Goal: Task Accomplishment & Management: Manage account settings

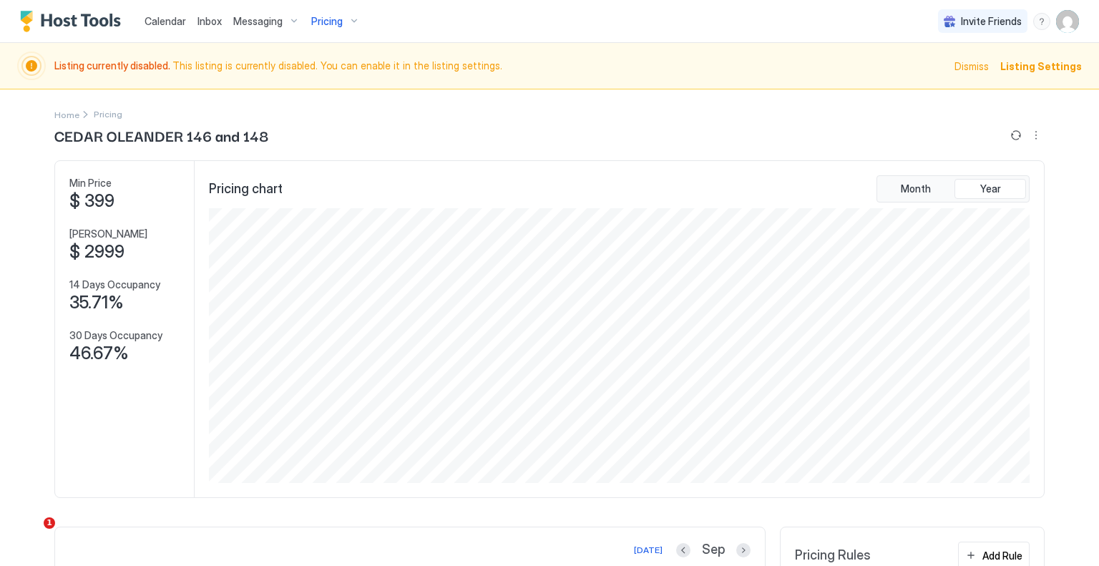
scroll to position [275, 824]
click at [1056, 22] on img "User profile" at bounding box center [1067, 21] width 23 height 23
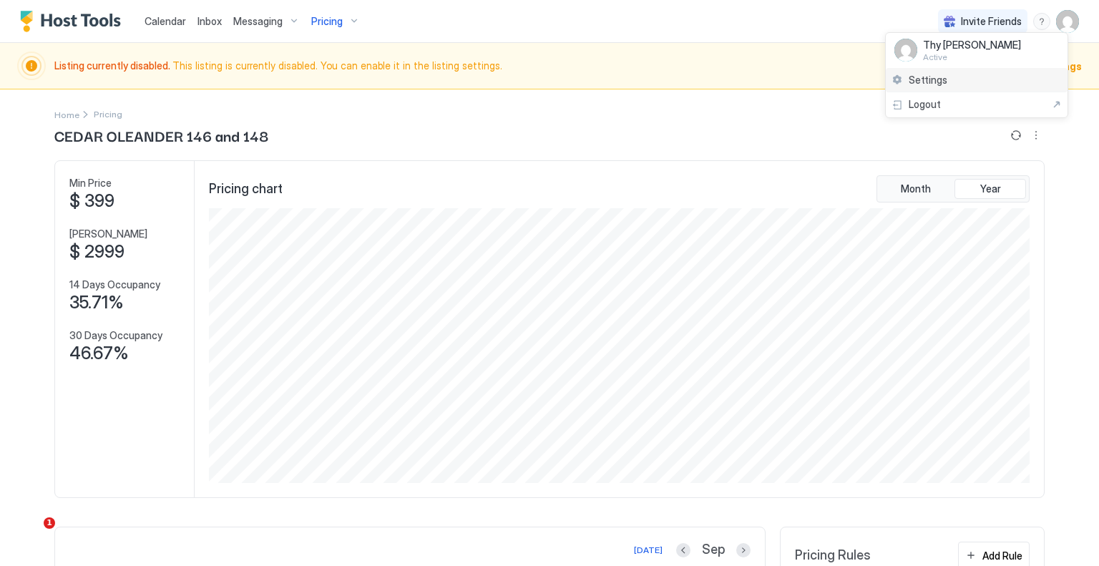
click at [943, 77] on span "Settings" at bounding box center [928, 80] width 39 height 13
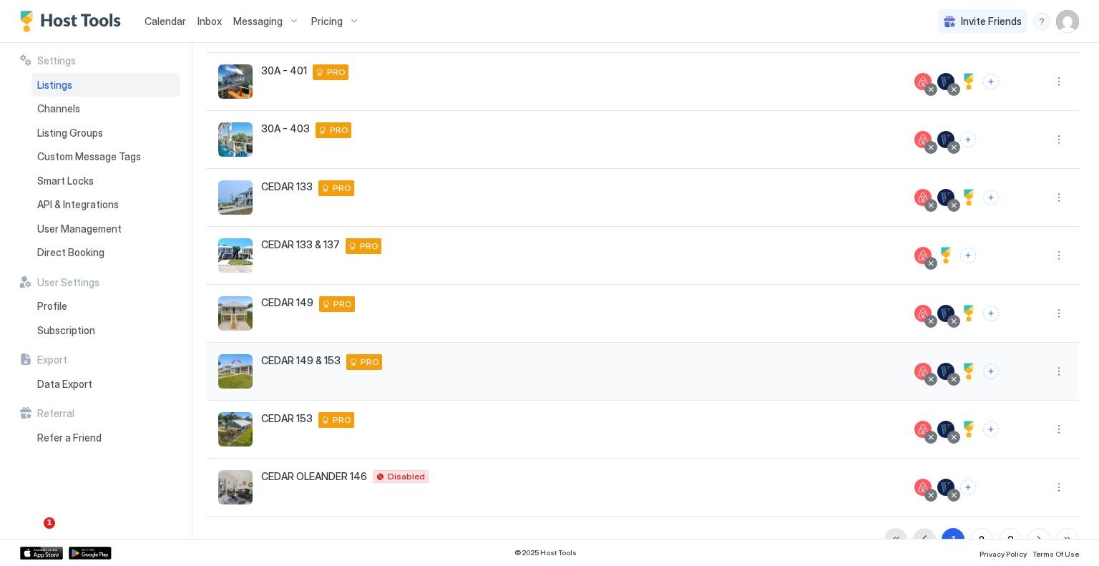
scroll to position [268, 0]
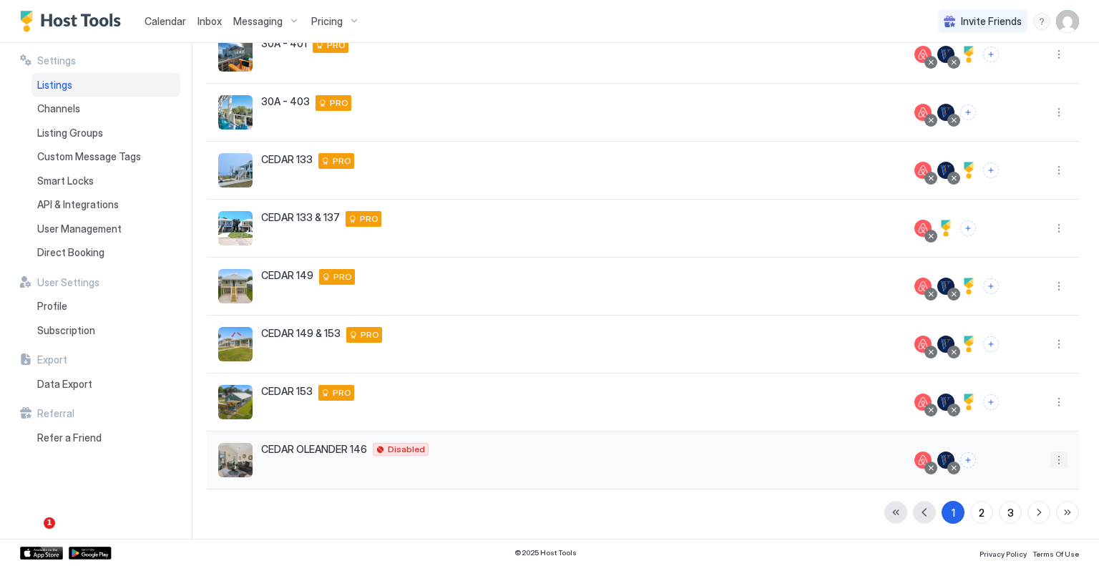
click at [1051, 459] on button "More options" at bounding box center [1059, 460] width 17 height 17
click at [1013, 318] on span "Messaging" at bounding box center [1007, 323] width 47 height 11
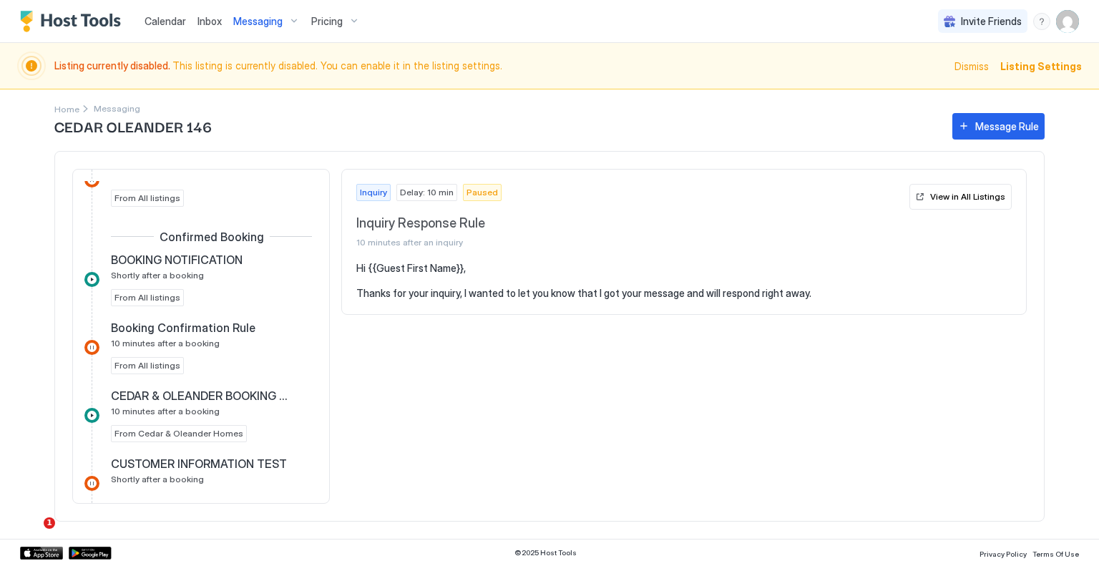
scroll to position [286, 0]
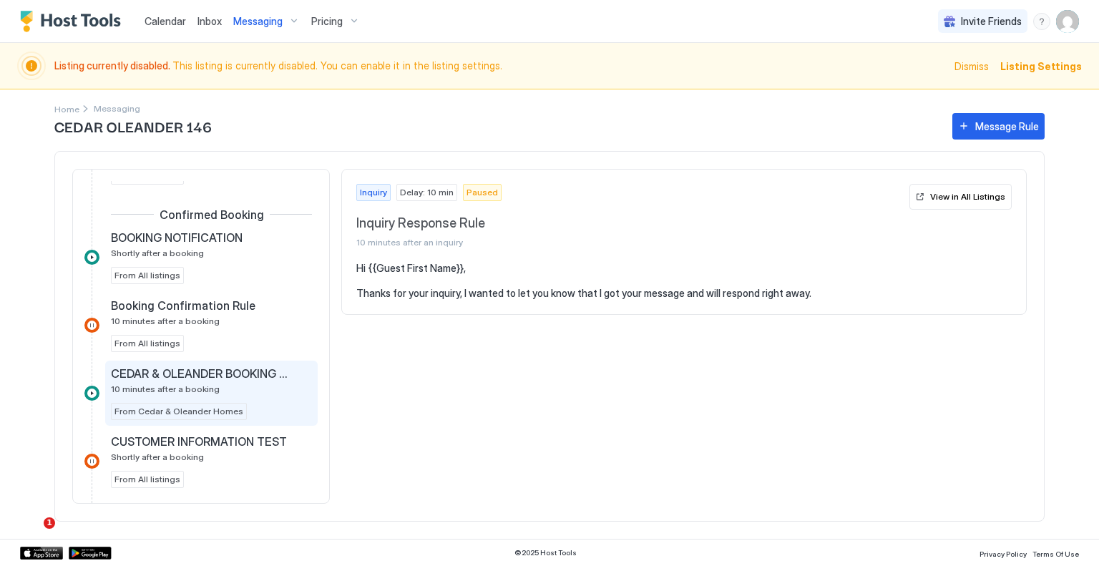
click at [242, 379] on span "CEDAR & OLEANDER BOOKING CONFIRMED" at bounding box center [200, 373] width 178 height 14
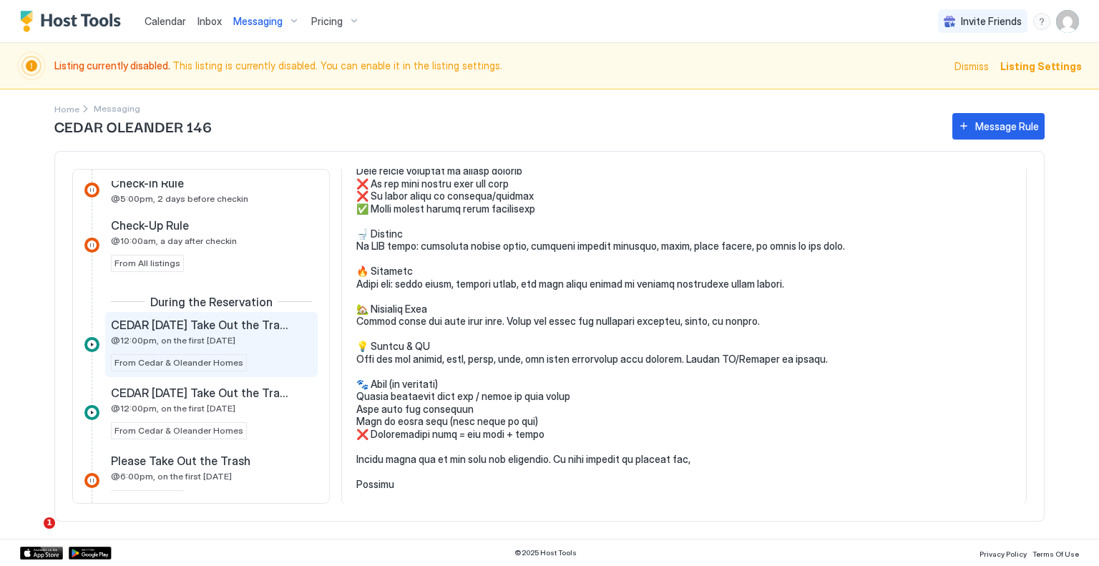
scroll to position [573, 0]
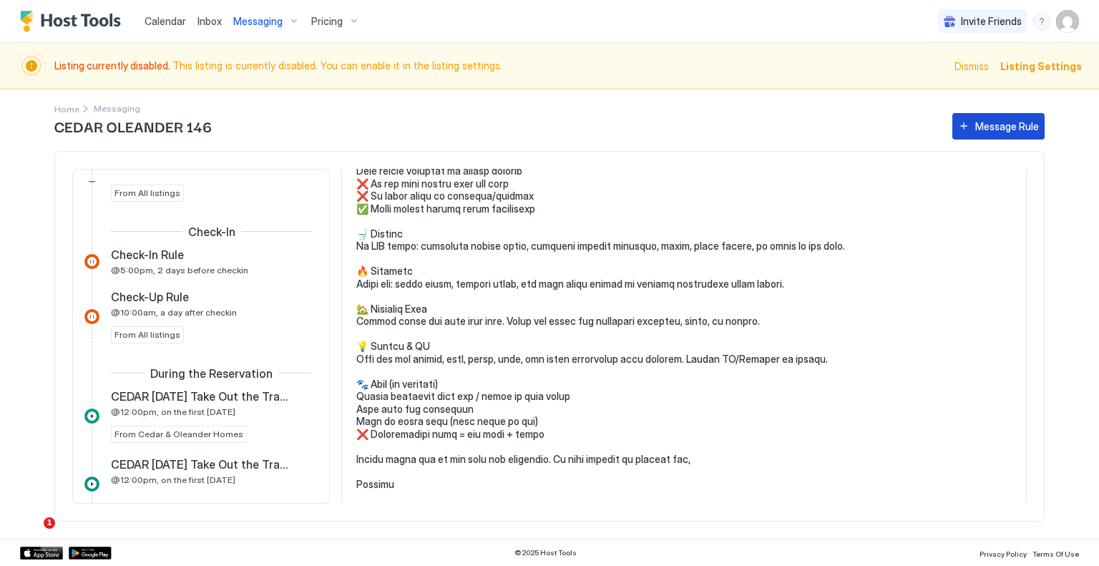
click at [1005, 136] on button "Message Rule" at bounding box center [999, 126] width 92 height 26
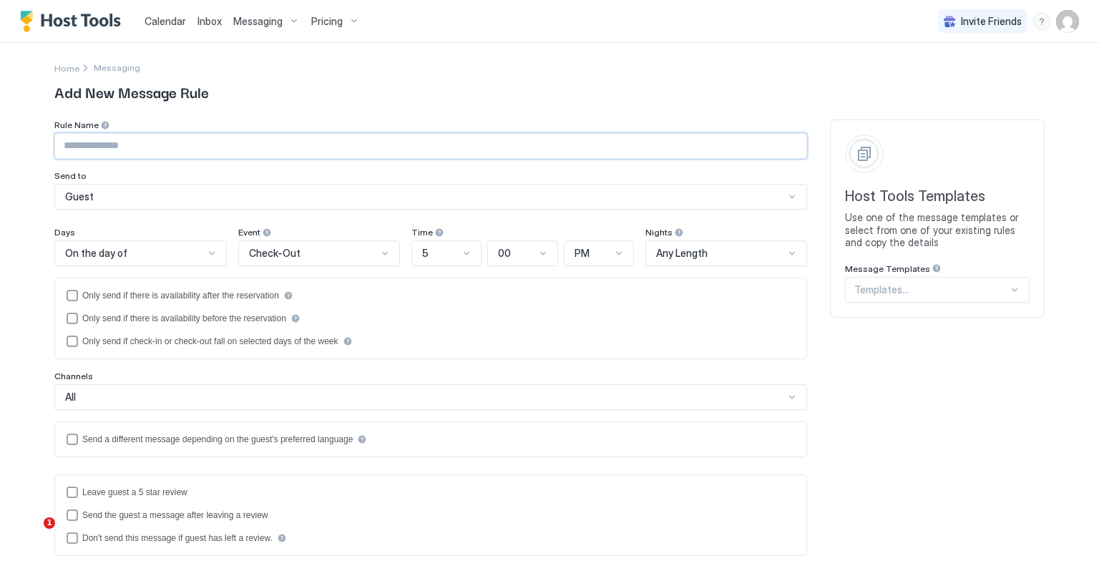
click at [181, 141] on input "Input Field" at bounding box center [430, 146] width 751 height 24
click at [222, 145] on input "Input Field" at bounding box center [430, 146] width 751 height 24
type input "**********"
click at [326, 253] on div "Check-Out" at bounding box center [313, 253] width 128 height 13
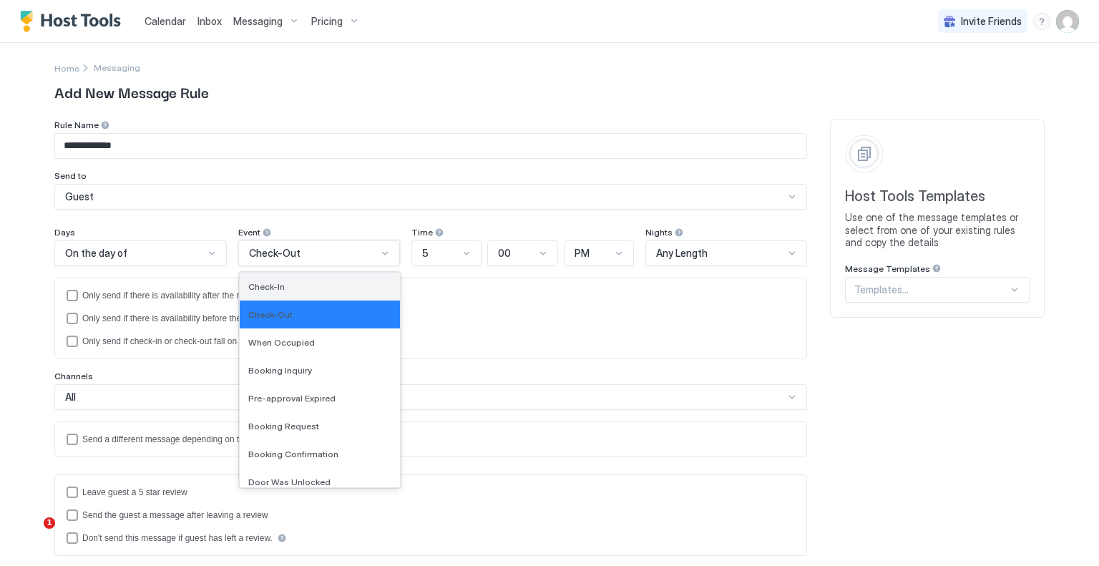
click at [307, 284] on div "Check-In" at bounding box center [319, 286] width 143 height 11
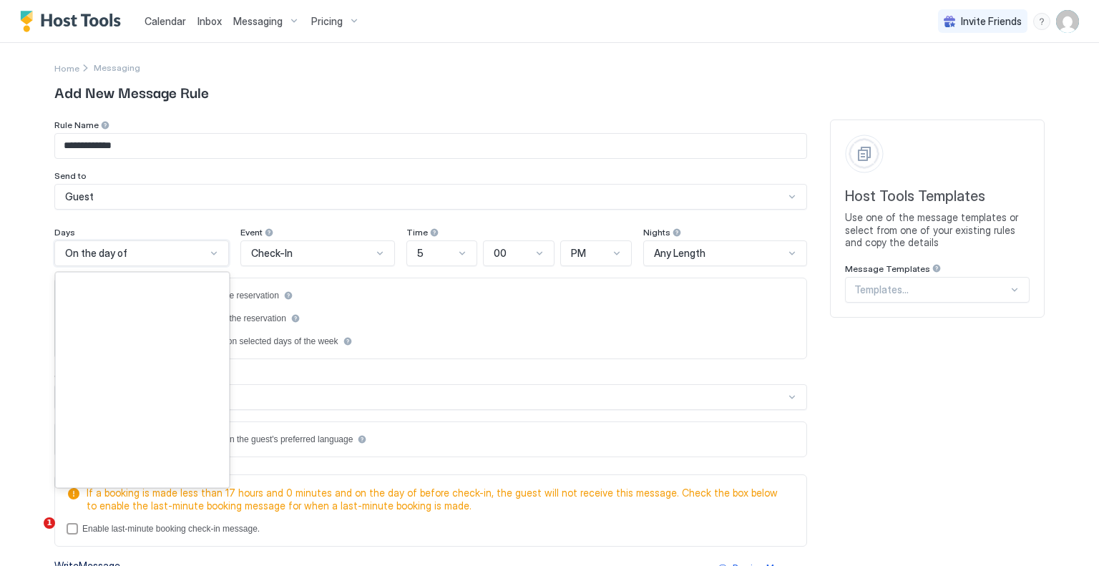
click at [187, 254] on div "On the day of" at bounding box center [135, 253] width 141 height 13
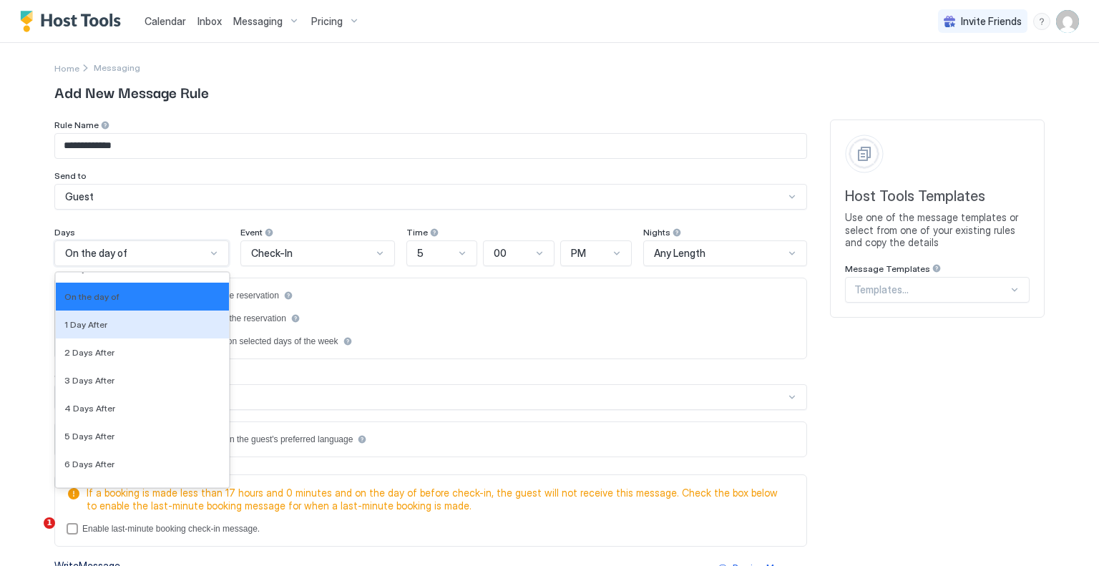
scroll to position [2433, 0]
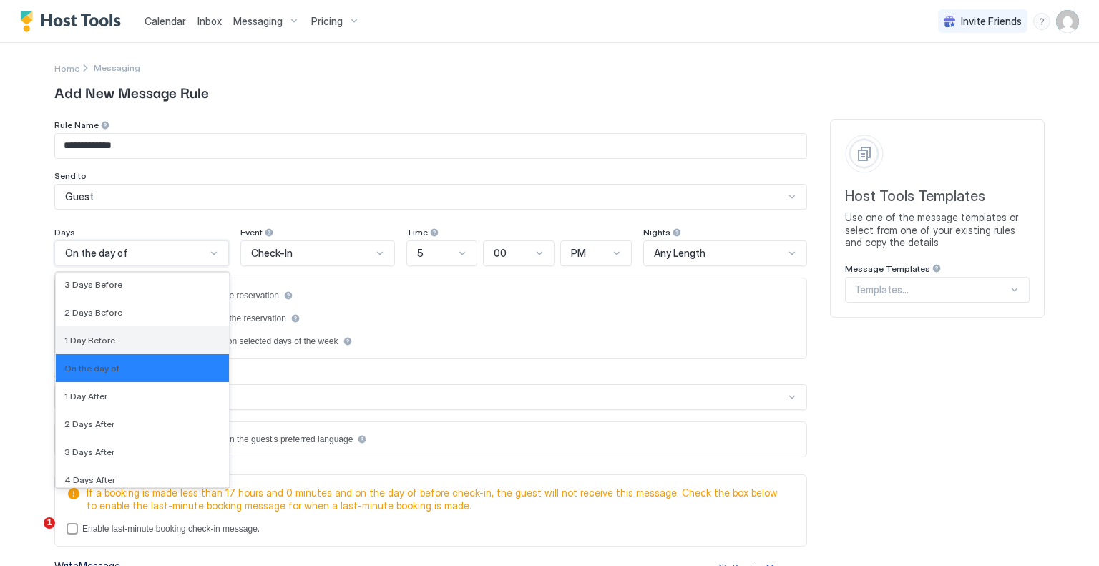
click at [115, 333] on div "1 Day Before" at bounding box center [142, 340] width 173 height 28
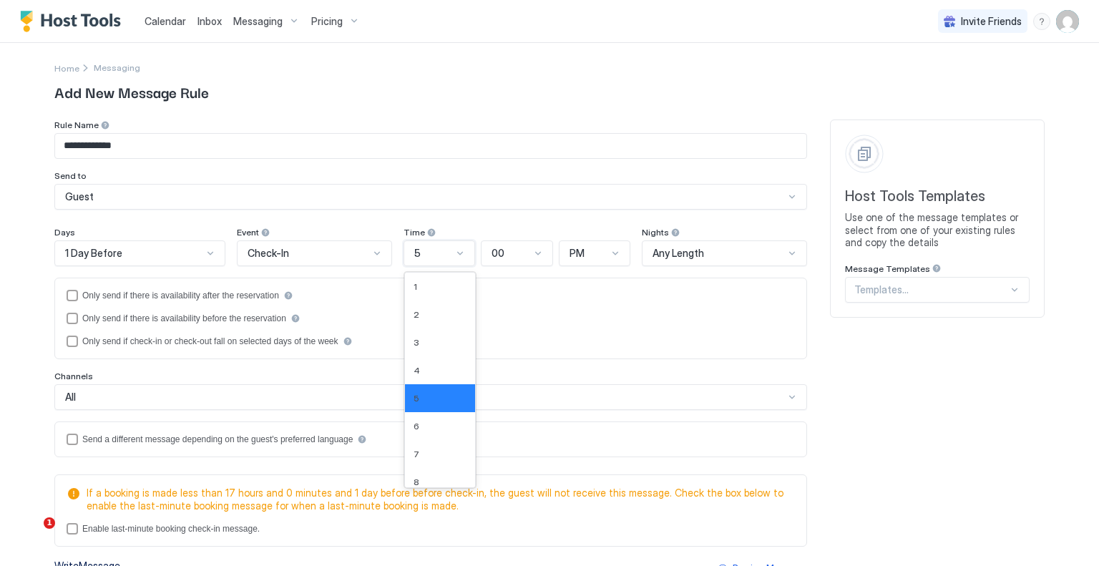
click at [458, 251] on div at bounding box center [459, 253] width 11 height 11
click at [427, 471] on div "8" at bounding box center [440, 482] width 70 height 28
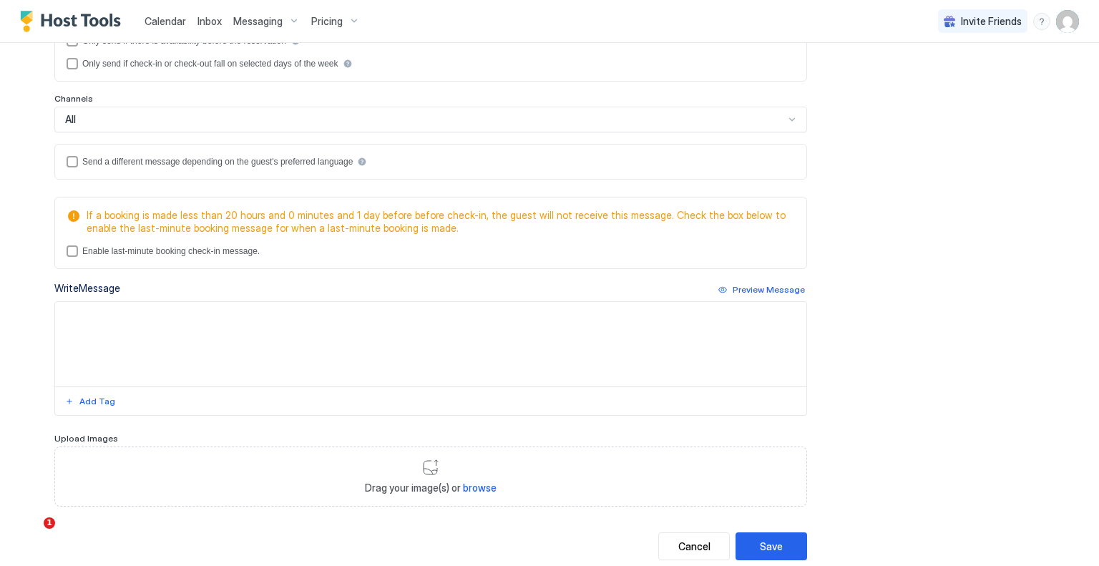
scroll to position [286, 0]
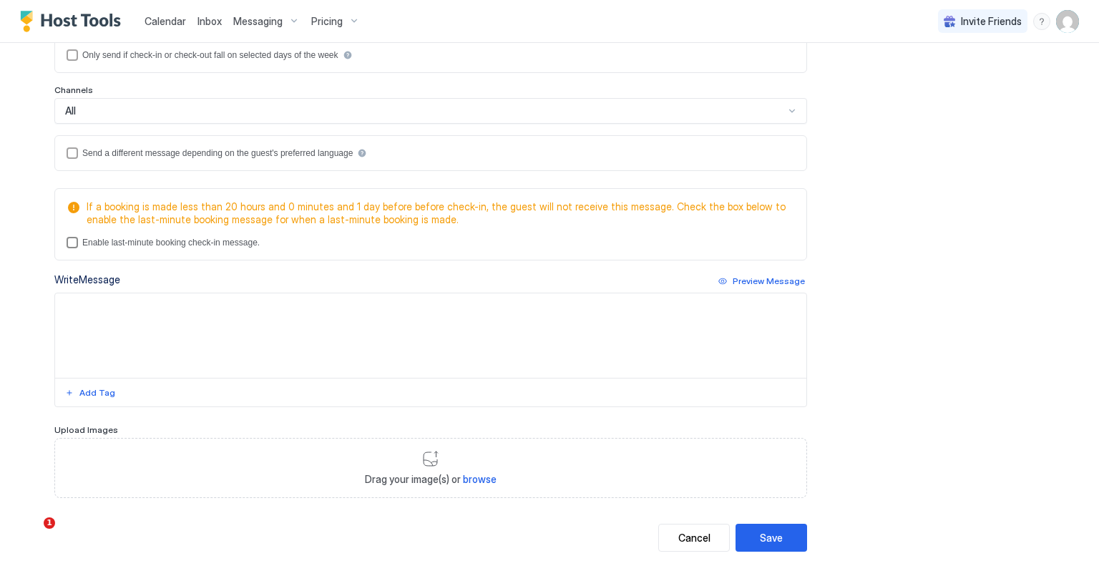
click at [150, 243] on div "Enable last-minute booking check-in message." at bounding box center [170, 243] width 177 height 10
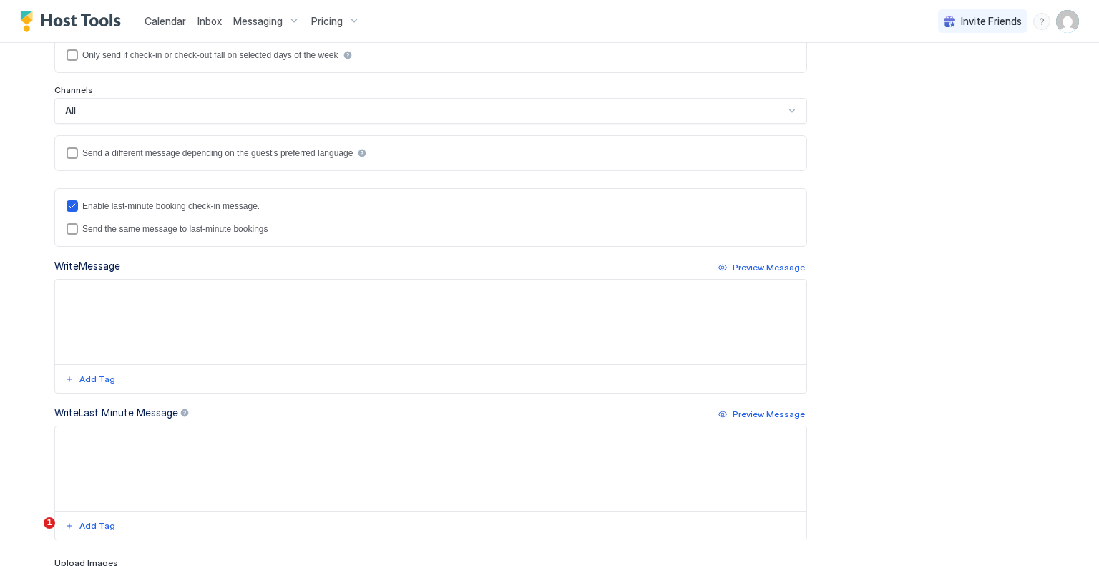
click at [145, 293] on textarea "Input Field" at bounding box center [430, 322] width 751 height 84
click at [177, 230] on div "Send the same message to last-minute bookings" at bounding box center [174, 229] width 185 height 10
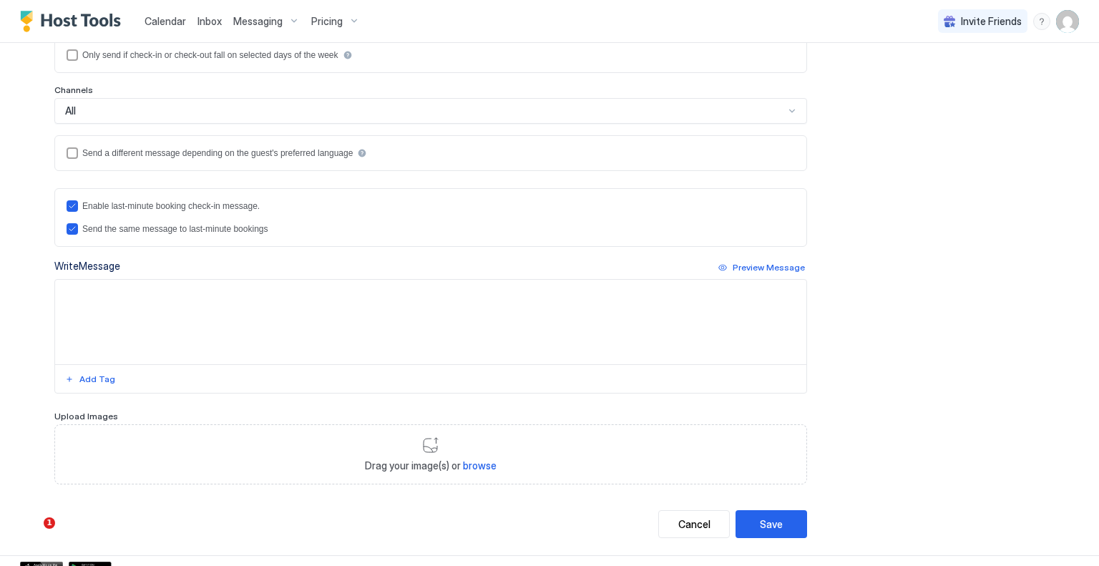
click at [157, 289] on textarea "Input Field" at bounding box center [430, 322] width 751 height 84
paste textarea "**********"
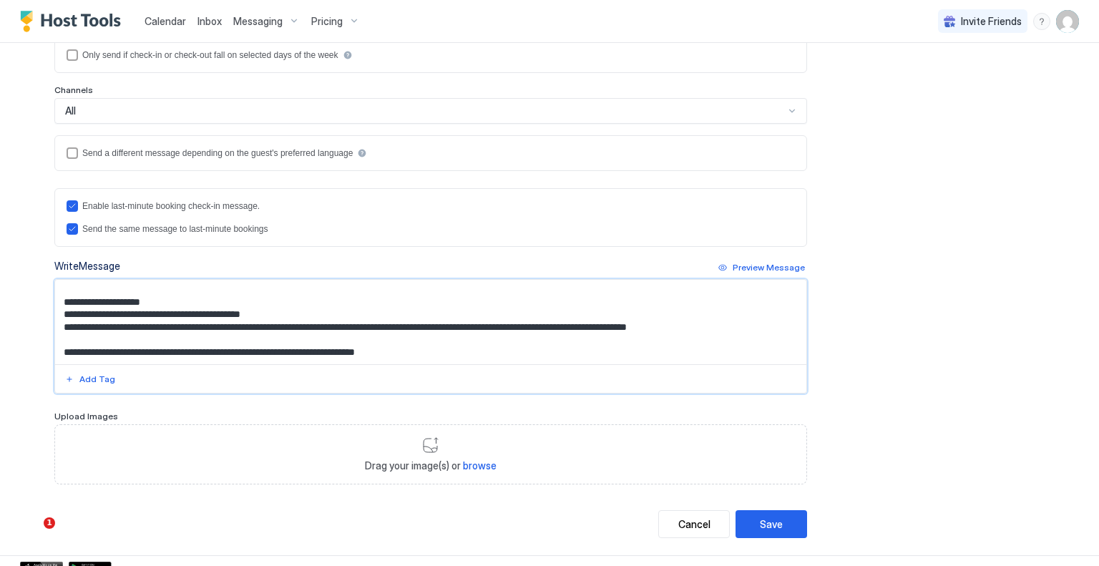
scroll to position [515, 0]
click at [269, 349] on textarea "Input Field" at bounding box center [430, 322] width 751 height 84
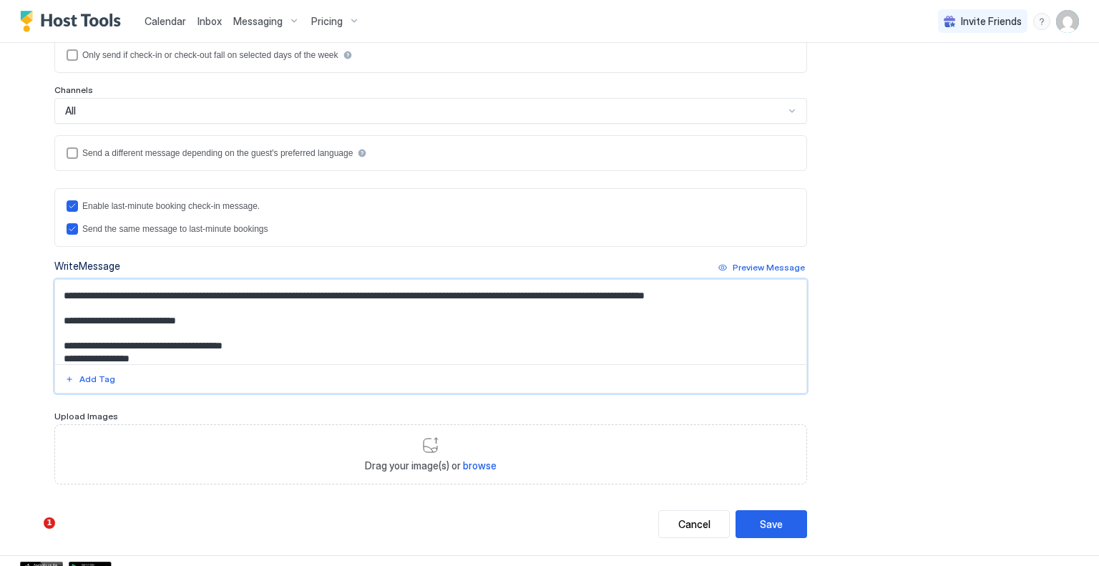
scroll to position [72, 0]
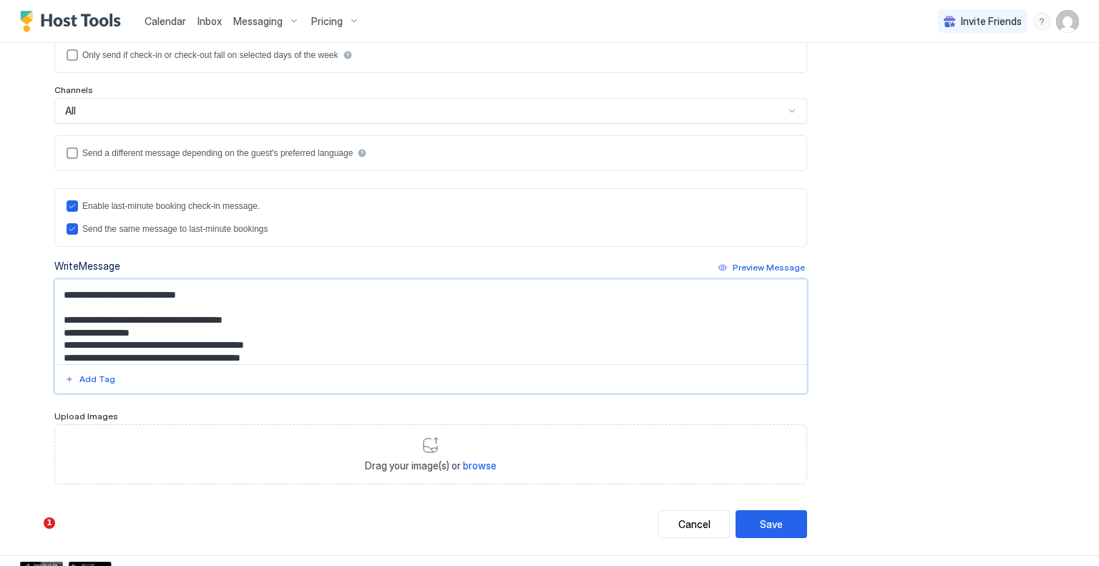
click at [117, 330] on textarea "Input Field" at bounding box center [430, 322] width 751 height 84
click at [152, 344] on textarea "Input Field" at bounding box center [430, 322] width 751 height 84
paste textarea "Input Field"
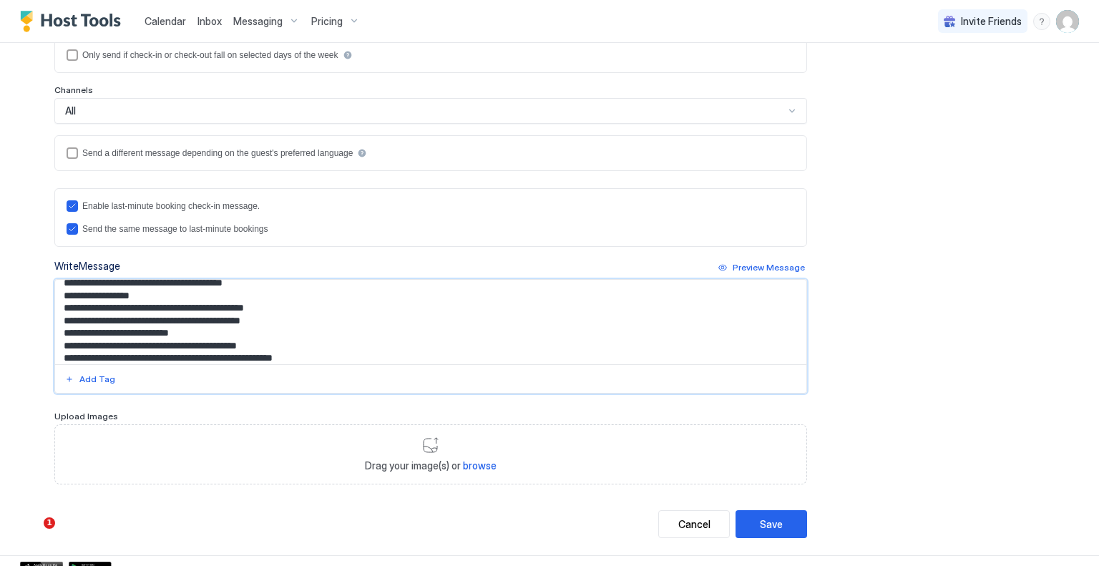
click at [196, 348] on textarea "Input Field" at bounding box center [430, 322] width 751 height 84
paste textarea "Input Field"
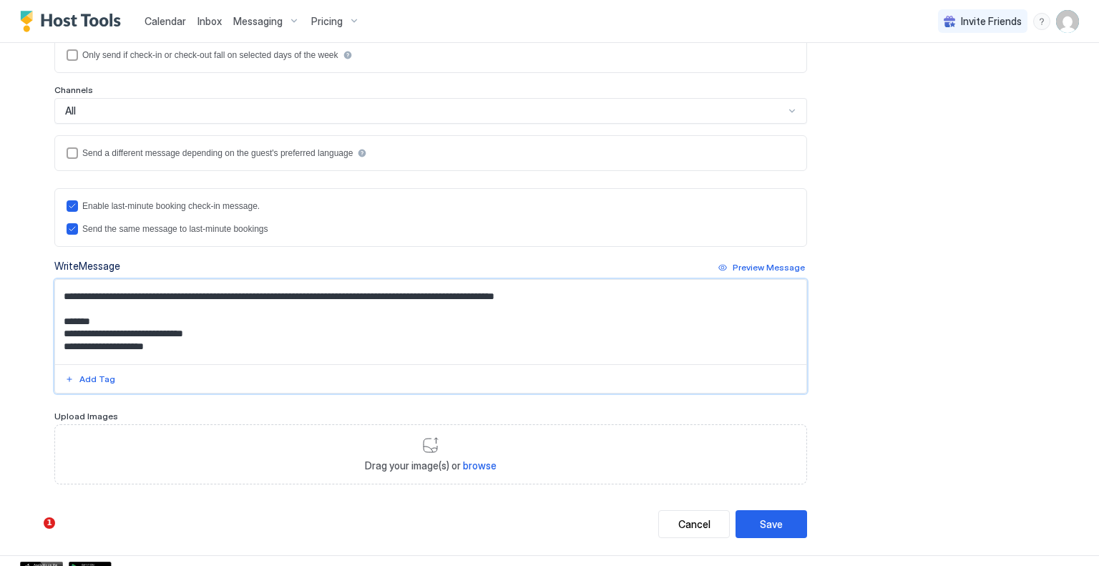
scroll to position [196, 0]
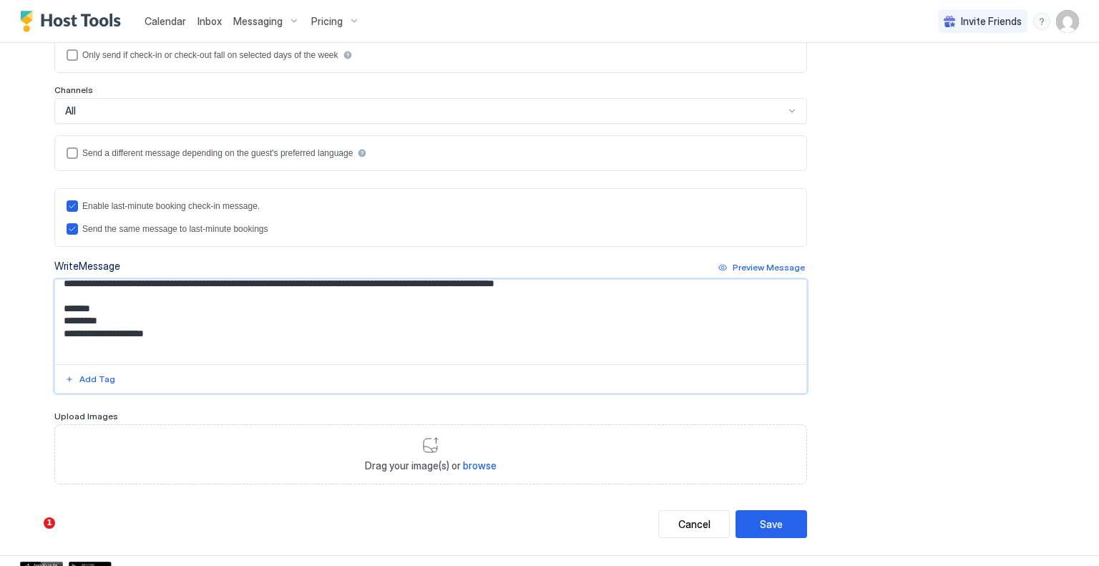
paste textarea "**********"
click at [152, 340] on textarea "Input Field" at bounding box center [430, 322] width 751 height 84
paste textarea "**********"
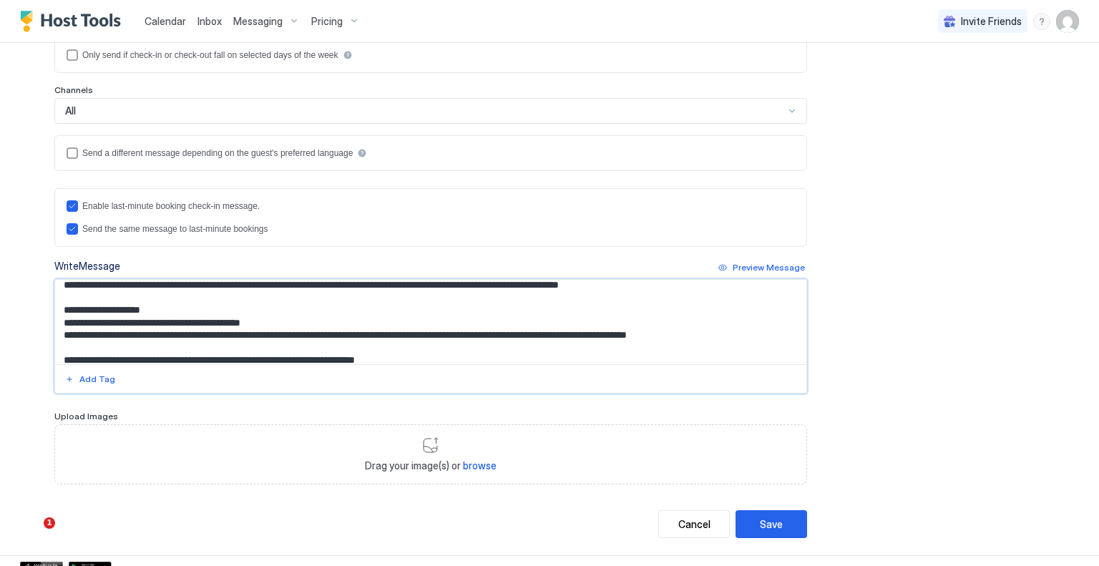
scroll to position [502, 0]
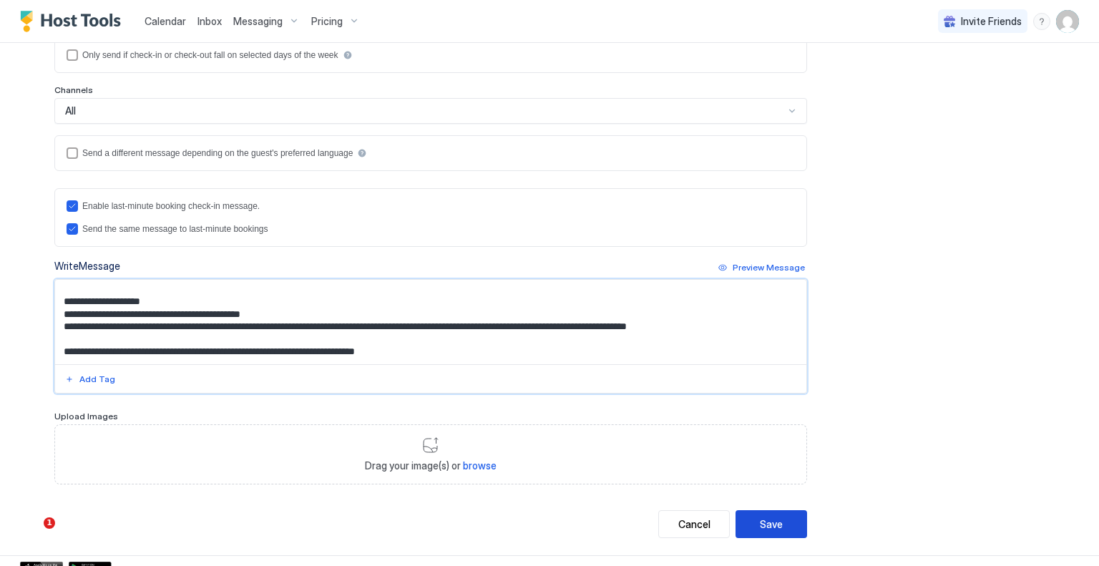
type textarea "**********"
click at [757, 512] on button "Save" at bounding box center [772, 524] width 72 height 28
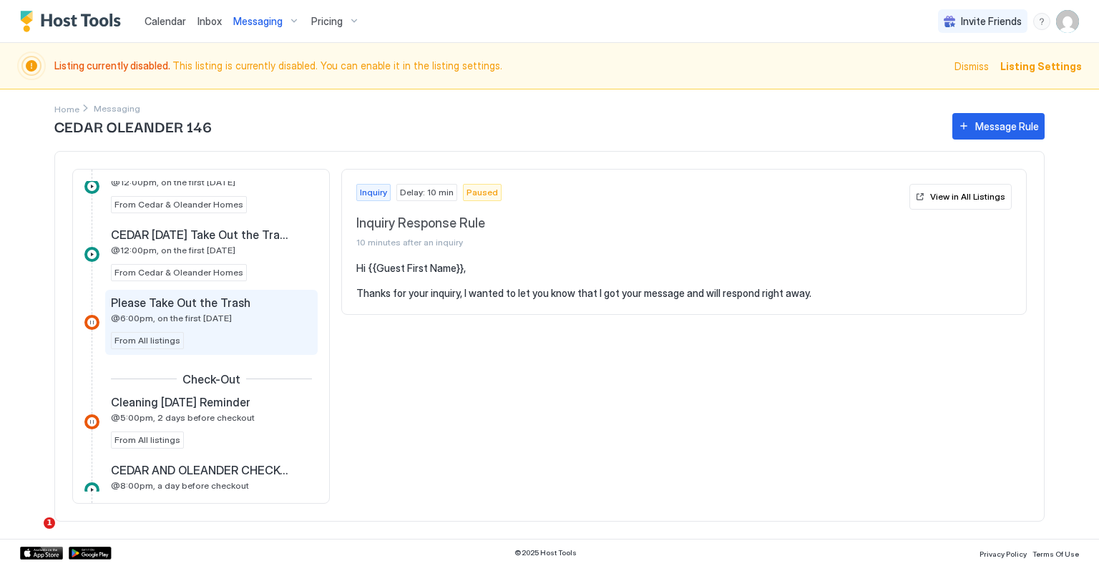
scroll to position [773, 0]
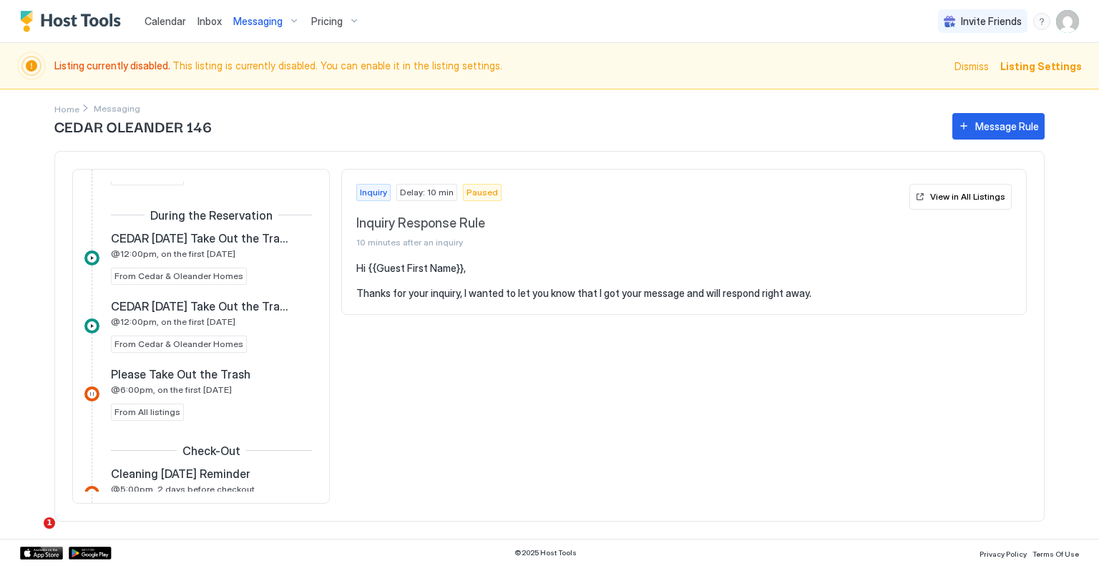
click at [1068, 24] on img "User profile" at bounding box center [1067, 21] width 23 height 23
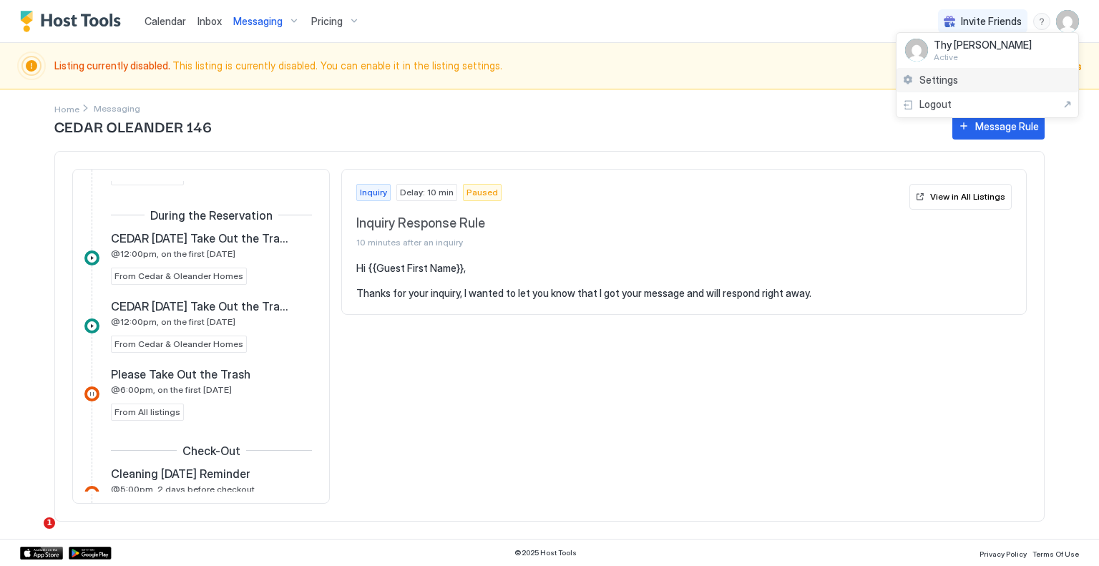
click at [990, 77] on div "Settings" at bounding box center [988, 80] width 182 height 25
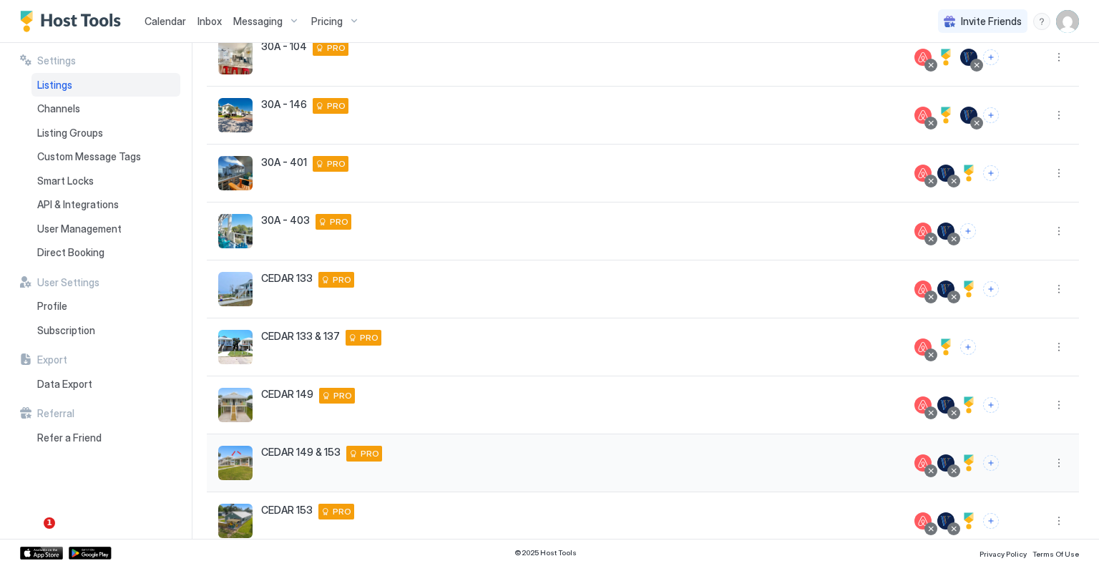
scroll to position [268, 0]
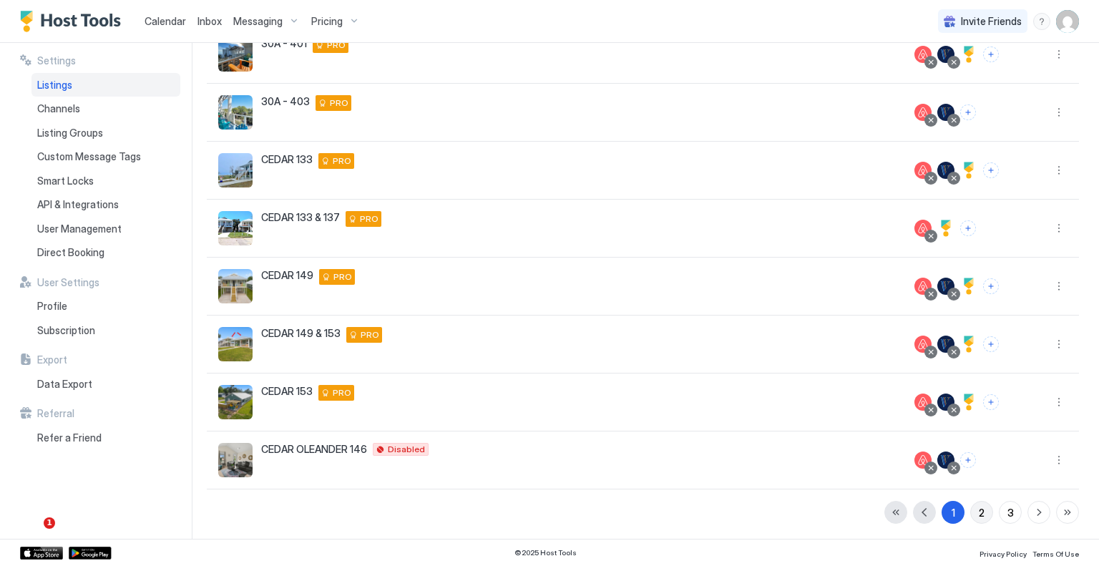
click at [971, 518] on button "2" at bounding box center [981, 512] width 23 height 23
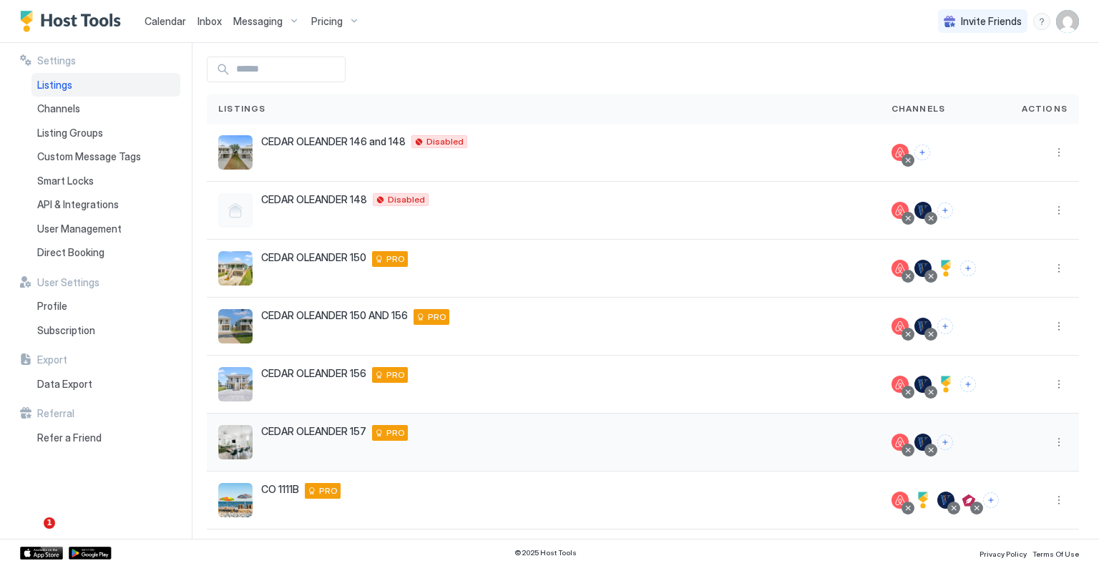
scroll to position [54, 0]
click at [544, 210] on div "CEDAR OLEANDER [STREET_ADDRESS] Disabled" at bounding box center [543, 211] width 651 height 34
click at [1051, 210] on button "More options" at bounding box center [1059, 211] width 17 height 17
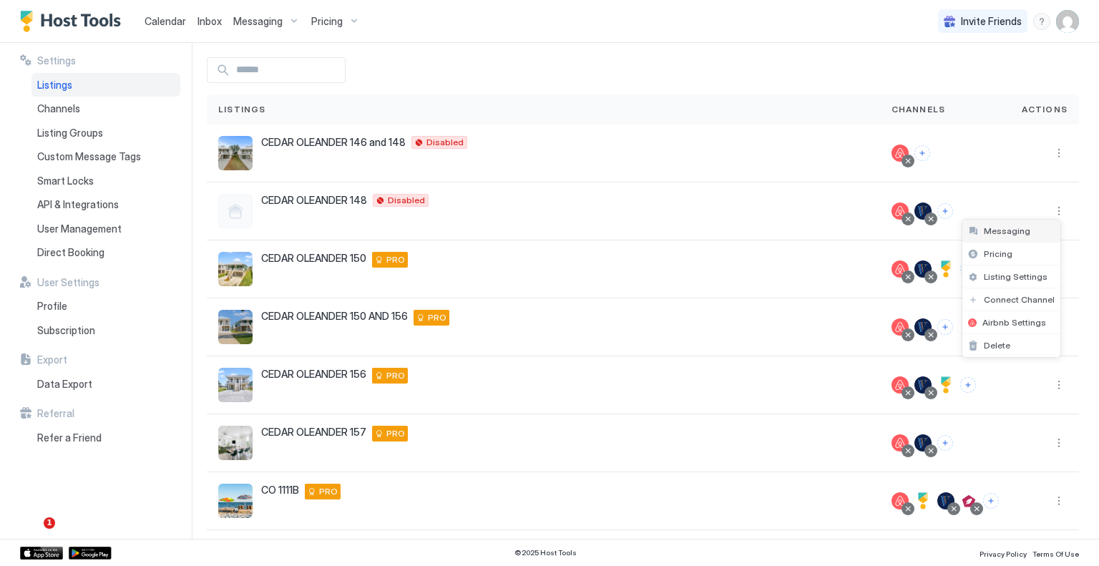
click at [1019, 225] on span "Messaging" at bounding box center [1007, 230] width 47 height 11
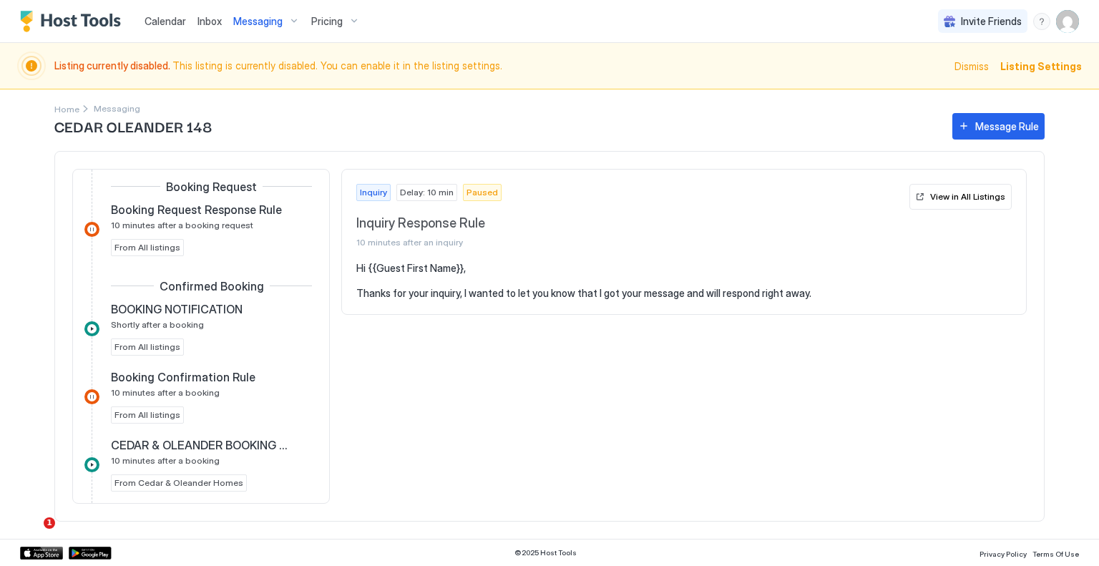
scroll to position [358, 0]
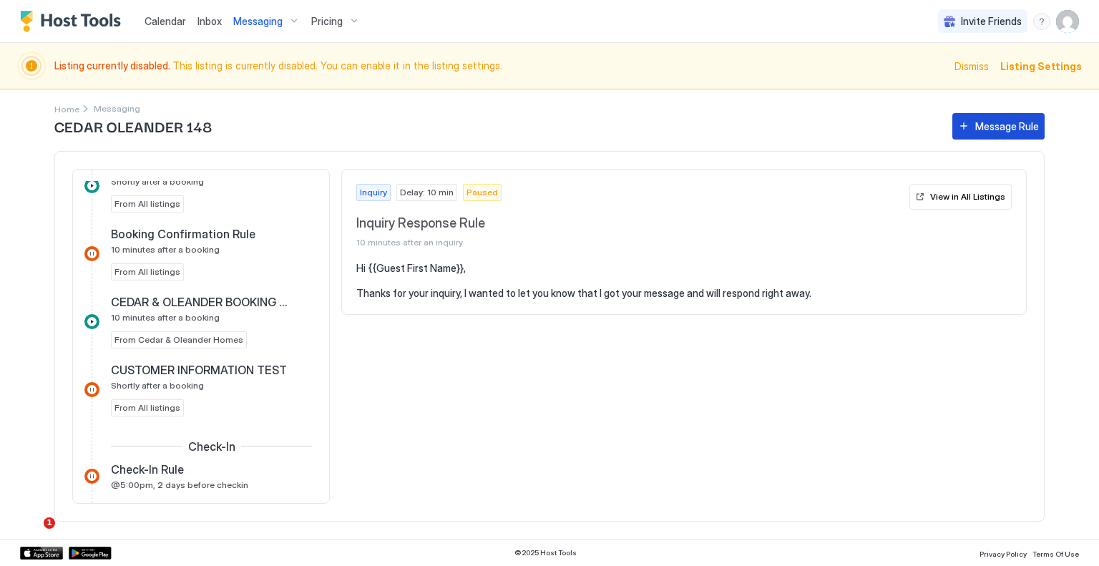
click at [1005, 123] on div "Message Rule" at bounding box center [1007, 126] width 64 height 15
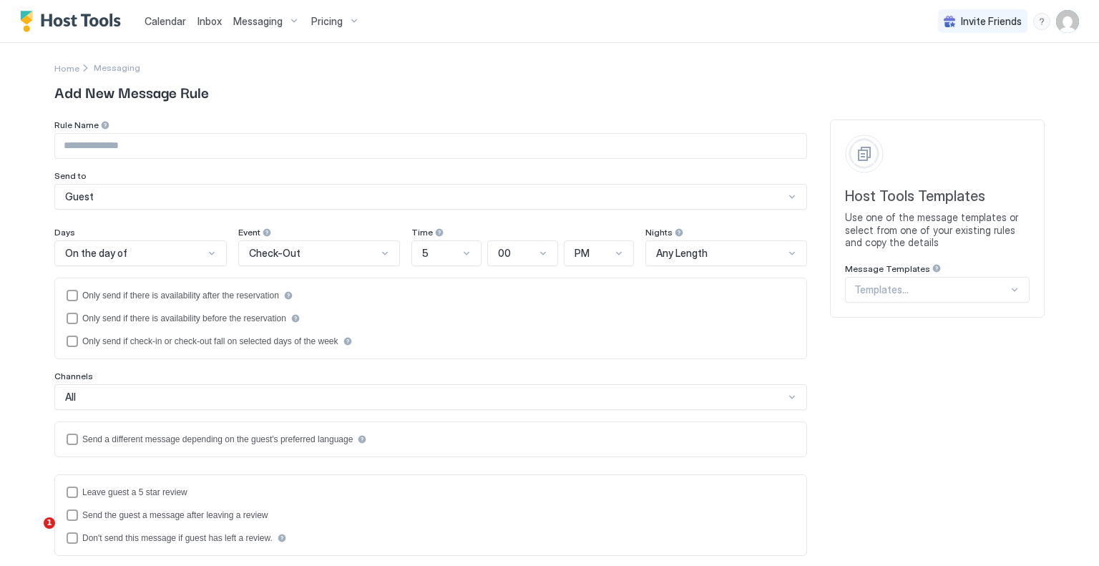
click at [144, 142] on input "Input Field" at bounding box center [430, 146] width 751 height 24
type input "**********"
click at [166, 245] on div "On the day of" at bounding box center [140, 253] width 172 height 26
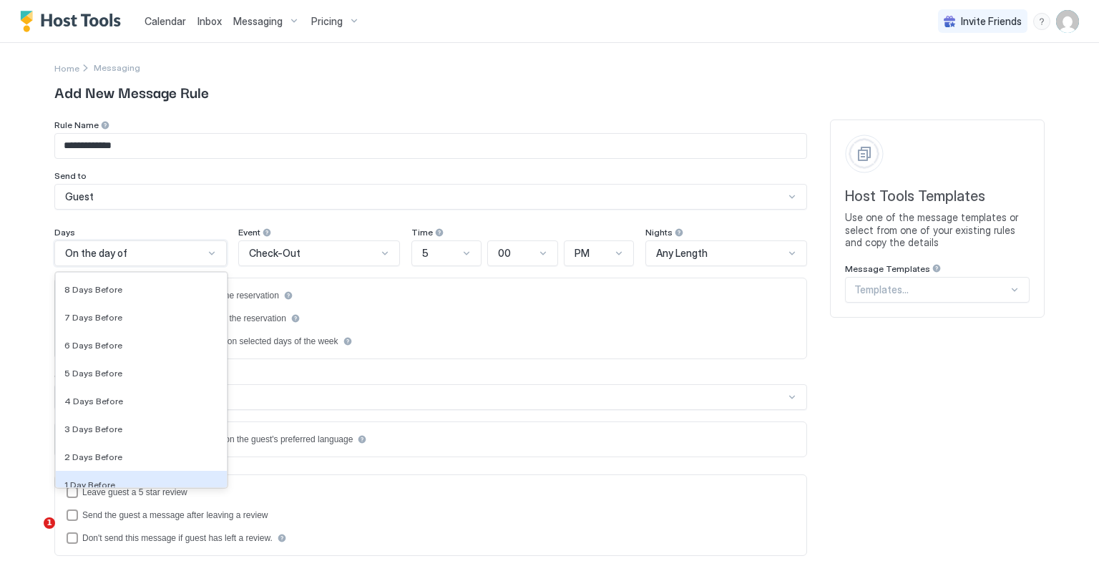
scroll to position [2068, 0]
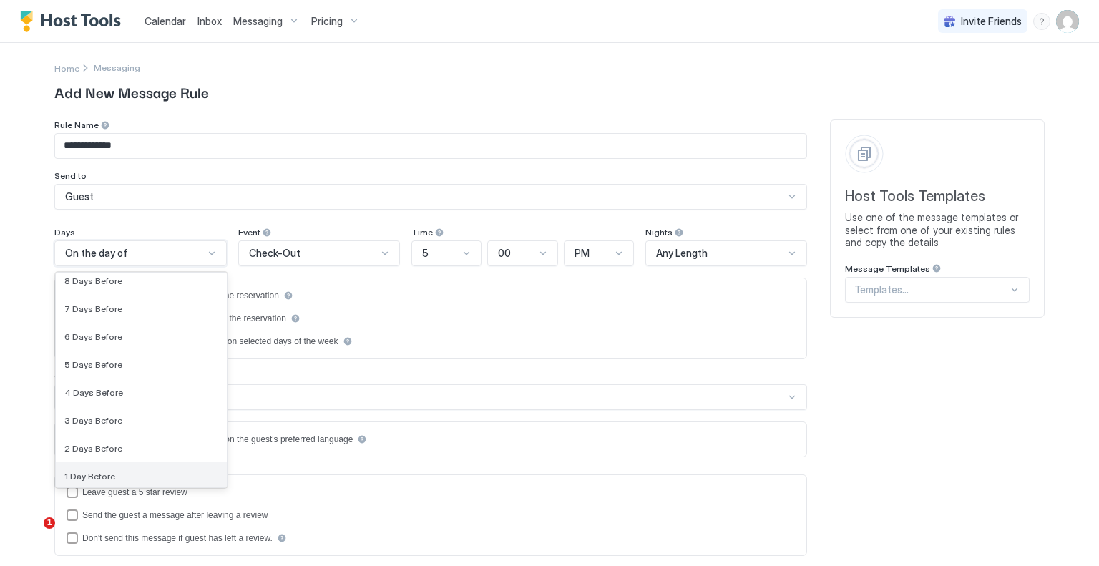
click at [120, 477] on div "1 Day Before" at bounding box center [141, 476] width 154 height 11
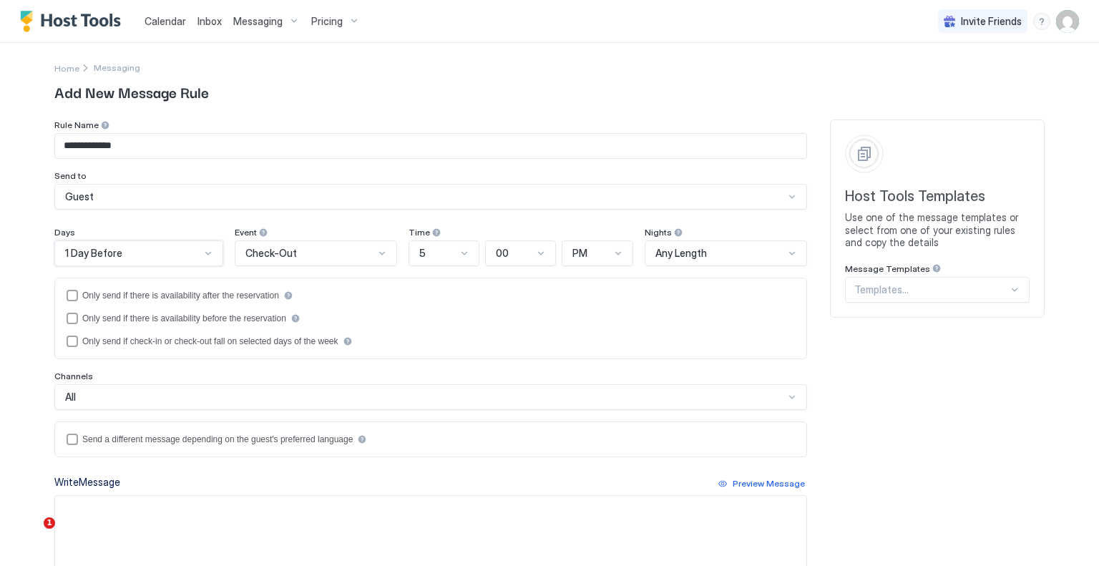
click at [458, 260] on div "5" at bounding box center [444, 253] width 71 height 26
click at [422, 474] on div "8" at bounding box center [444, 482] width 69 height 28
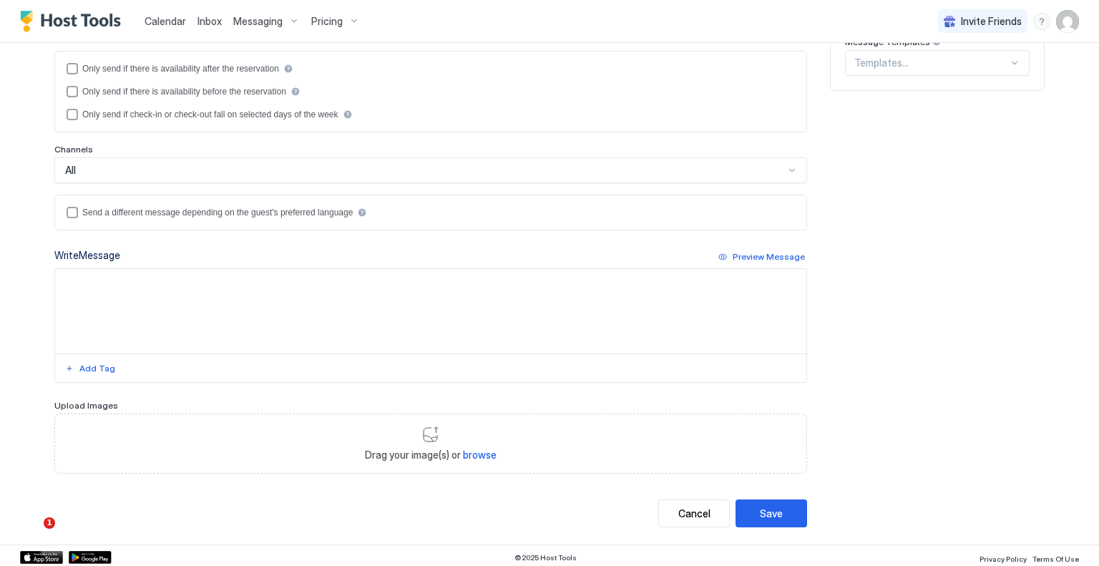
scroll to position [228, 0]
click at [169, 287] on textarea "Input Field" at bounding box center [430, 310] width 751 height 84
paste textarea "**********"
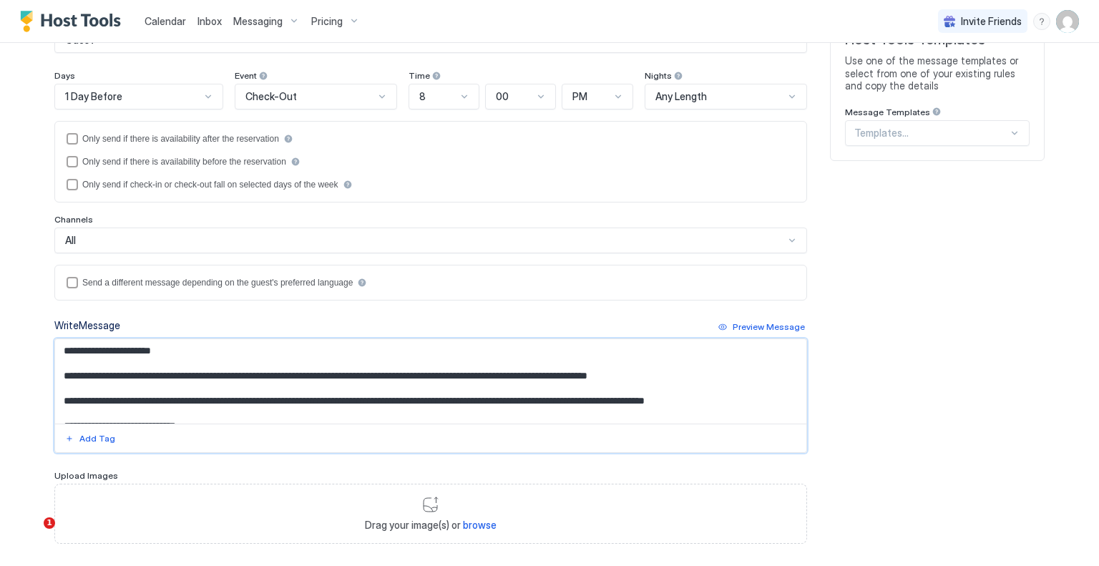
scroll to position [85, 0]
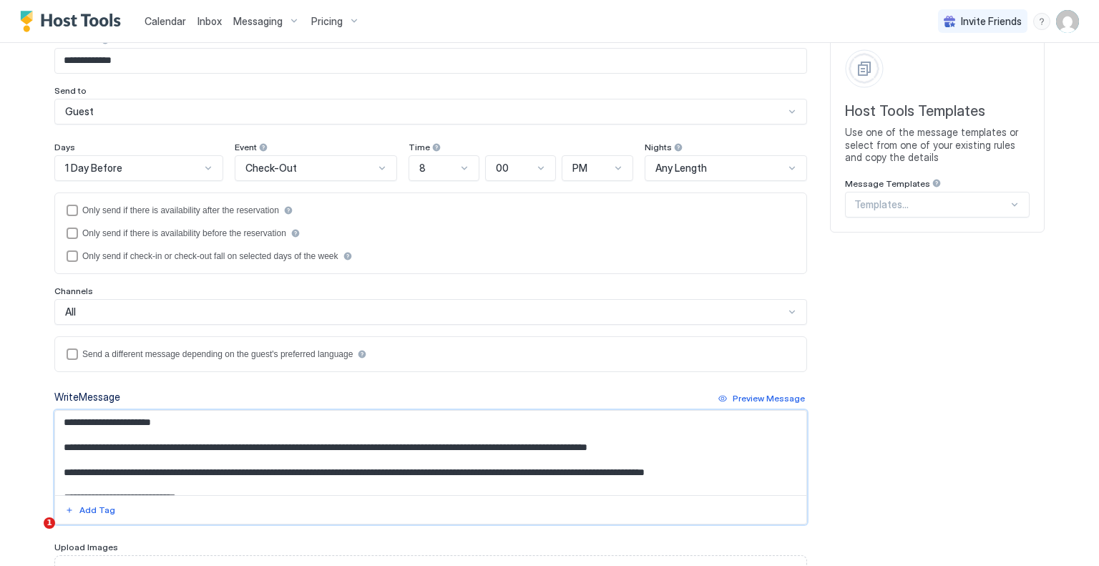
click at [306, 168] on div "Check-Out" at bounding box center [310, 168] width 130 height 13
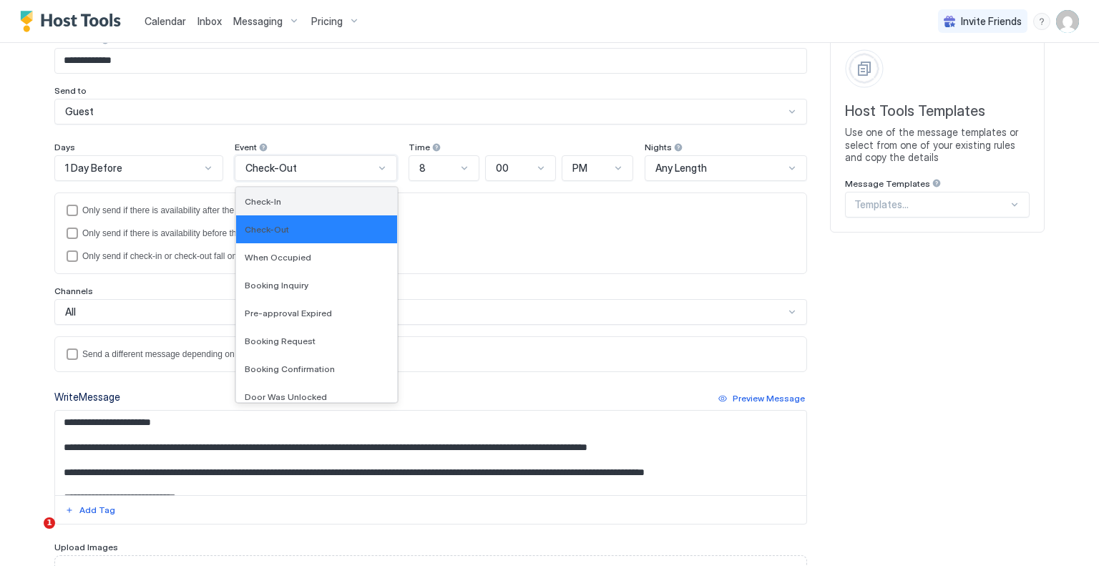
click at [305, 196] on div "Check-In" at bounding box center [317, 201] width 145 height 11
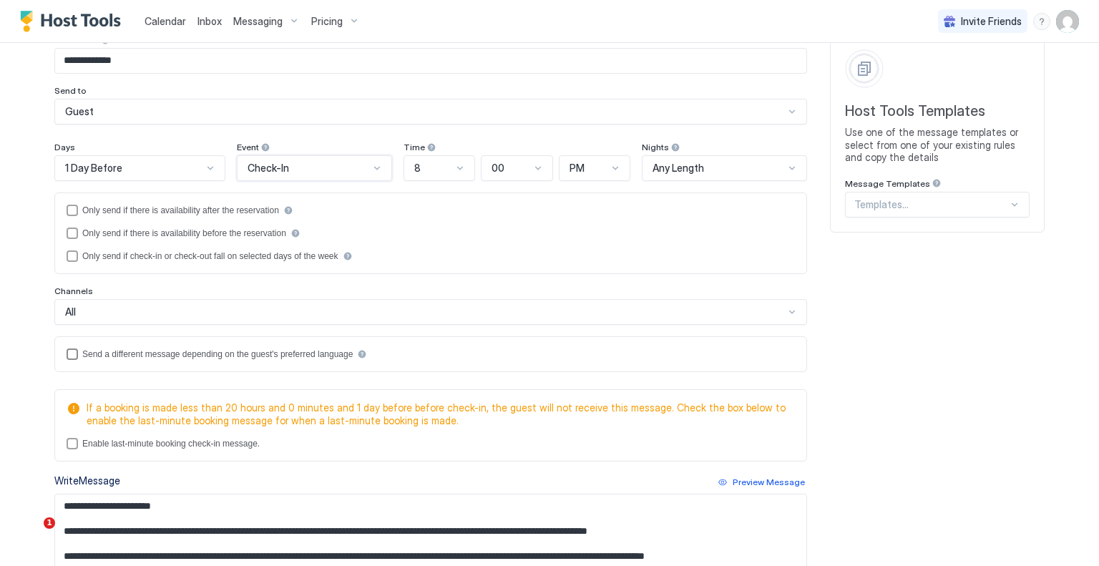
scroll to position [157, 0]
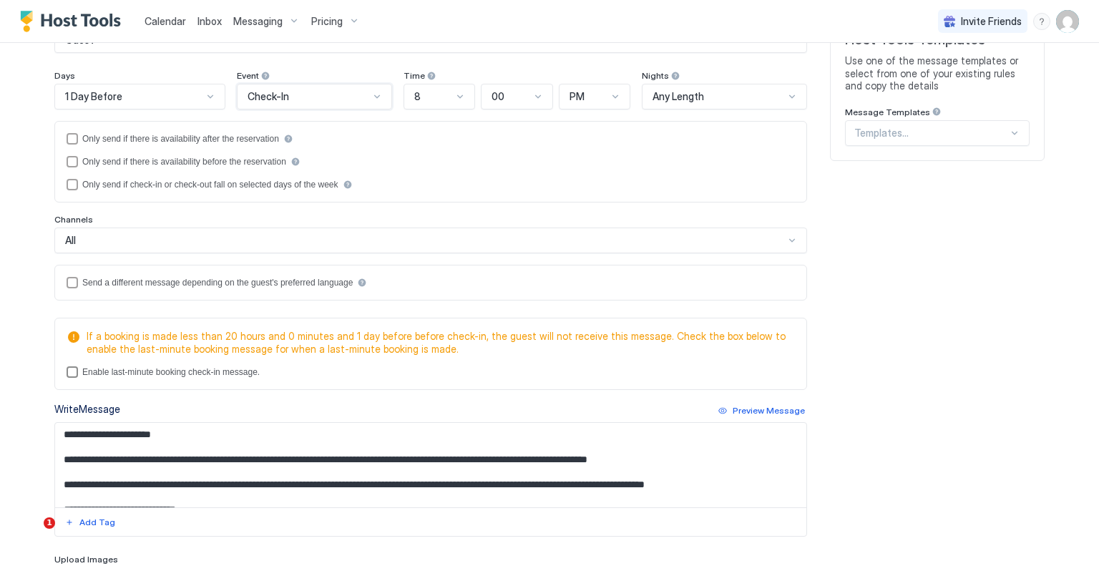
click at [136, 369] on div "Enable last-minute booking check-in message." at bounding box center [170, 372] width 177 height 10
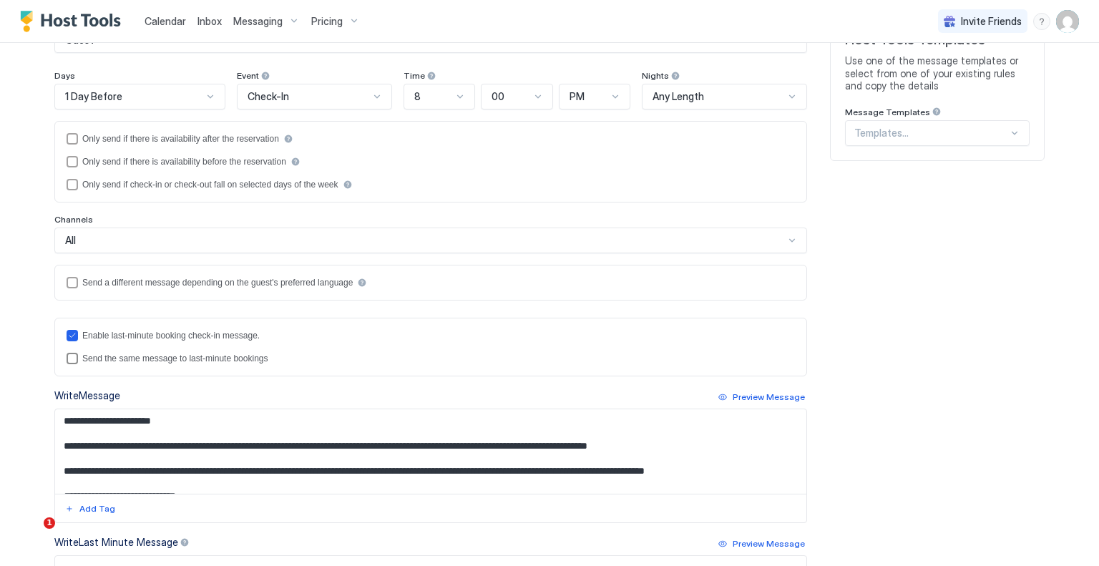
click at [136, 361] on div "Send the same message to last-minute bookings" at bounding box center [174, 359] width 185 height 10
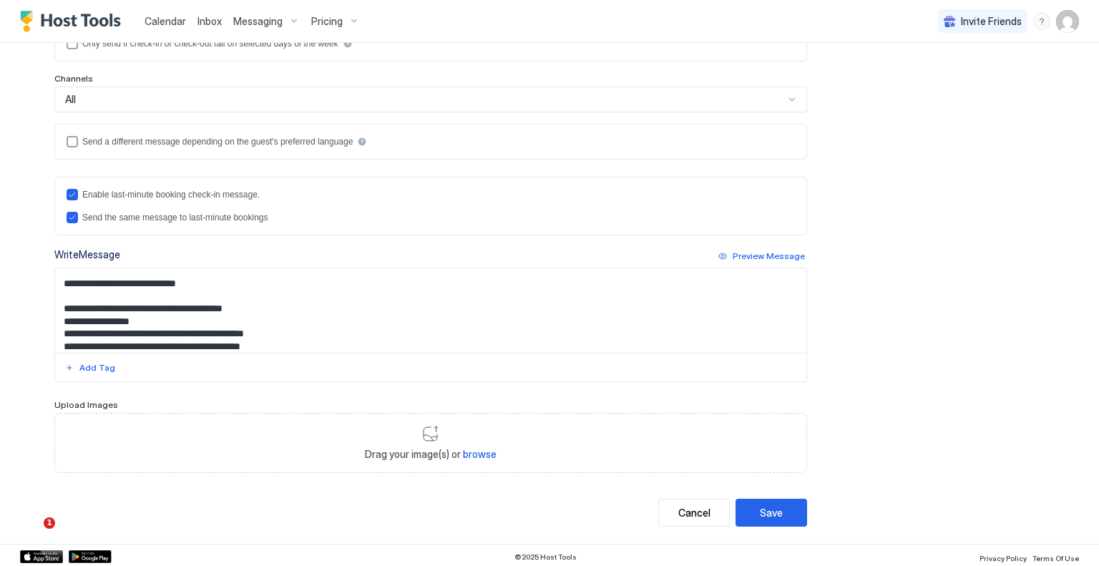
scroll to position [0, 0]
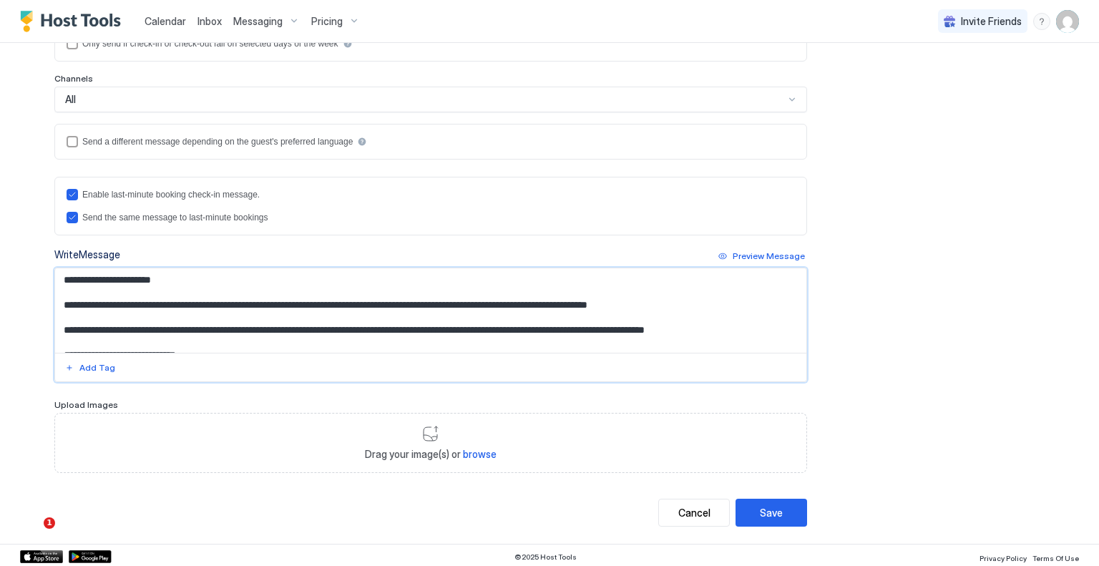
drag, startPoint x: 480, startPoint y: 327, endPoint x: 482, endPoint y: 337, distance: 10.1
click at [482, 337] on textarea "Input Field" at bounding box center [430, 310] width 751 height 84
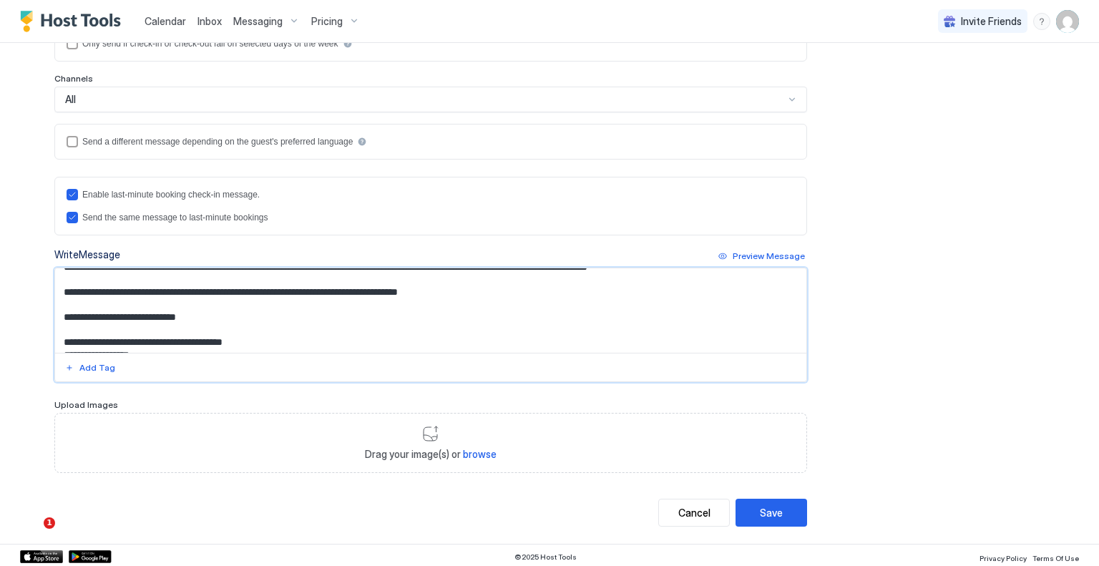
scroll to position [72, 0]
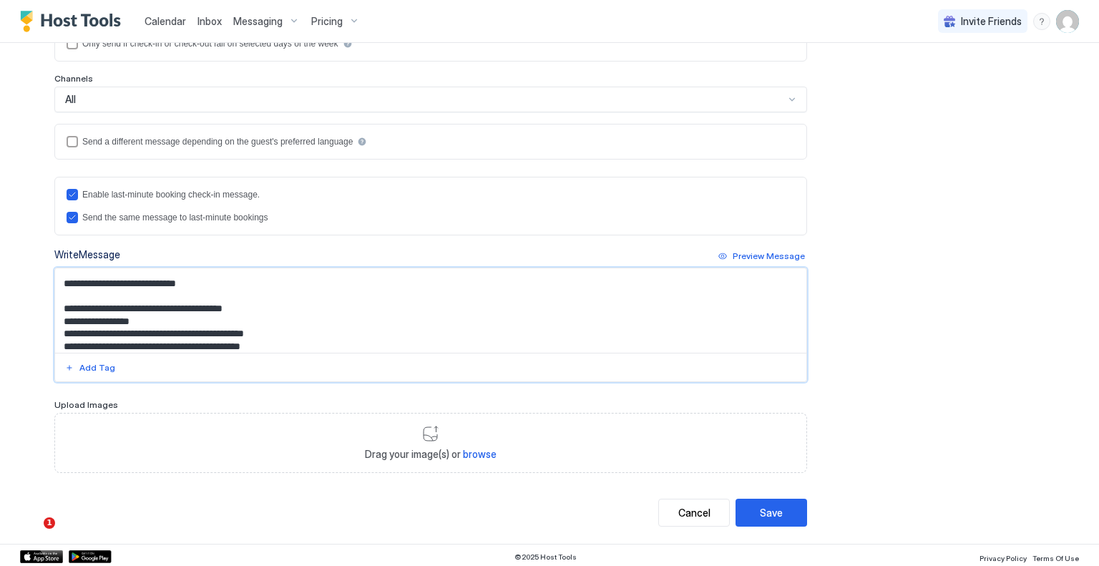
drag, startPoint x: 115, startPoint y: 308, endPoint x: 197, endPoint y: 308, distance: 81.6
click at [197, 308] on textarea "Input Field" at bounding box center [430, 310] width 751 height 84
click at [149, 317] on textarea "Input Field" at bounding box center [430, 310] width 751 height 84
paste textarea "Input Field"
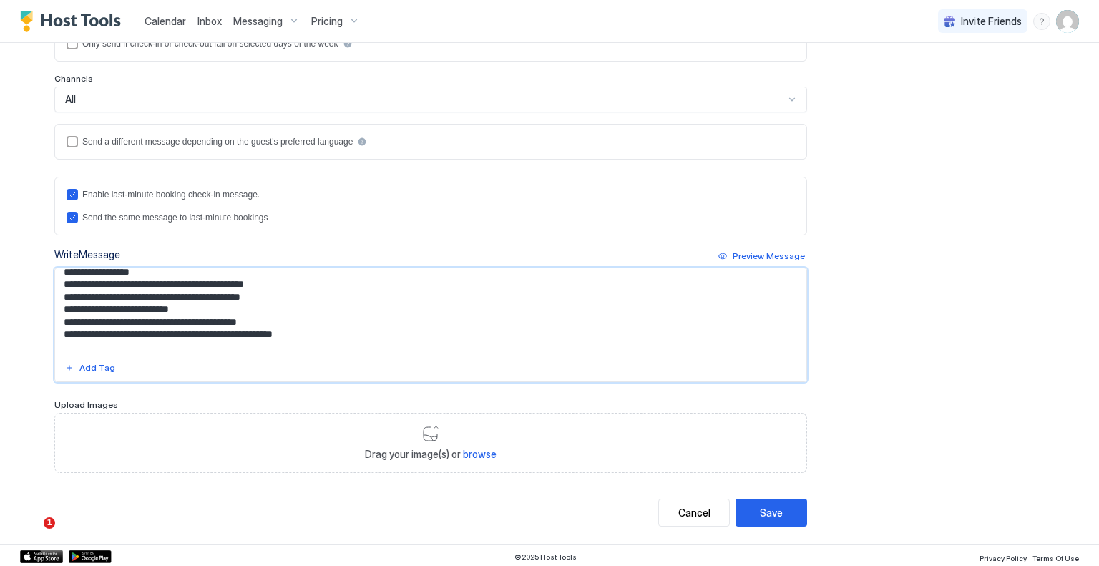
scroll to position [143, 0]
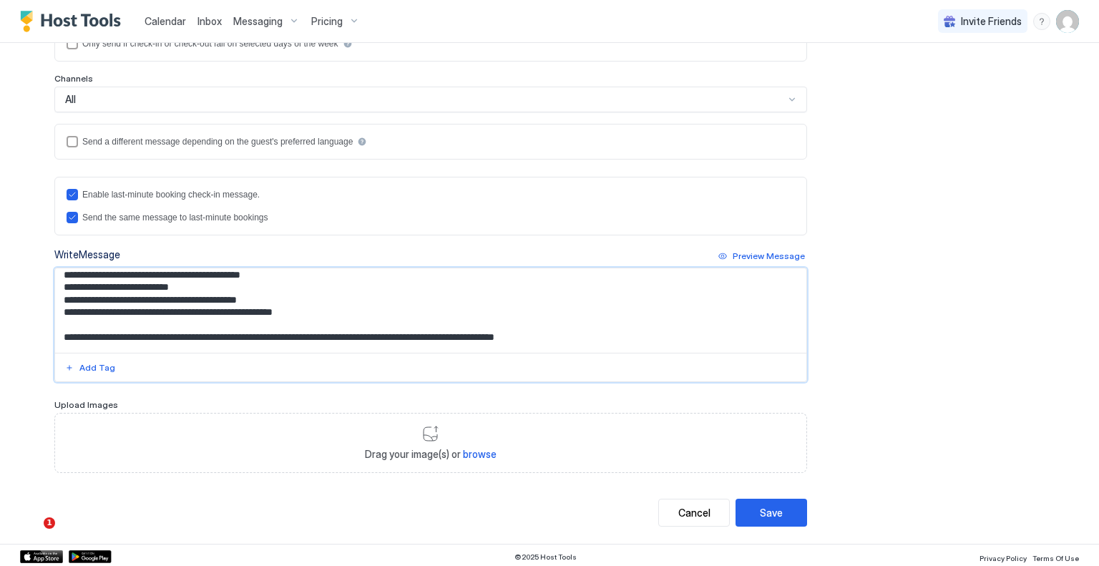
click at [184, 281] on textarea "Input Field" at bounding box center [430, 310] width 751 height 84
paste textarea "Input Field"
drag, startPoint x: 303, startPoint y: 297, endPoint x: 57, endPoint y: 296, distance: 246.2
click at [57, 296] on textarea "Input Field" at bounding box center [430, 310] width 751 height 84
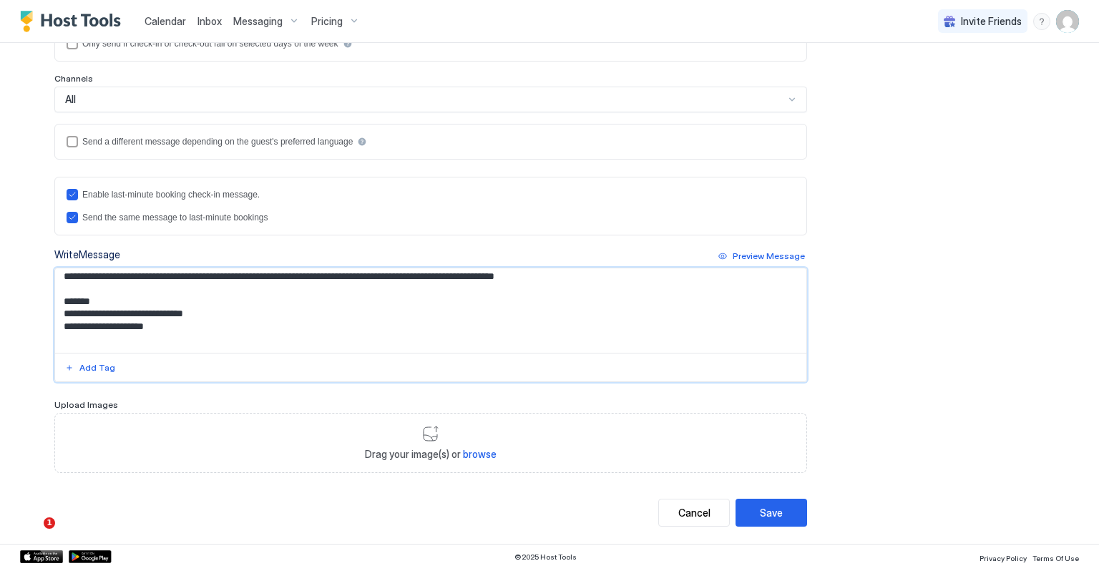
scroll to position [215, 0]
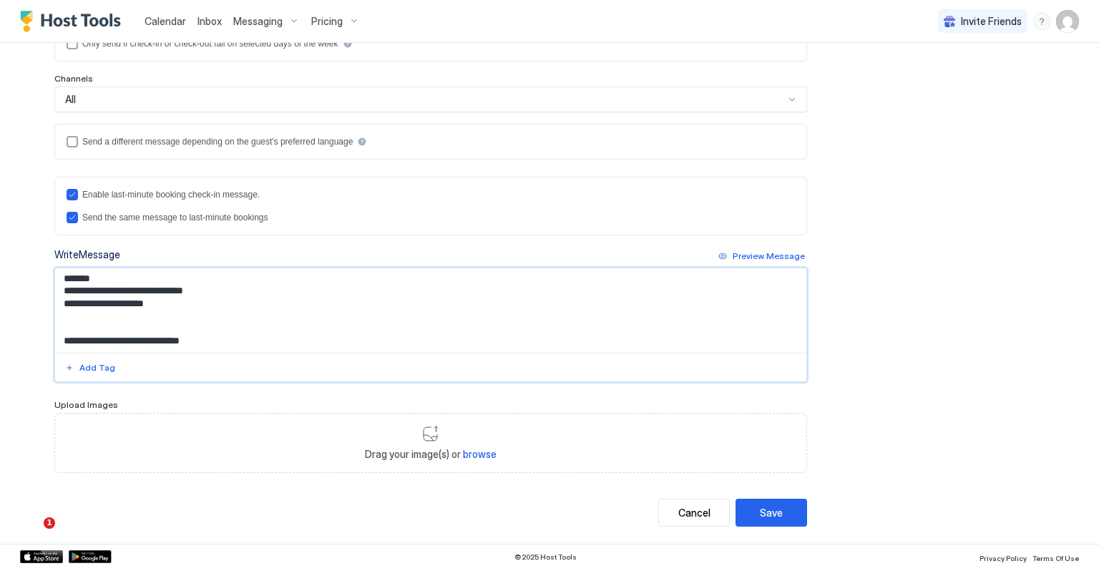
drag, startPoint x: 237, startPoint y: 286, endPoint x: 99, endPoint y: 285, distance: 137.4
click at [99, 285] on textarea "Input Field" at bounding box center [430, 310] width 751 height 84
paste textarea "Input Field"
click at [138, 302] on textarea "Input Field" at bounding box center [430, 310] width 751 height 84
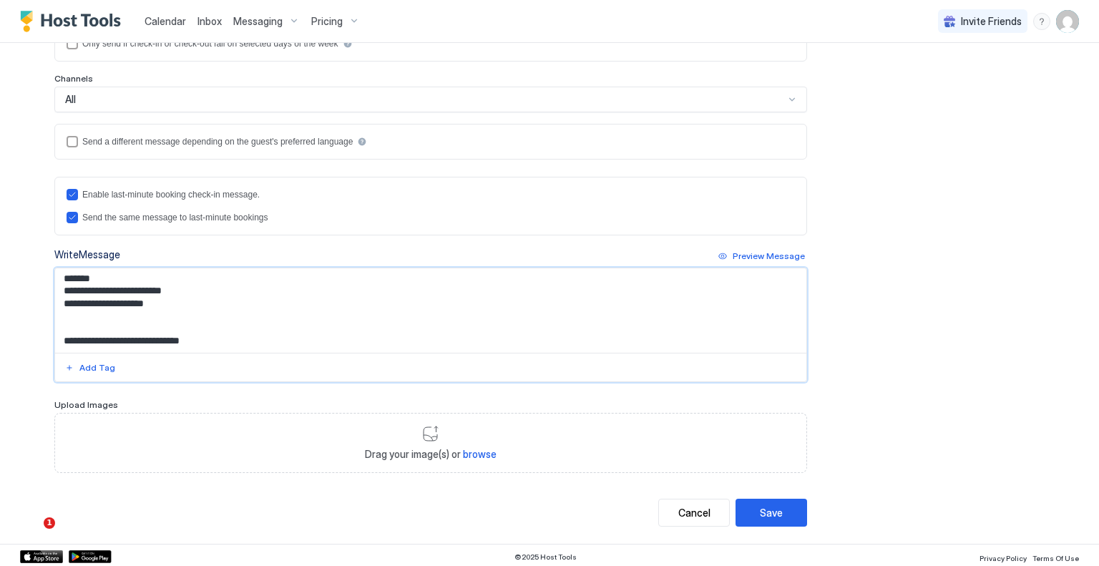
paste textarea "Input Field"
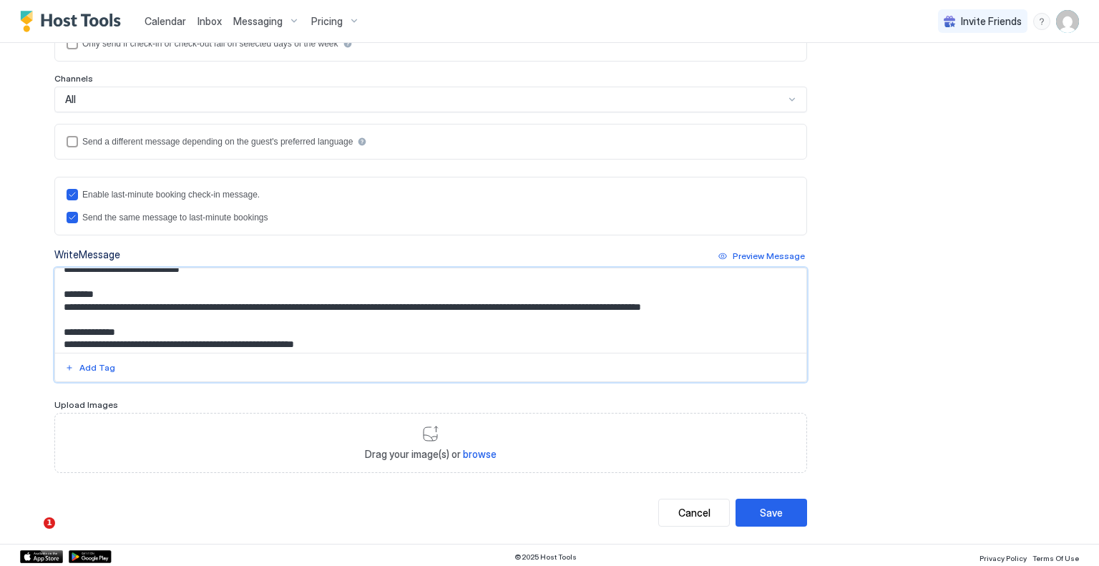
scroll to position [490, 0]
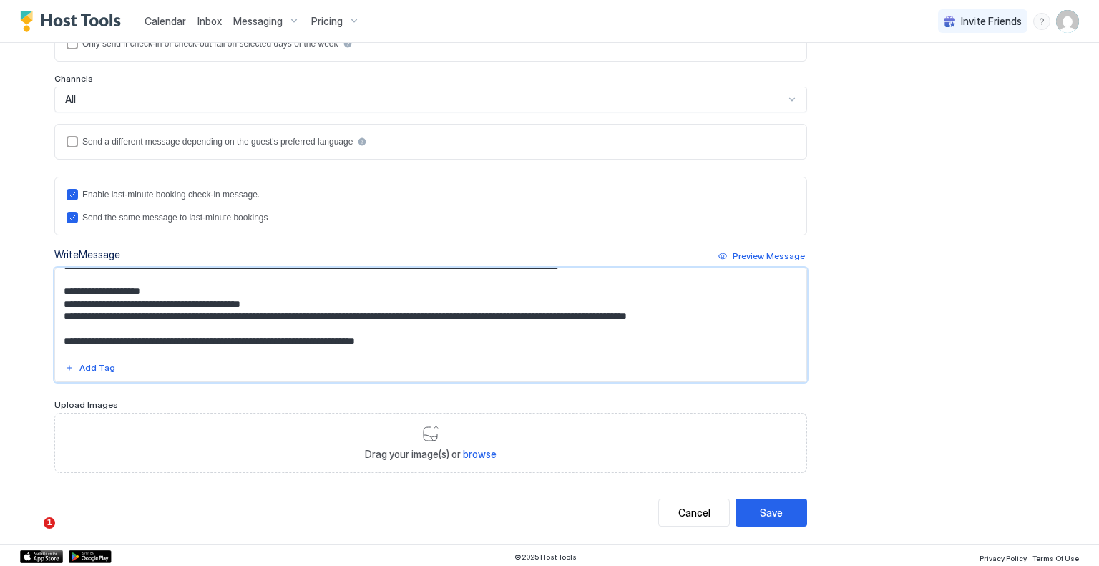
click at [328, 337] on textarea "Input Field" at bounding box center [430, 310] width 751 height 84
type textarea "**********"
click at [753, 500] on button "Save" at bounding box center [772, 513] width 72 height 28
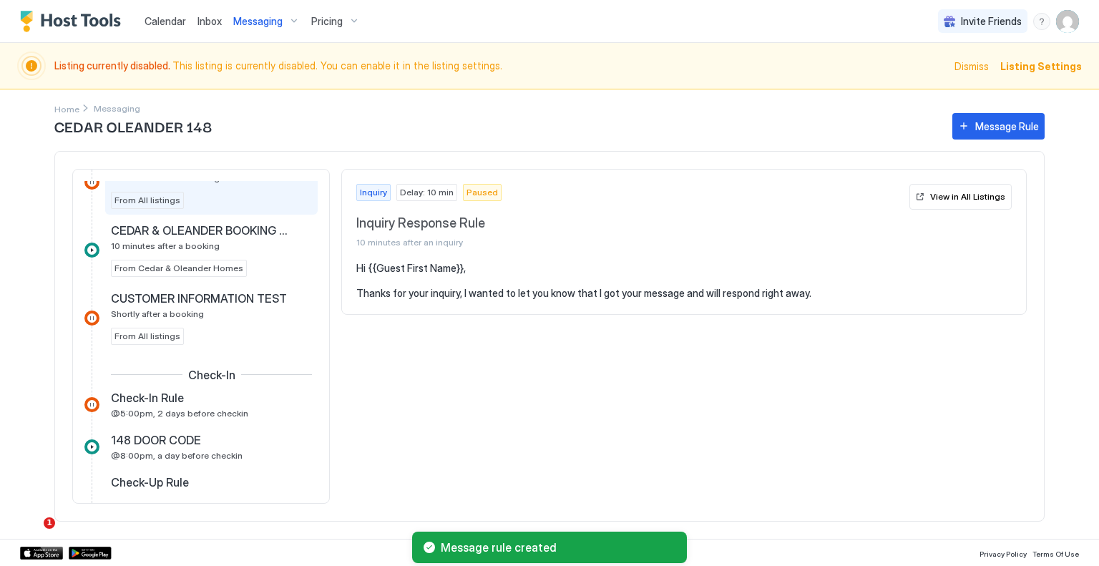
scroll to position [286, 0]
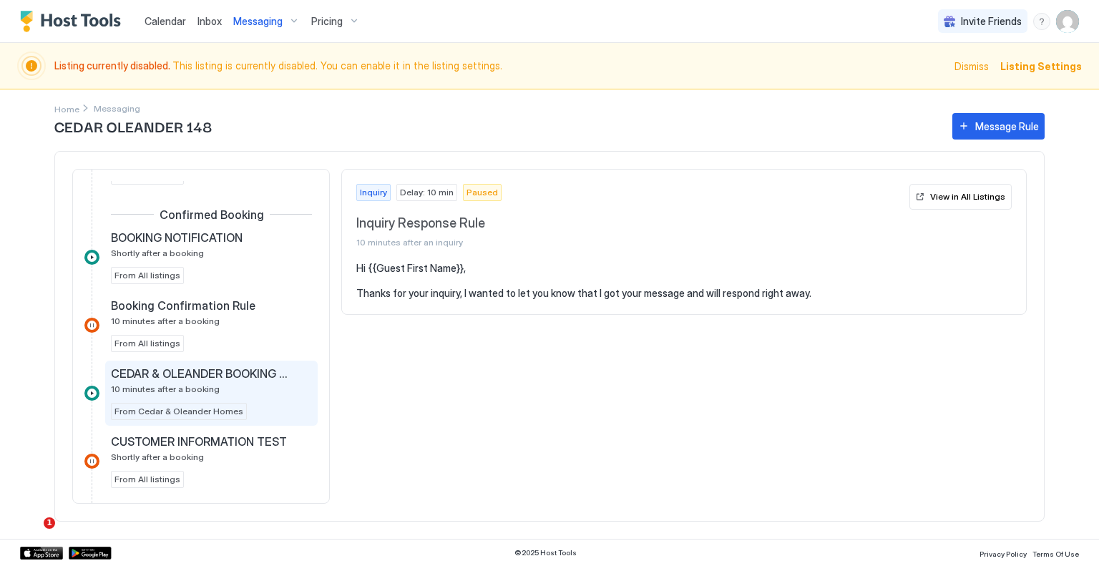
click at [253, 373] on span "CEDAR & OLEANDER BOOKING CONFIRMED" at bounding box center [200, 373] width 178 height 14
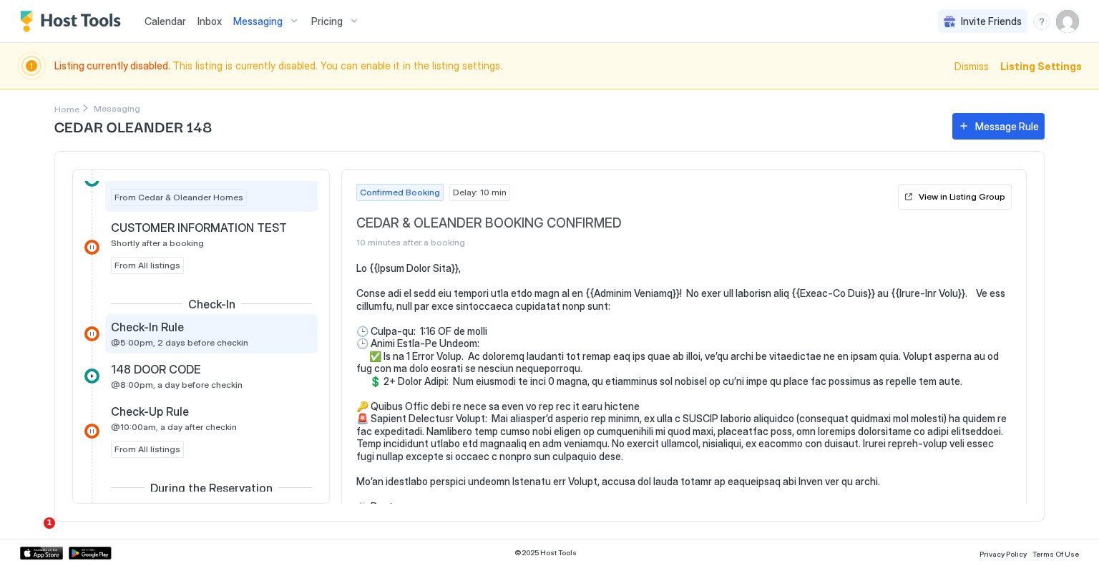
scroll to position [501, 0]
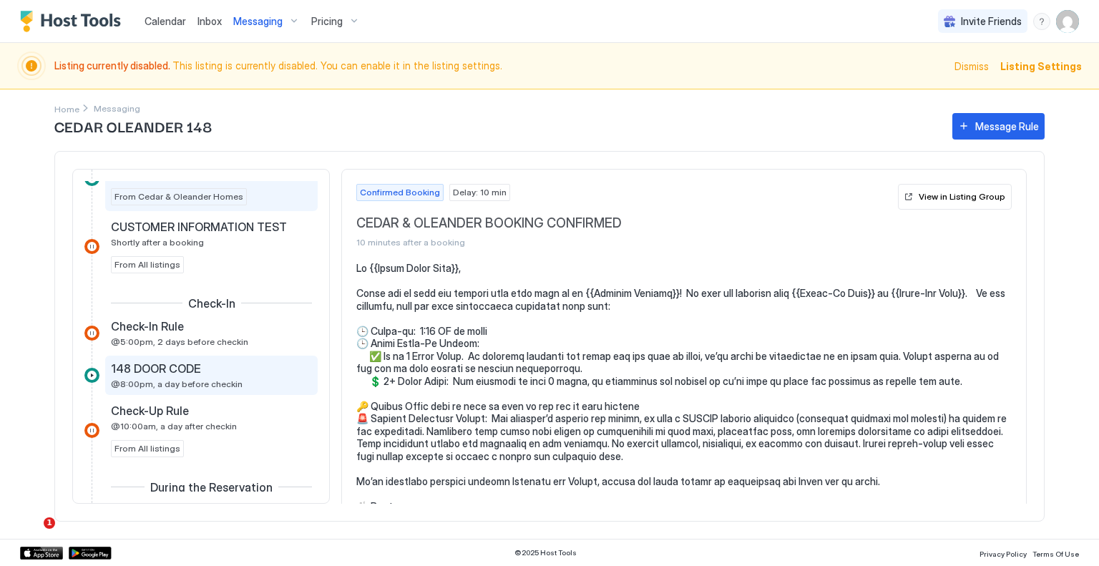
click at [225, 364] on div "148 DOOR CODE" at bounding box center [201, 368] width 181 height 14
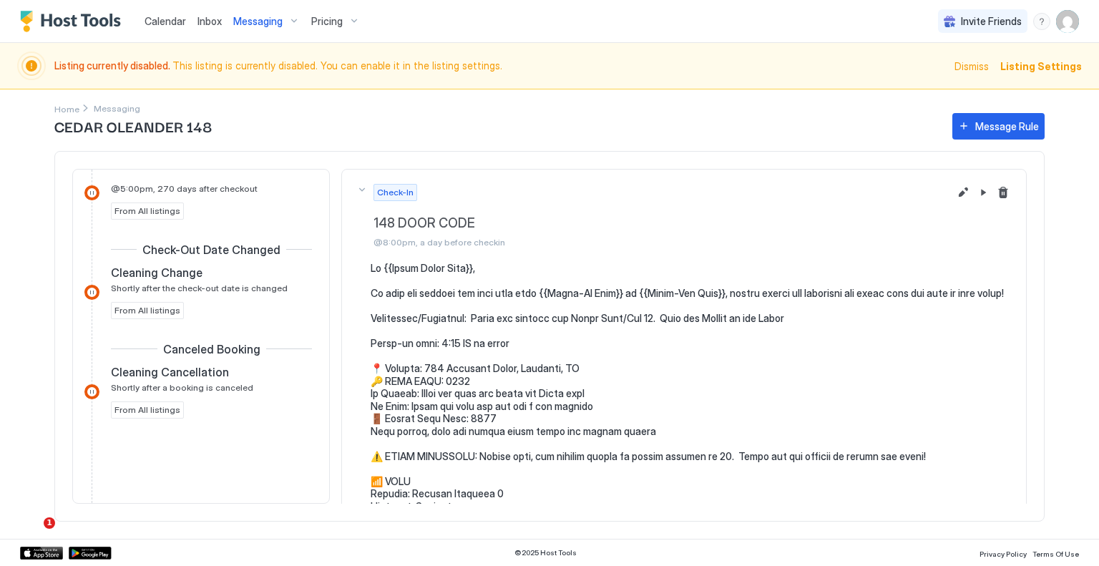
click at [1068, 20] on img "User profile" at bounding box center [1067, 21] width 23 height 23
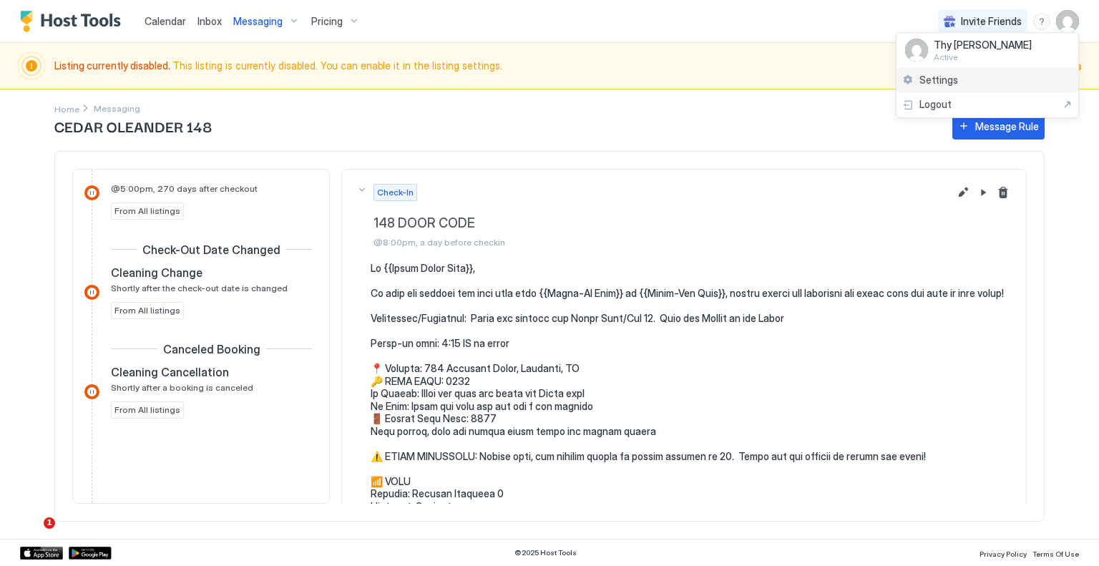
click at [986, 74] on div "Settings" at bounding box center [988, 80] width 182 height 25
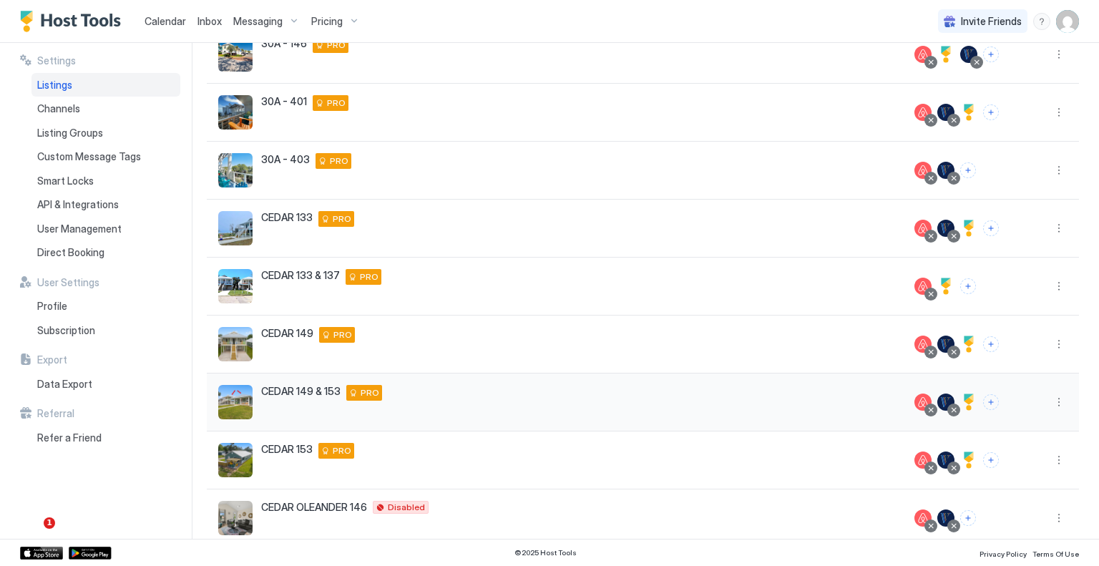
scroll to position [268, 0]
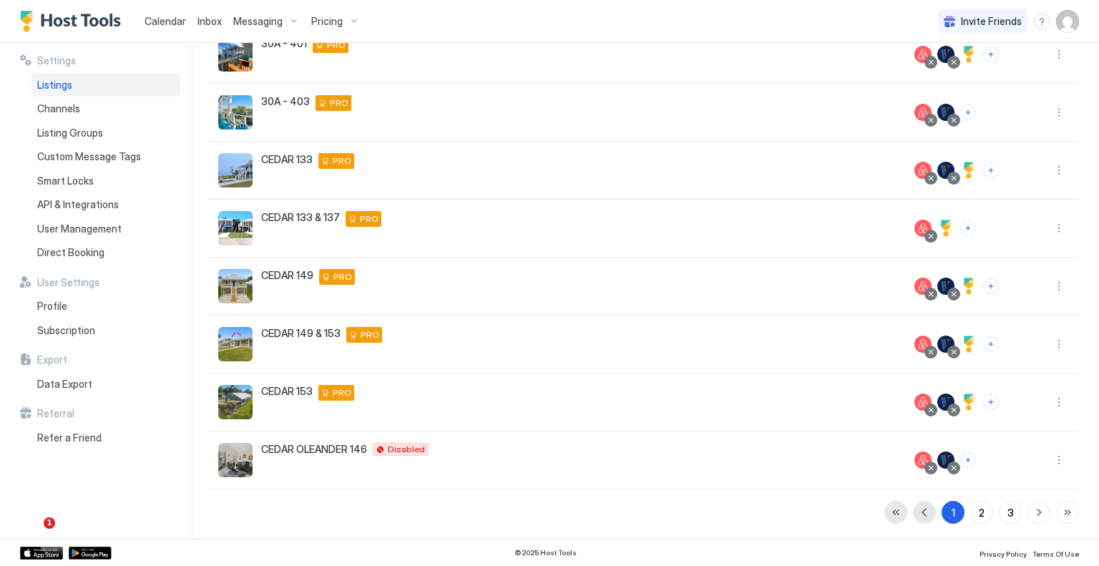
click at [970, 510] on button "2" at bounding box center [981, 512] width 23 height 23
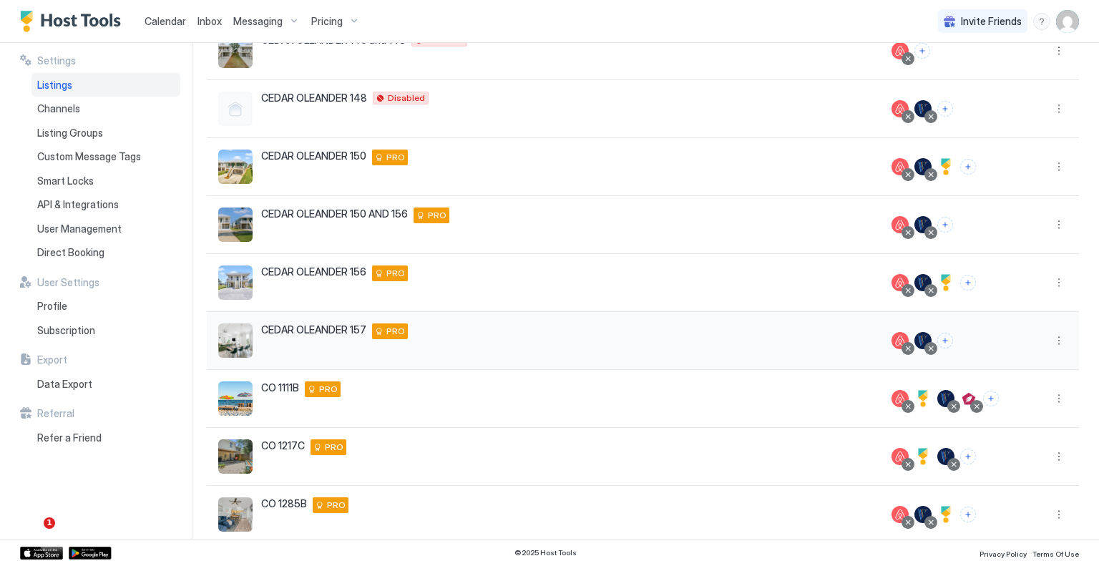
scroll to position [54, 0]
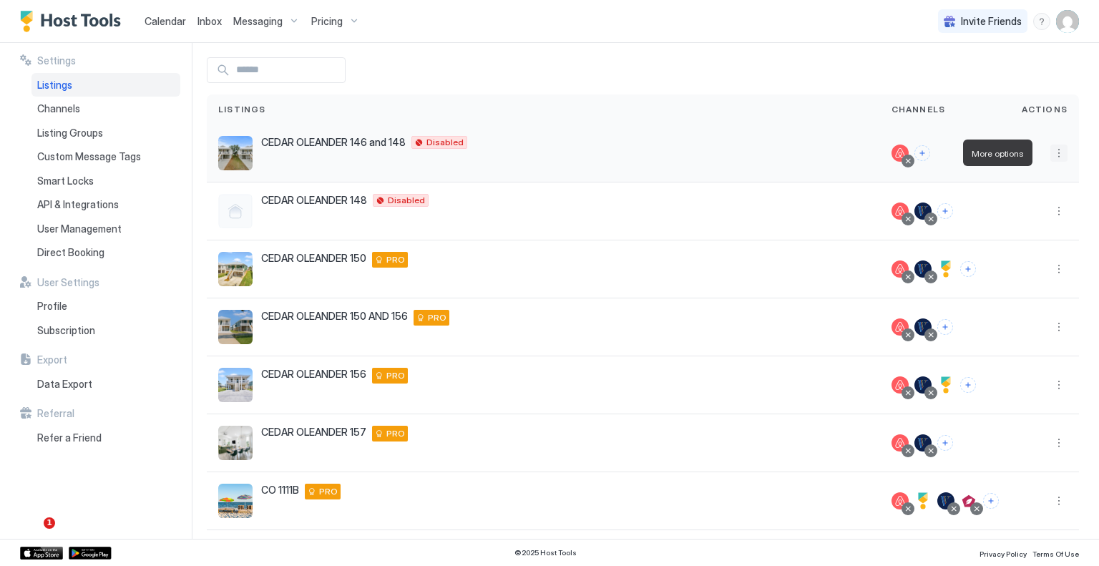
click at [1051, 155] on button "More options" at bounding box center [1059, 153] width 17 height 17
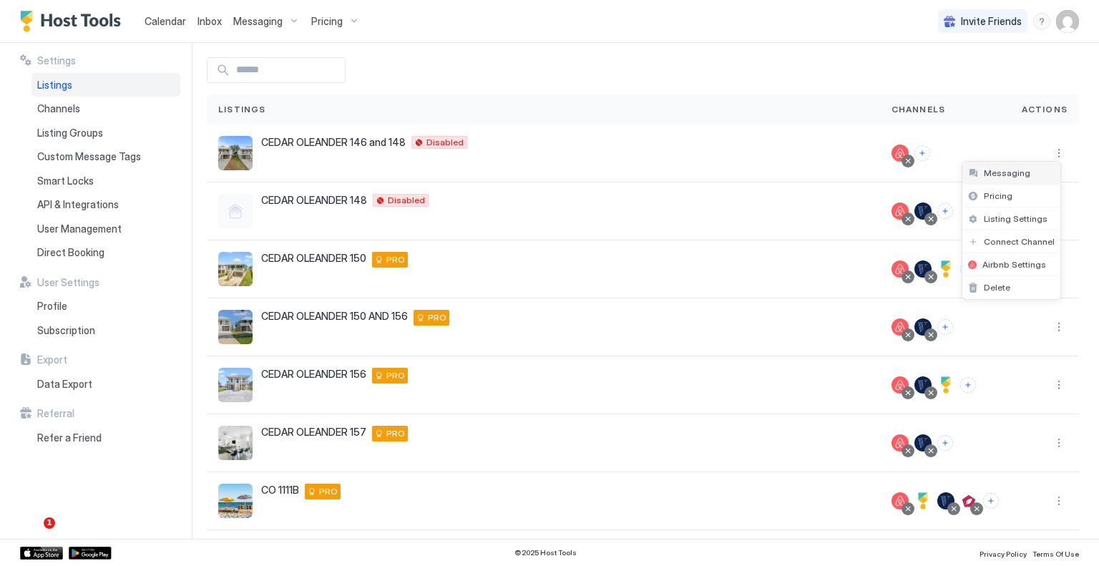
click at [1011, 172] on span "Messaging" at bounding box center [1007, 172] width 47 height 11
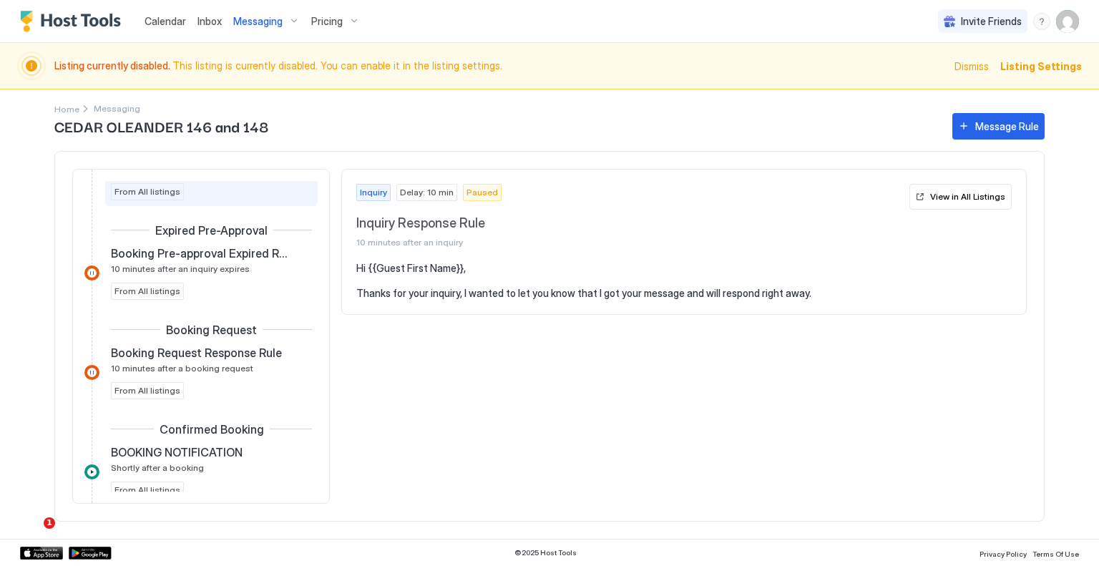
scroll to position [72, 0]
click at [1008, 126] on div "Message Rule" at bounding box center [1007, 126] width 64 height 15
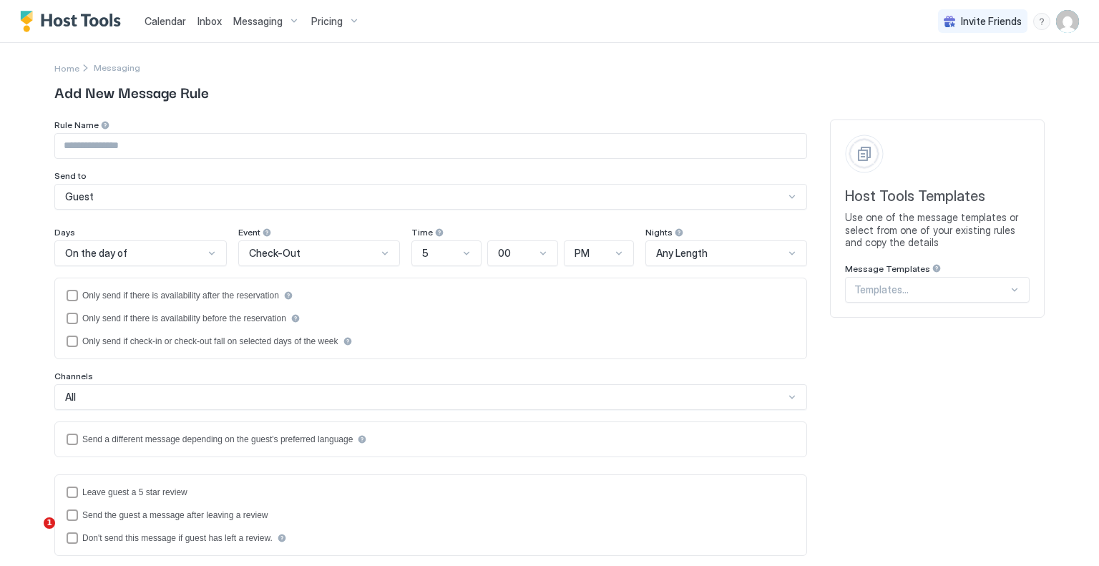
click at [141, 151] on input "Input Field" at bounding box center [430, 146] width 751 height 24
click at [92, 147] on input "**********" at bounding box center [430, 146] width 751 height 24
click at [86, 147] on input "**********" at bounding box center [430, 146] width 751 height 24
click at [85, 147] on input "**********" at bounding box center [430, 146] width 751 height 24
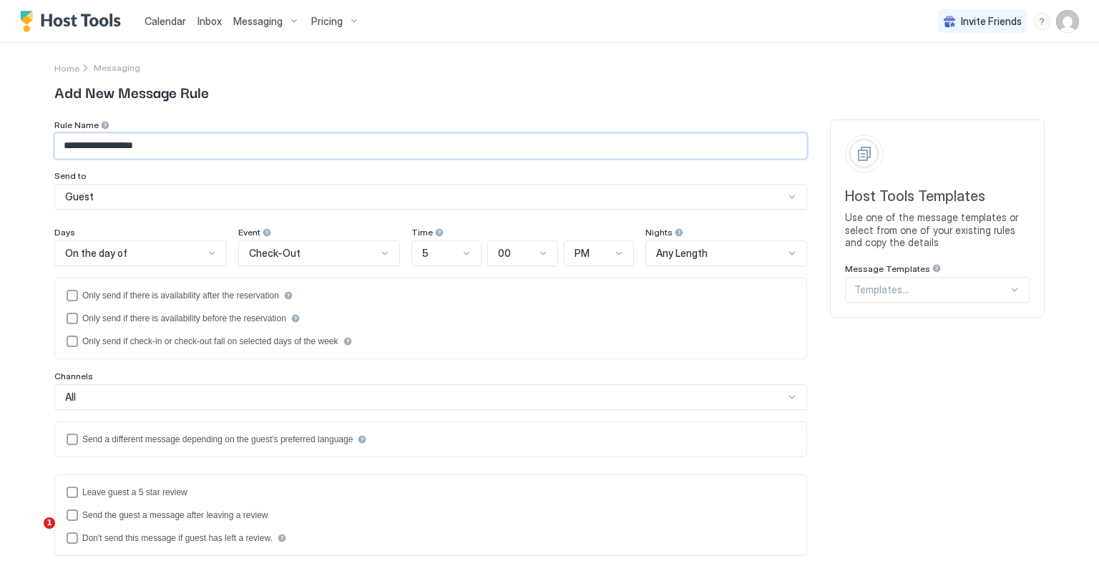
click at [176, 145] on input "**********" at bounding box center [430, 146] width 751 height 24
type input "**********"
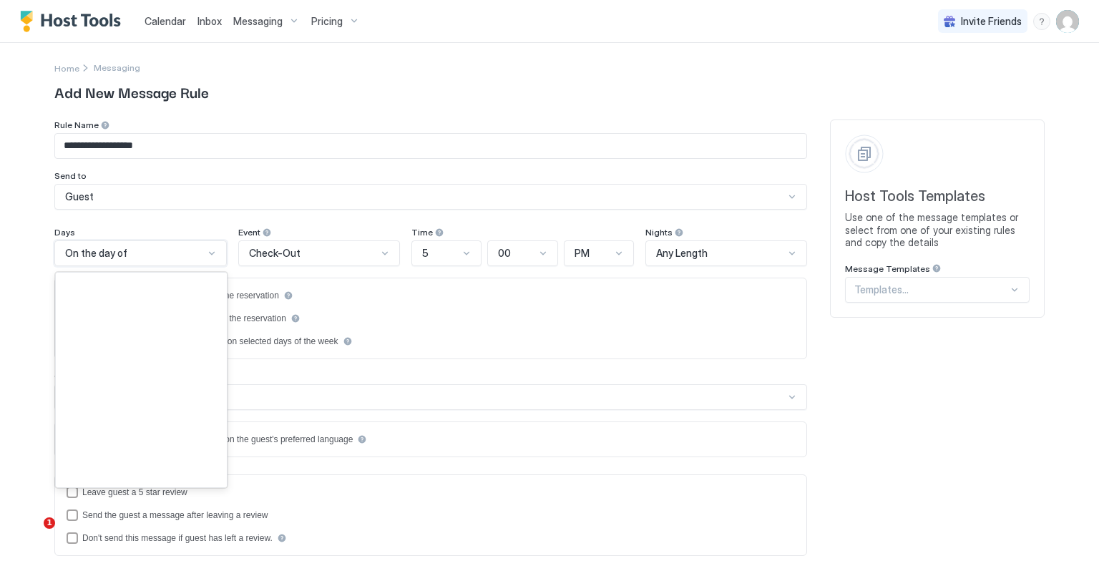
click at [150, 251] on div "On the day of" at bounding box center [134, 253] width 139 height 13
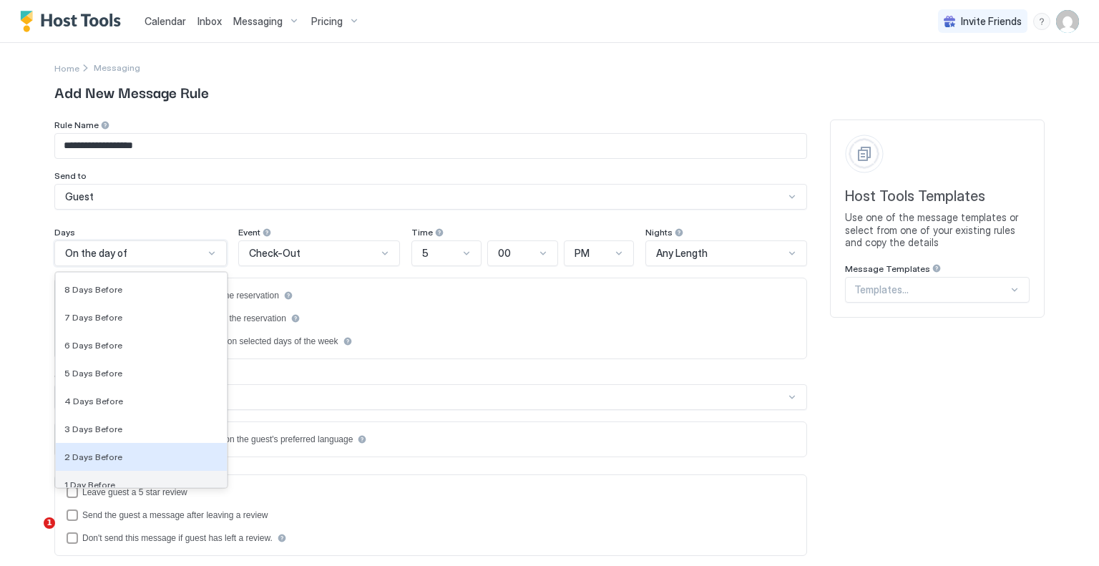
scroll to position [2068, 0]
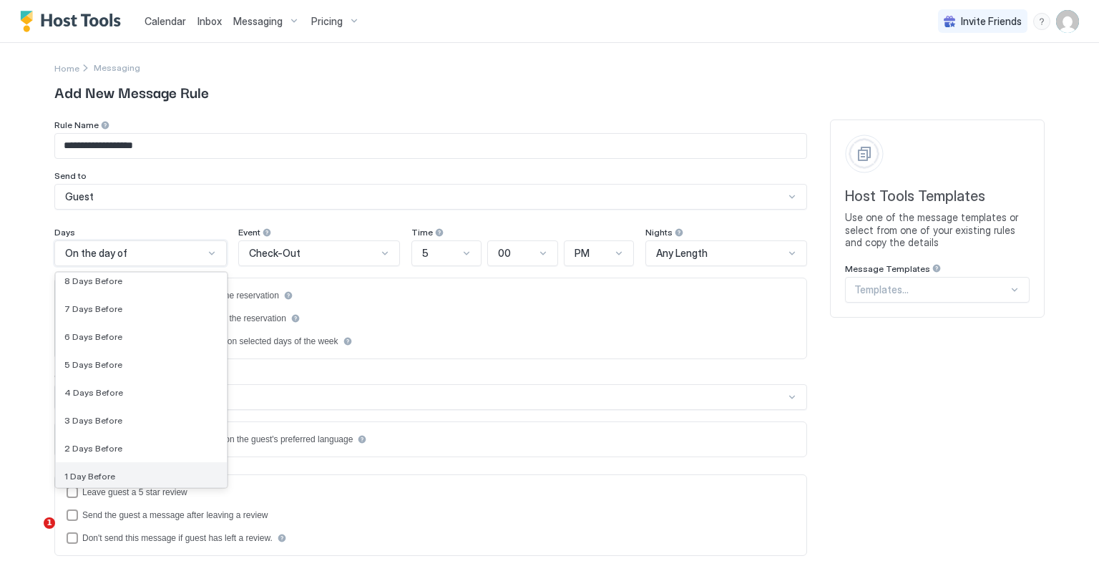
click at [116, 471] on div "1 Day Before" at bounding box center [141, 476] width 154 height 11
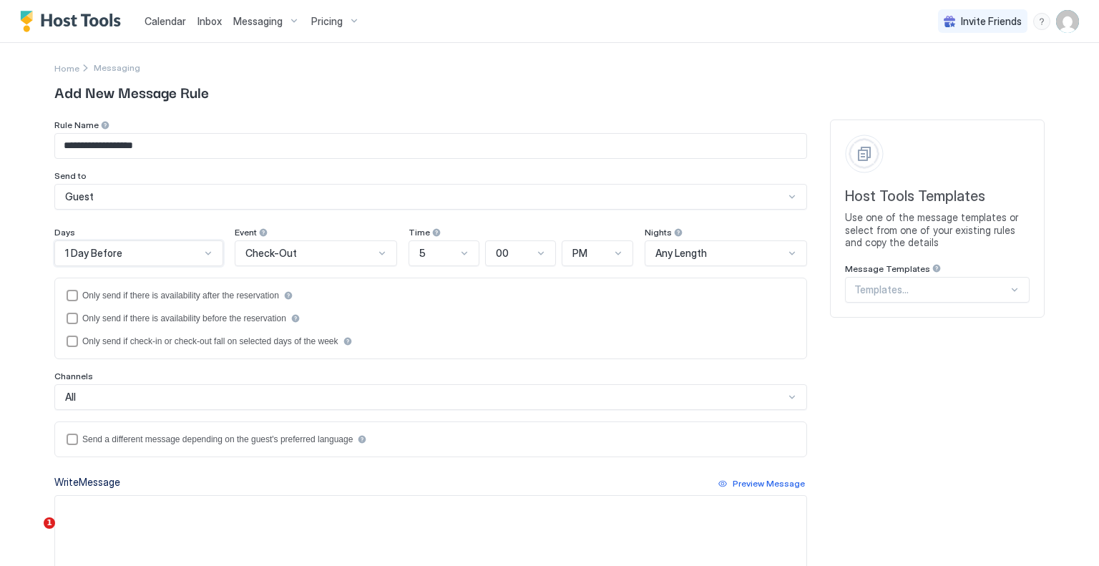
click at [303, 247] on div at bounding box center [310, 253] width 132 height 13
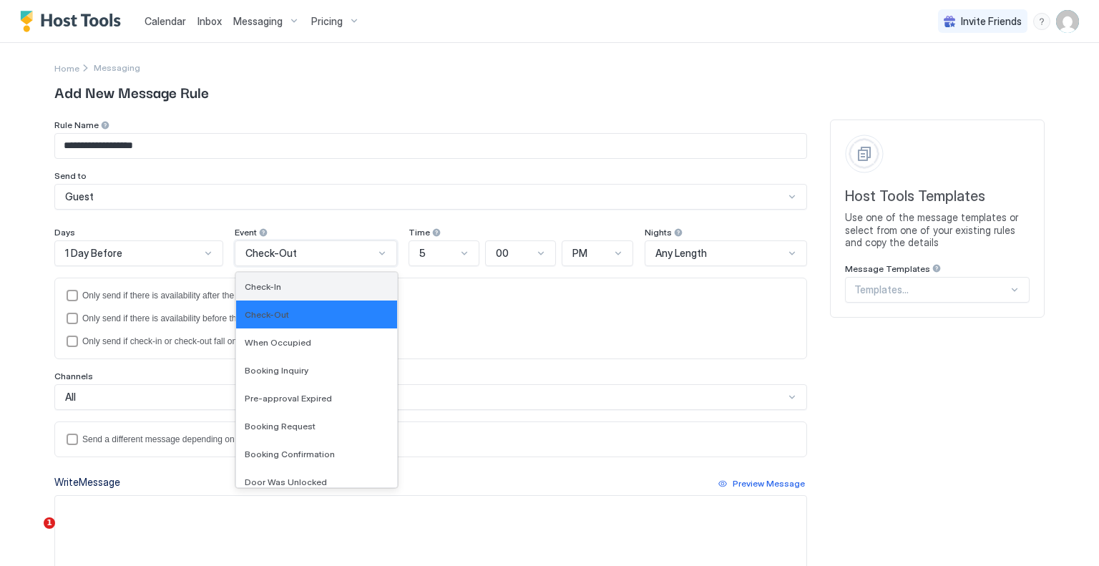
click at [295, 281] on div "Check-In" at bounding box center [317, 286] width 145 height 11
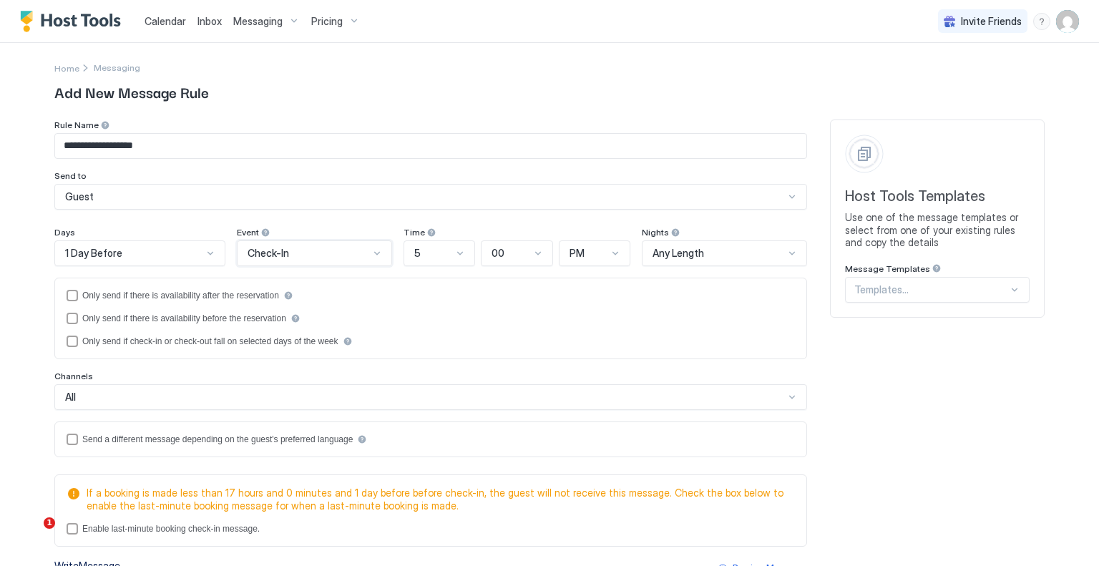
click at [456, 248] on div at bounding box center [459, 253] width 11 height 11
click at [422, 479] on div "8" at bounding box center [440, 482] width 53 height 11
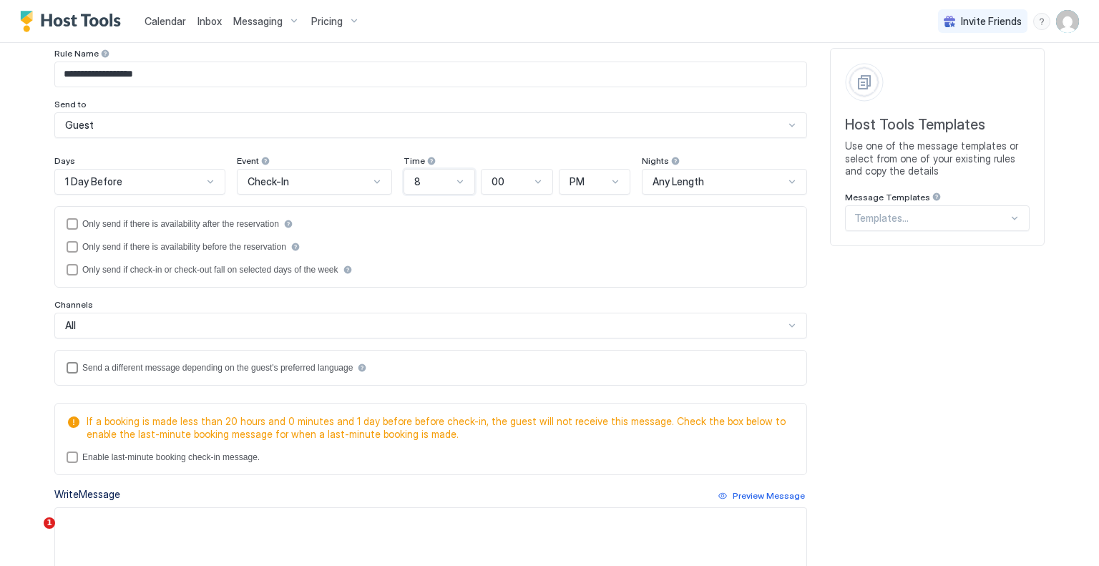
scroll to position [143, 0]
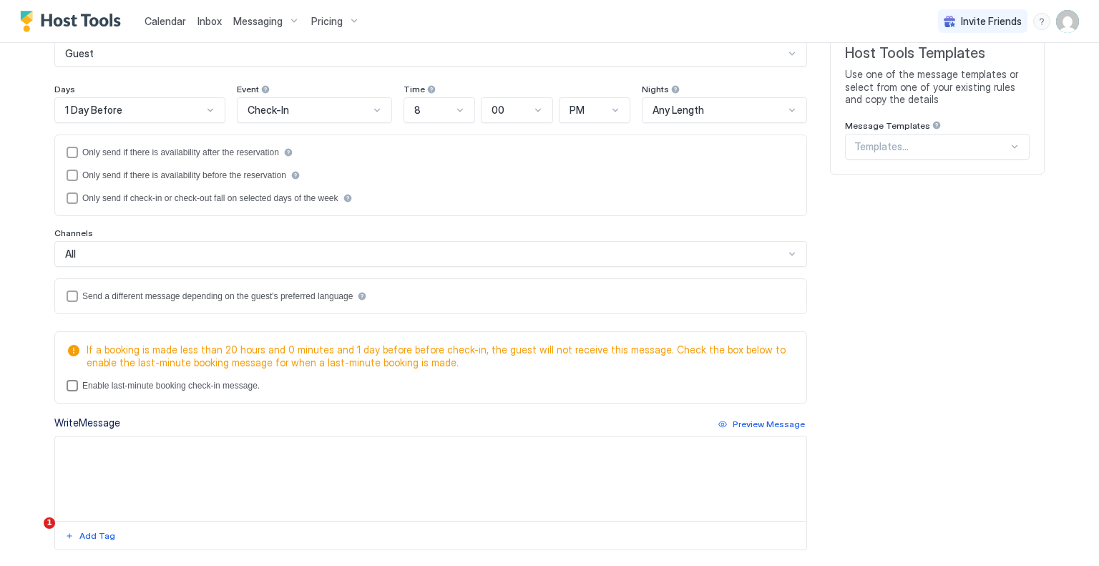
click at [146, 383] on div "Enable last-minute booking check-in message." at bounding box center [170, 386] width 177 height 10
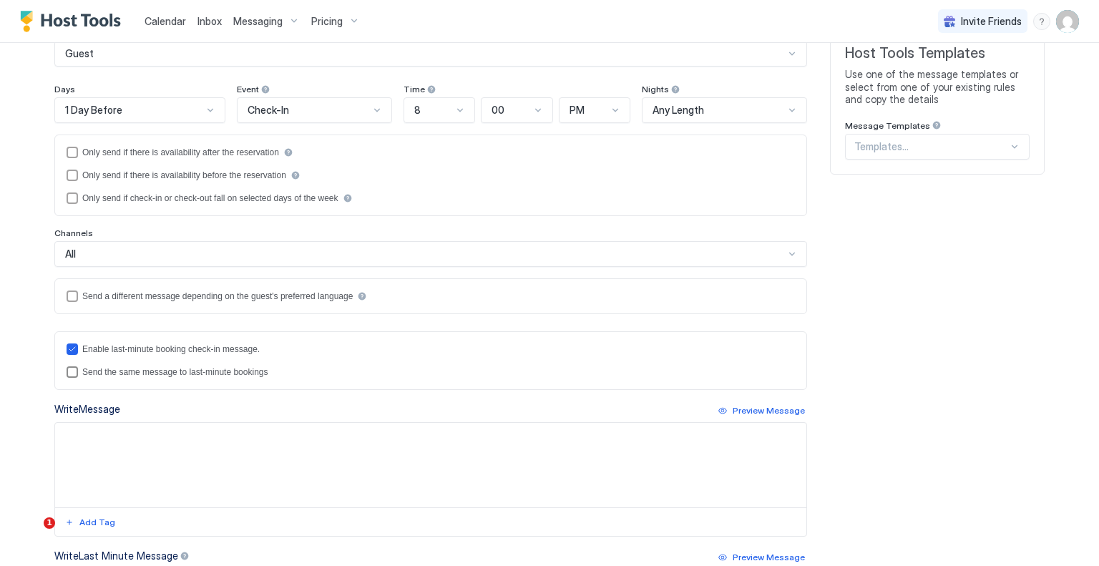
click at [125, 372] on div "Send the same message to last-minute bookings" at bounding box center [174, 372] width 185 height 10
click at [155, 431] on textarea "Input Field" at bounding box center [430, 465] width 751 height 84
paste textarea "**********"
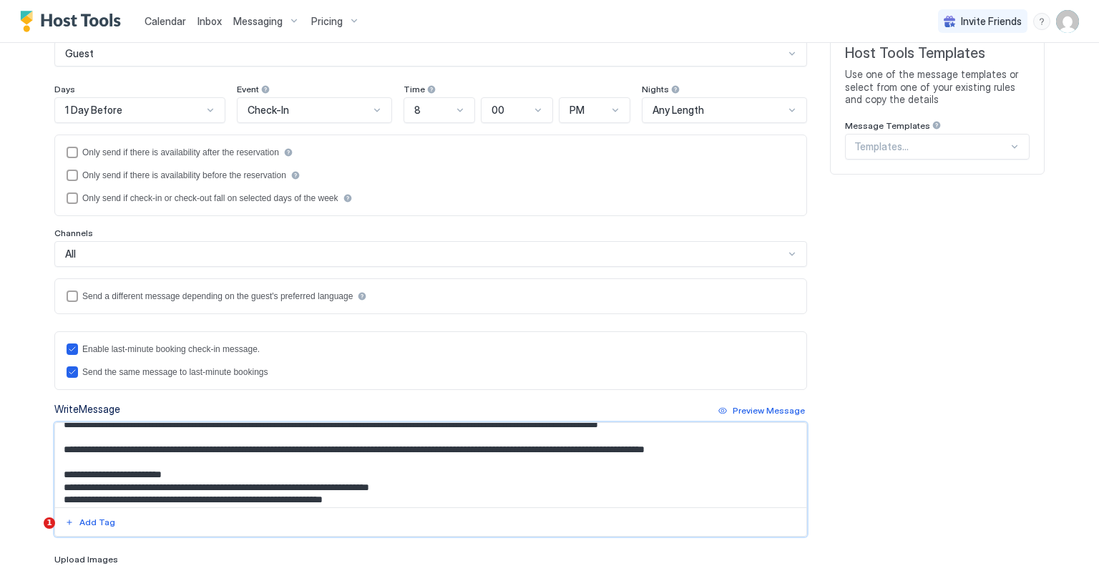
scroll to position [0, 0]
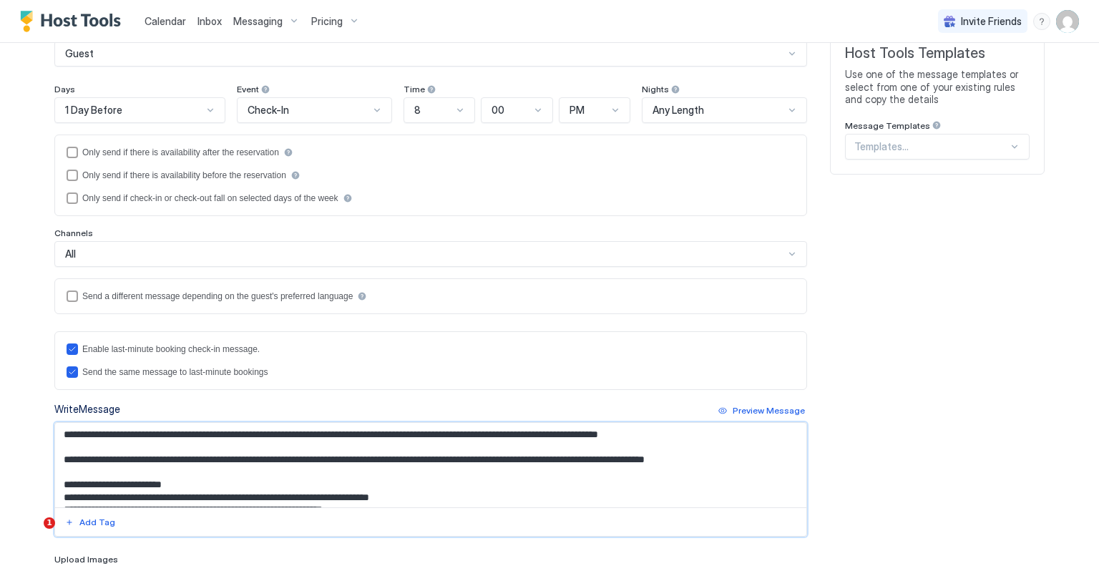
drag, startPoint x: 480, startPoint y: 459, endPoint x: 485, endPoint y: 469, distance: 11.2
click at [485, 469] on textarea "Input Field" at bounding box center [430, 465] width 751 height 84
click at [195, 480] on textarea "Input Field" at bounding box center [430, 465] width 751 height 84
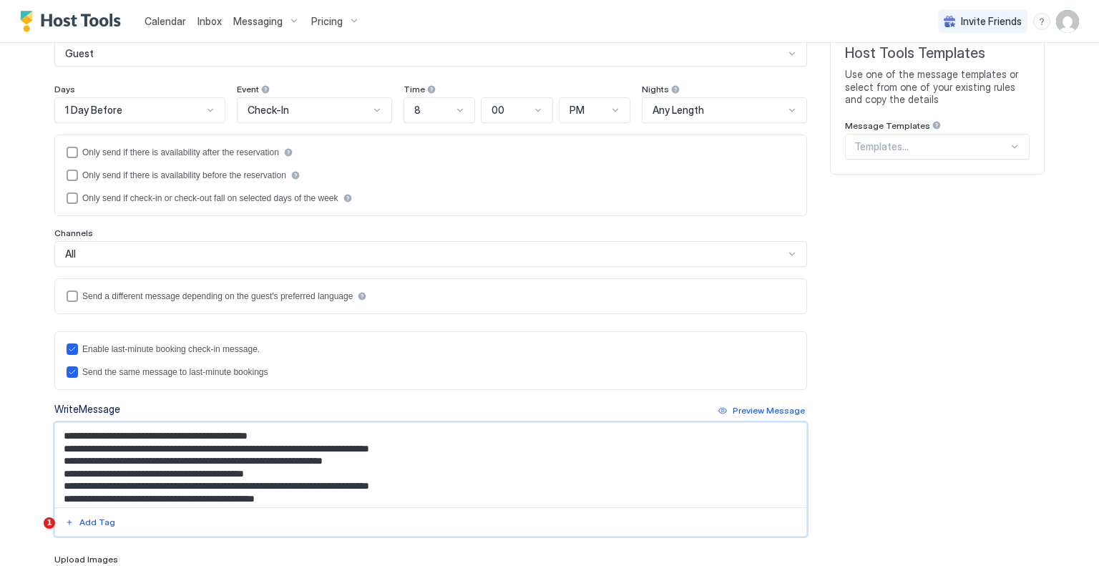
scroll to position [72, 0]
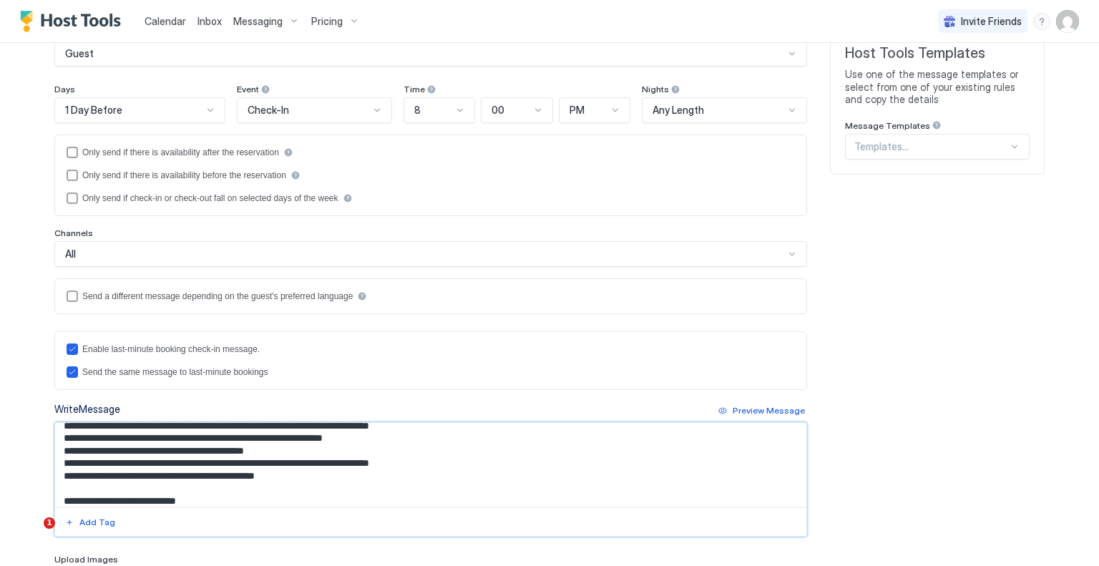
click at [453, 429] on textarea "Input Field" at bounding box center [430, 465] width 751 height 84
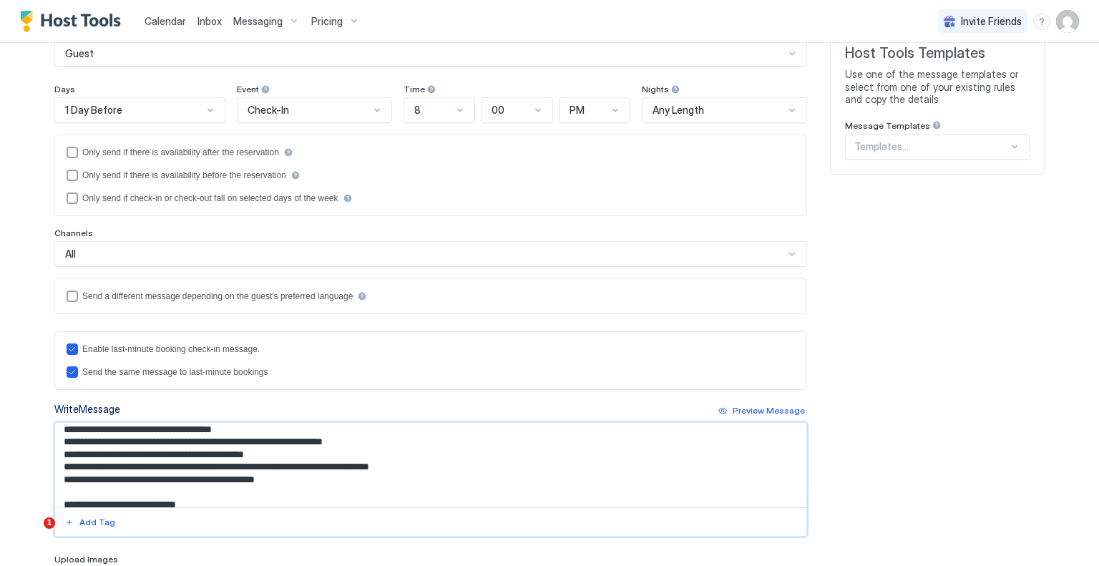
click at [207, 447] on textarea "Input Field" at bounding box center [430, 465] width 751 height 84
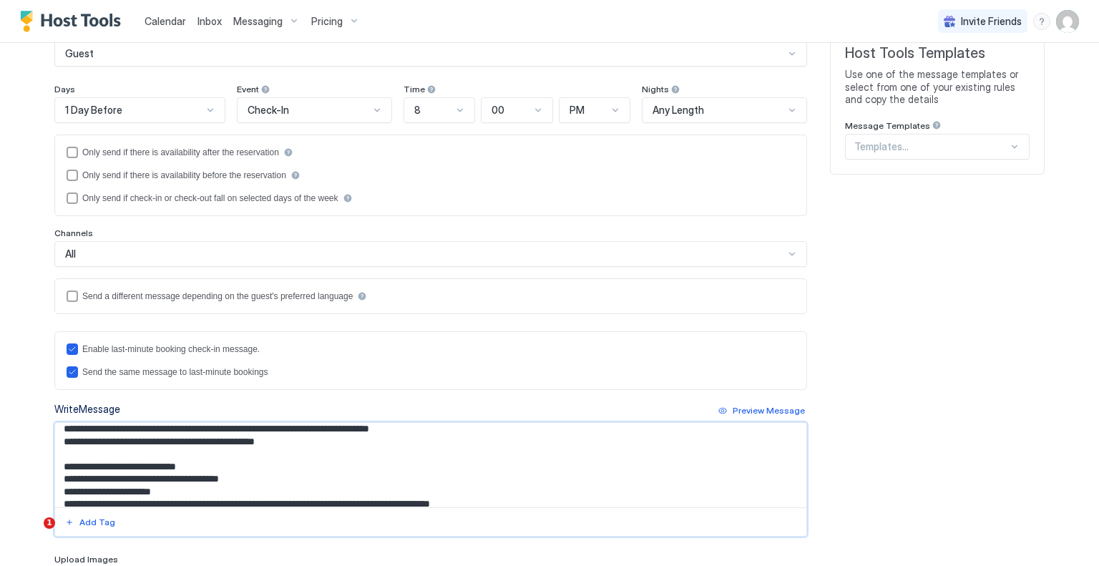
scroll to position [140, 0]
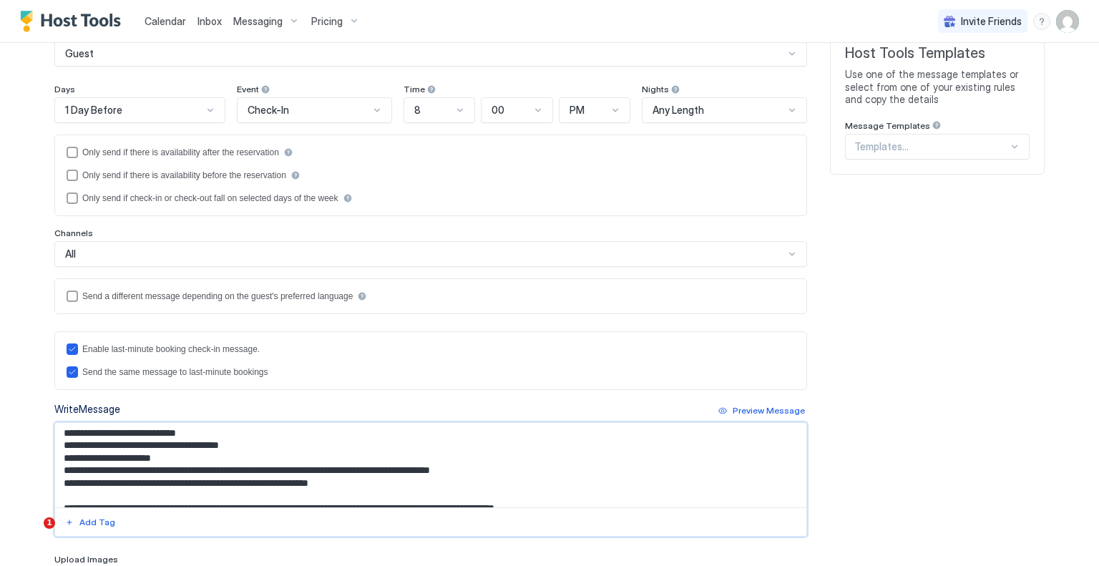
drag, startPoint x: 501, startPoint y: 467, endPoint x: 57, endPoint y: 470, distance: 443.7
click at [57, 470] on textarea "Input Field" at bounding box center [430, 465] width 751 height 84
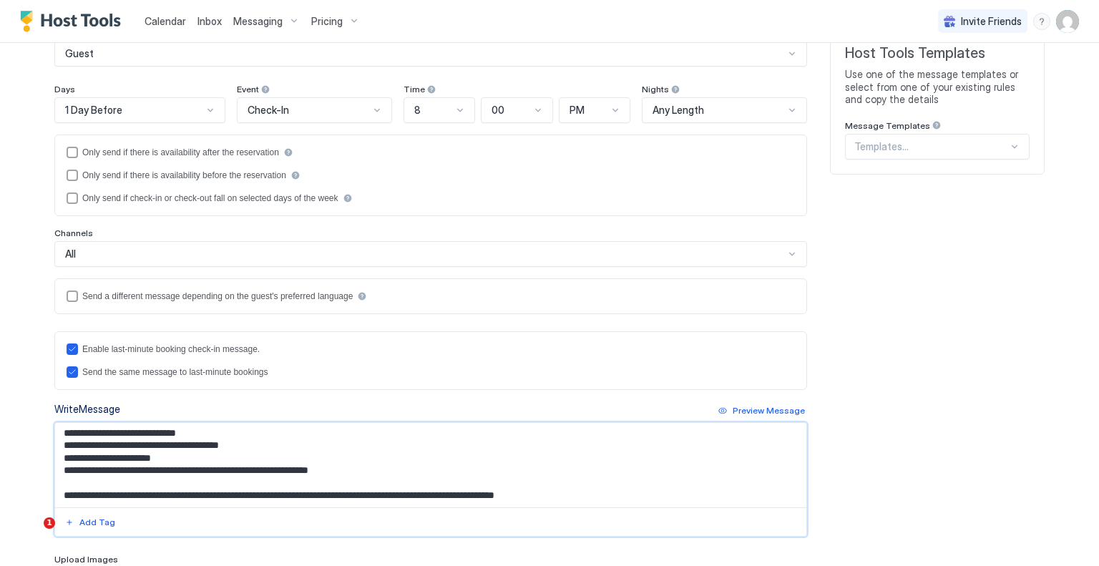
click at [218, 429] on textarea "Input Field" at bounding box center [430, 465] width 751 height 84
click at [165, 454] on textarea "Input Field" at bounding box center [430, 465] width 751 height 84
paste textarea "Input Field"
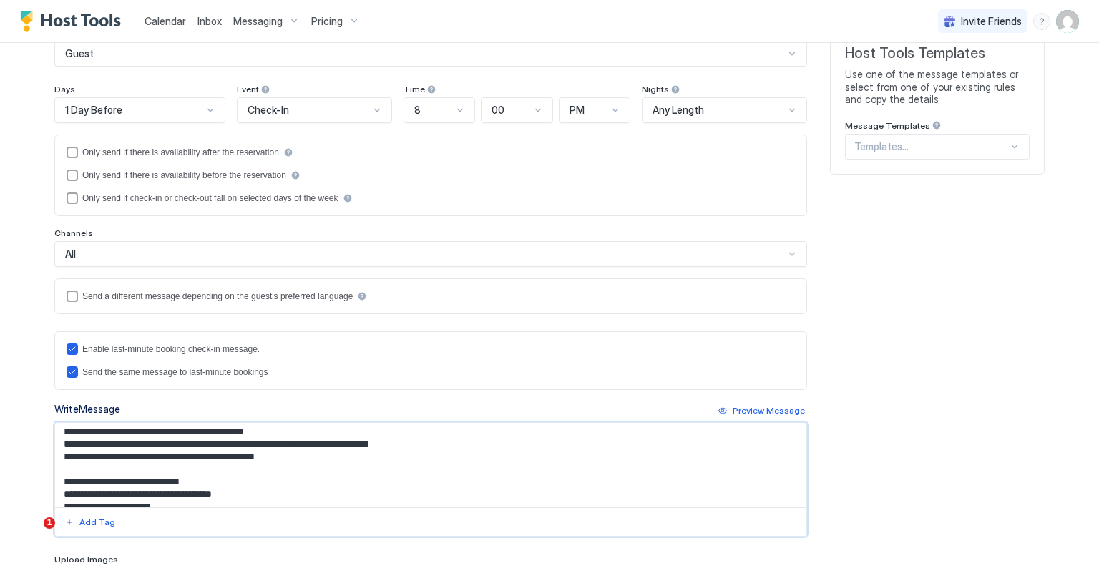
scroll to position [68, 0]
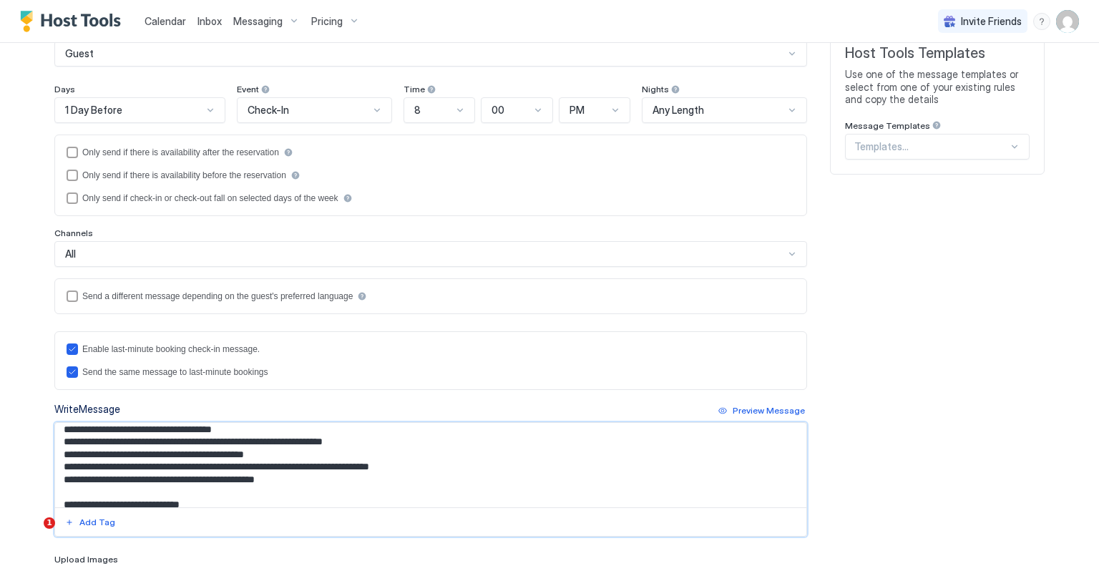
drag, startPoint x: 445, startPoint y: 466, endPoint x: 64, endPoint y: 452, distance: 381.7
click at [64, 452] on textarea "Input Field" at bounding box center [430, 465] width 751 height 84
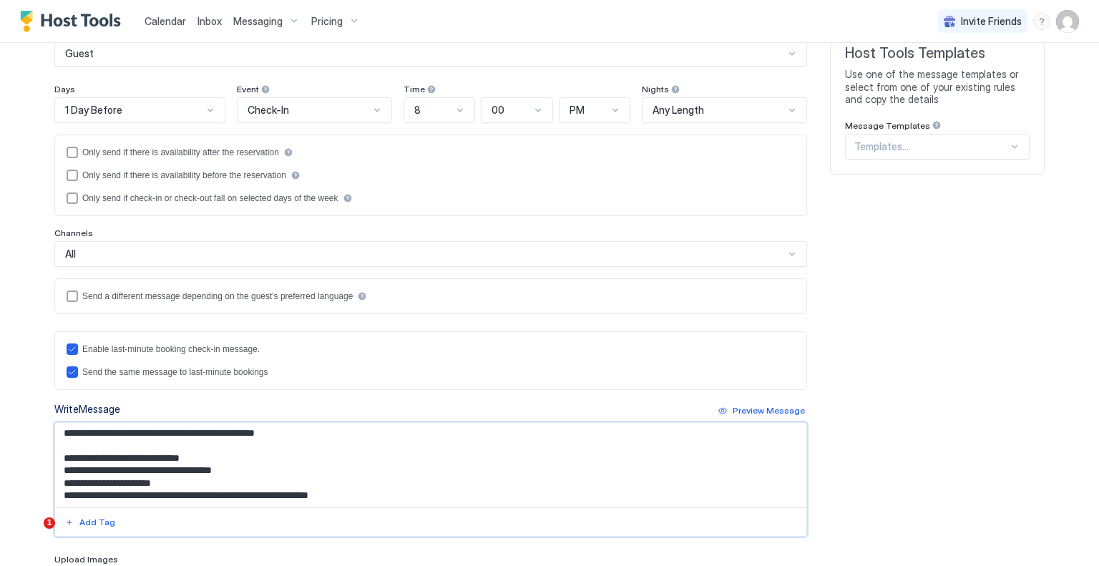
scroll to position [140, 0]
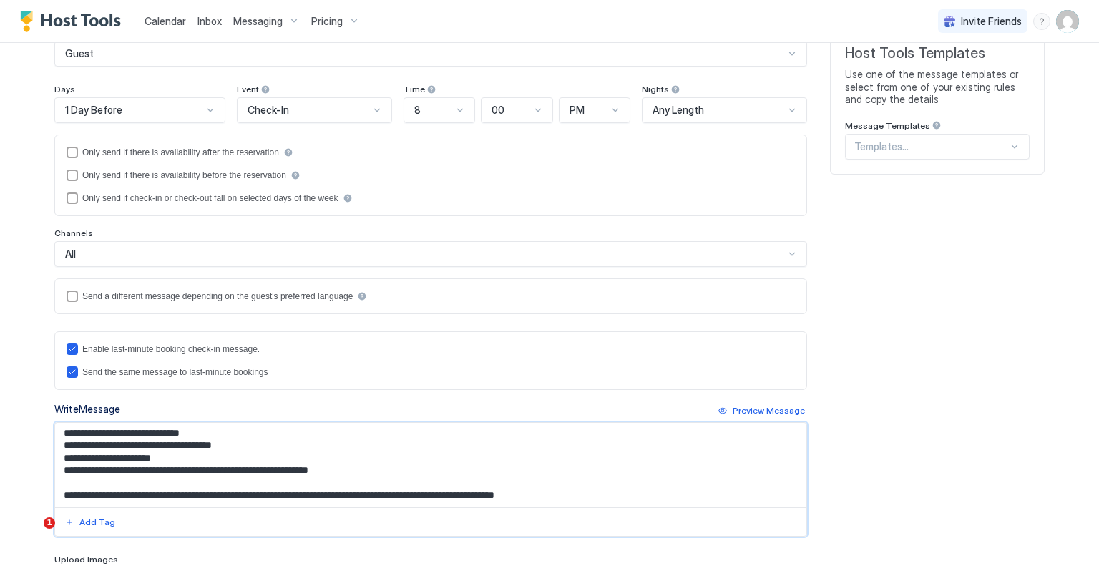
click at [190, 454] on textarea "Input Field" at bounding box center [430, 465] width 751 height 84
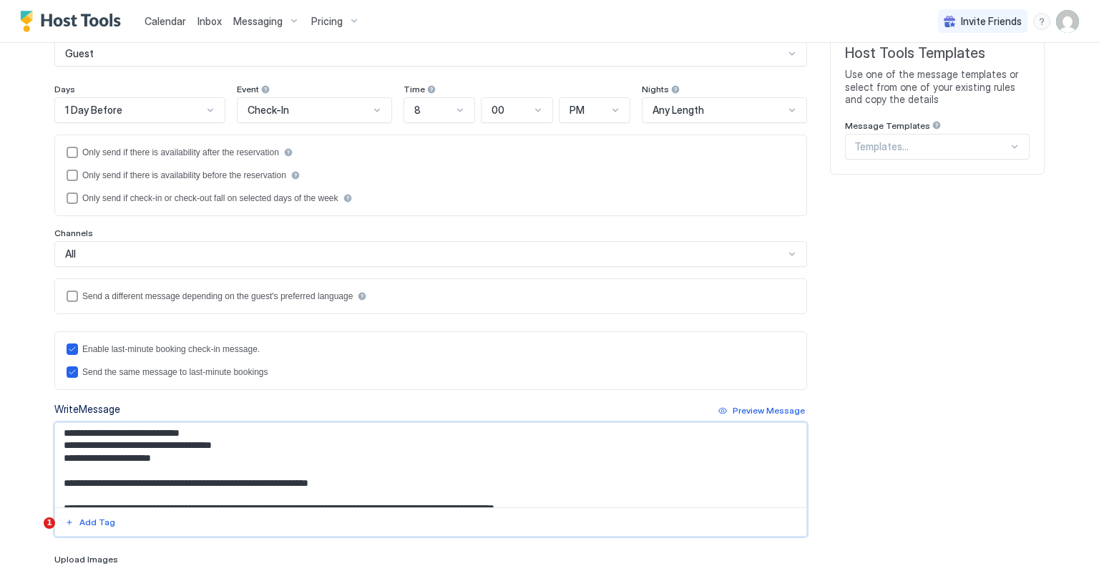
paste textarea "**********"
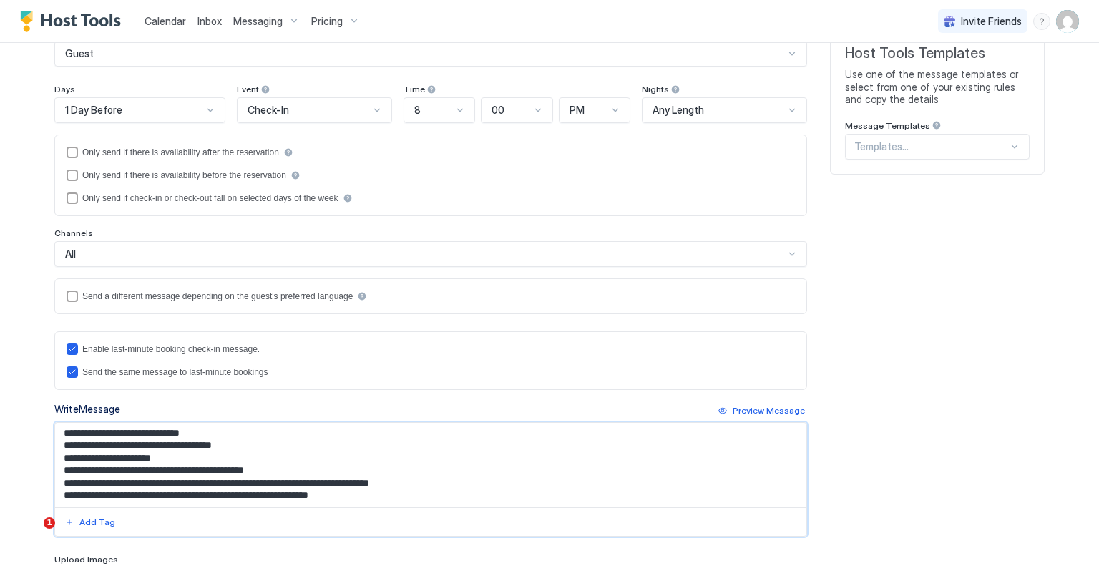
click at [182, 465] on textarea "Input Field" at bounding box center [430, 465] width 751 height 84
paste textarea "Input Field"
click at [188, 480] on textarea "Input Field" at bounding box center [430, 465] width 751 height 84
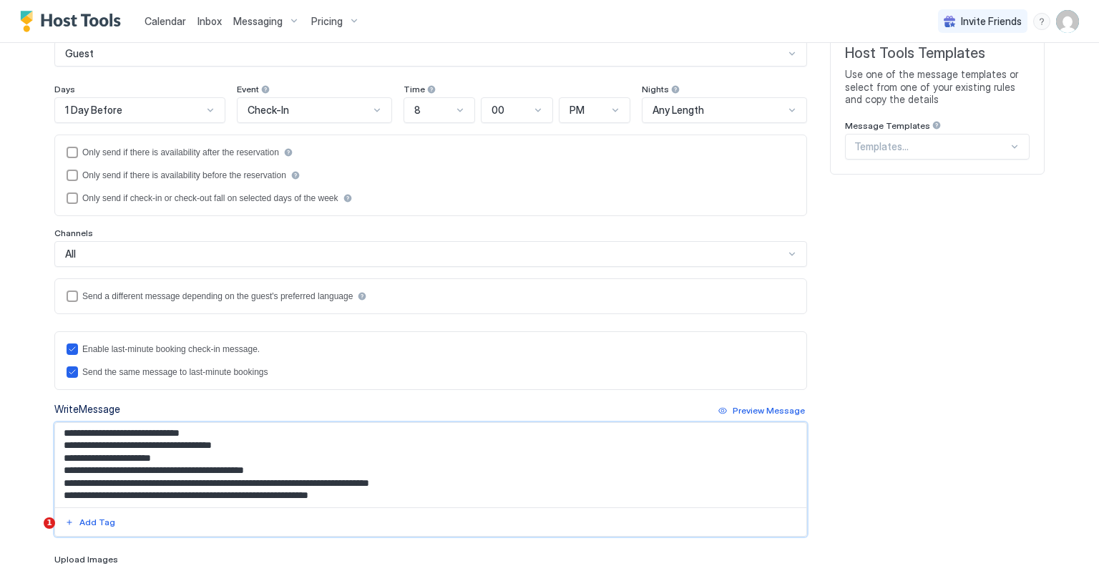
paste textarea "Input Field"
click at [246, 496] on textarea "Input Field" at bounding box center [430, 465] width 751 height 84
paste textarea "**********"
click at [334, 495] on textarea "Input Field" at bounding box center [430, 465] width 751 height 84
paste textarea "********"
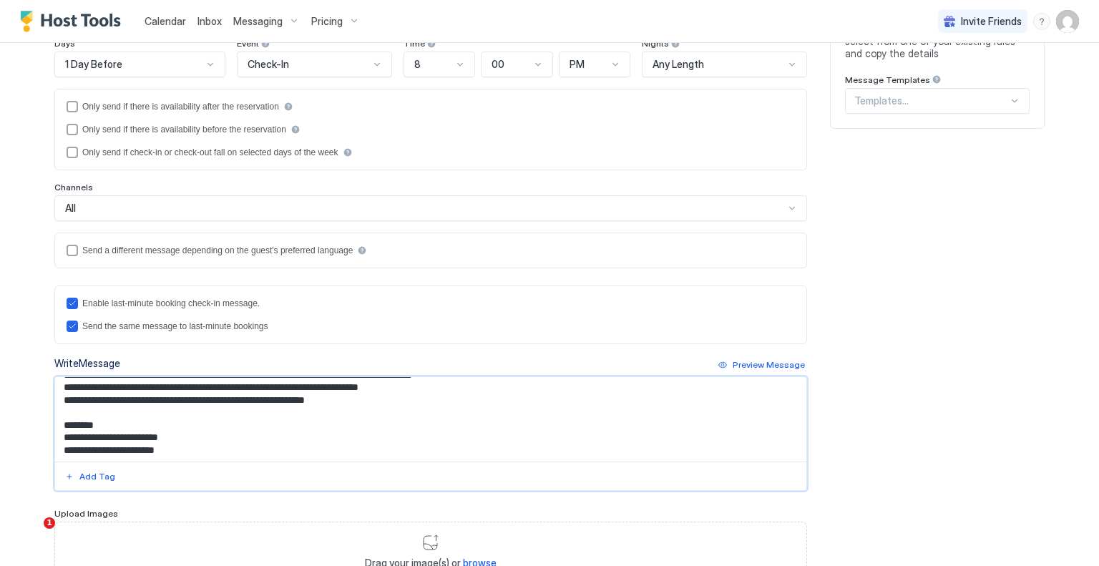
scroll to position [215, 0]
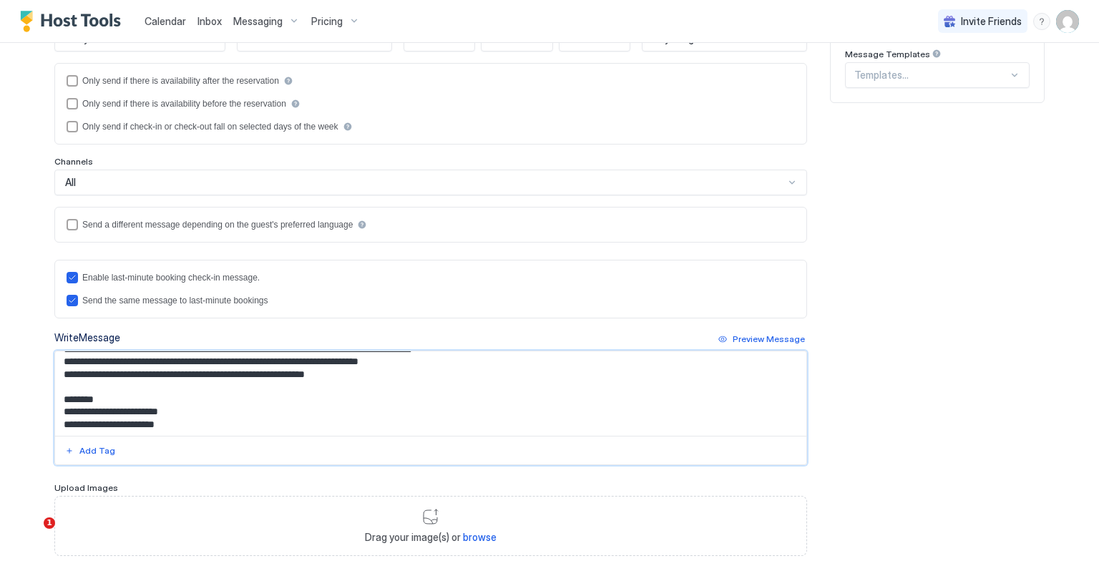
click at [123, 409] on textarea "Input Field" at bounding box center [430, 393] width 751 height 84
click at [200, 409] on textarea "Input Field" at bounding box center [430, 393] width 751 height 84
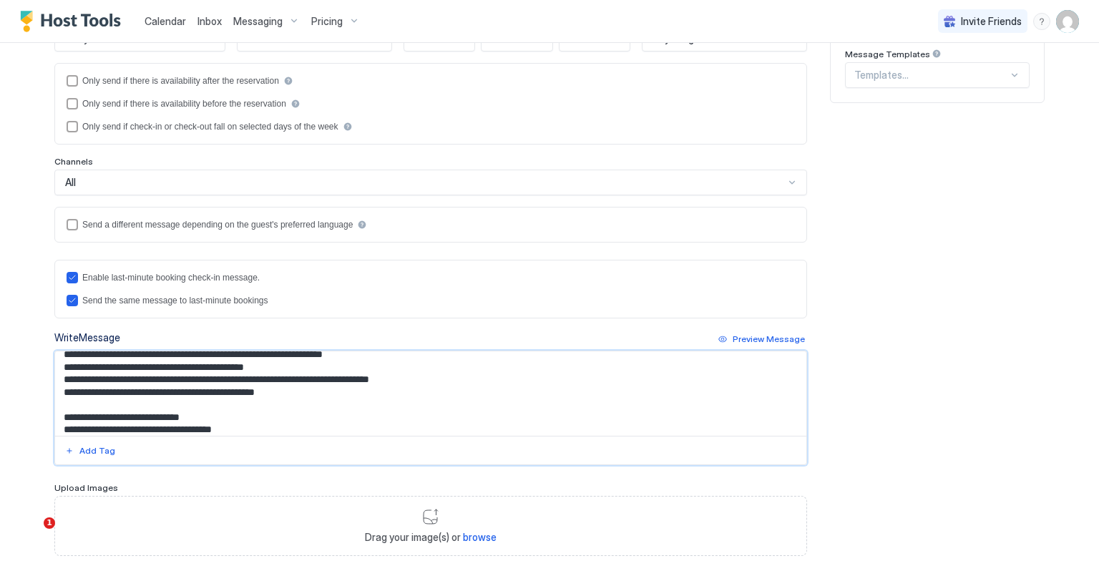
scroll to position [62, 0]
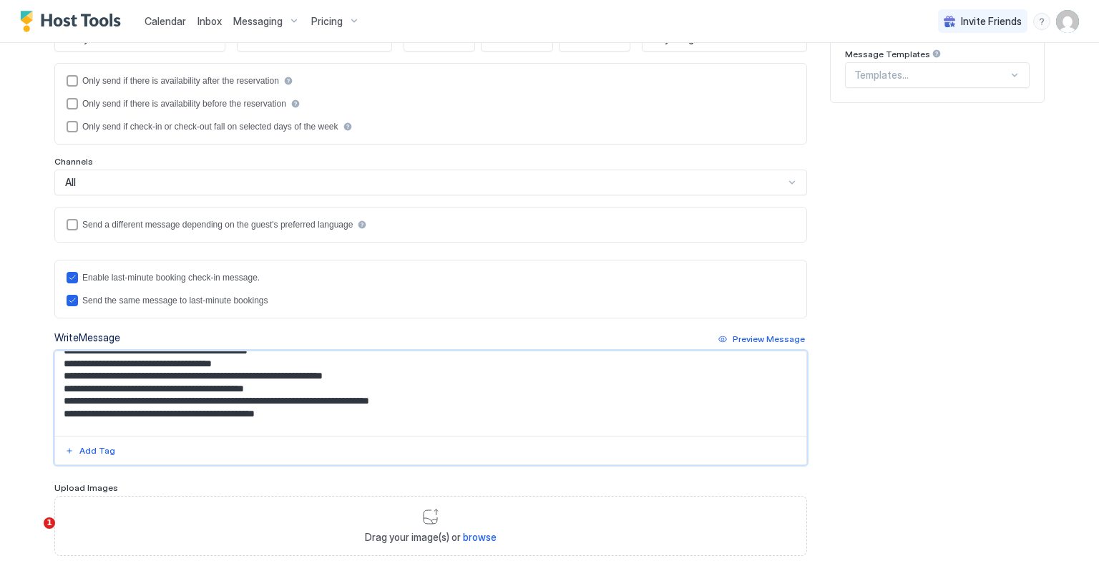
click at [158, 372] on textarea "Input Field" at bounding box center [430, 393] width 751 height 84
paste textarea "Input Field"
click at [395, 375] on textarea "Input Field" at bounding box center [430, 393] width 751 height 84
paste textarea "**********"
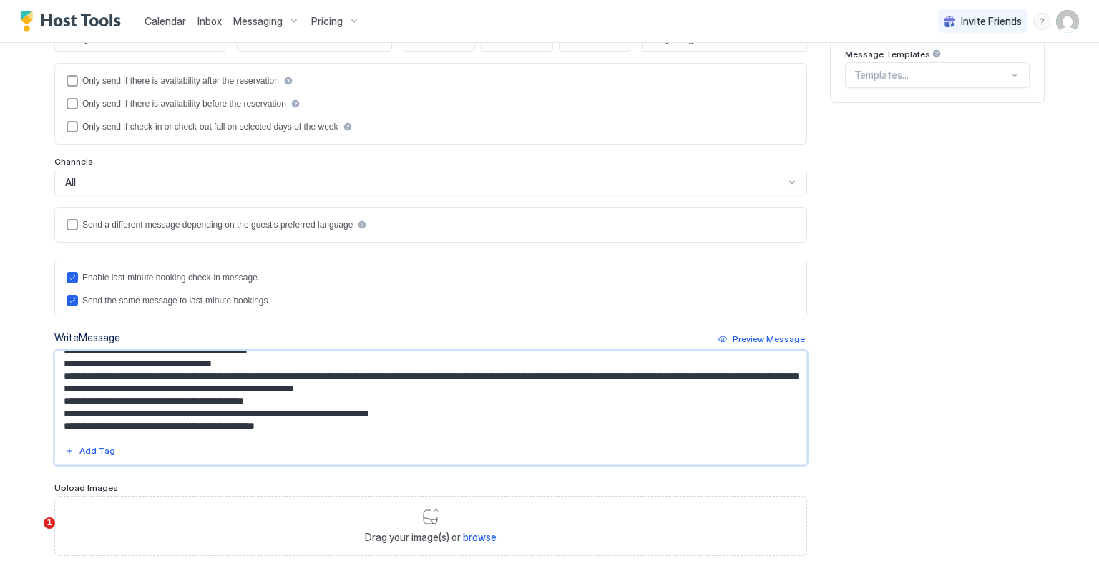
drag, startPoint x: 527, startPoint y: 389, endPoint x: 186, endPoint y: 372, distance: 341.1
click at [186, 372] on textarea "Input Field" at bounding box center [430, 393] width 751 height 84
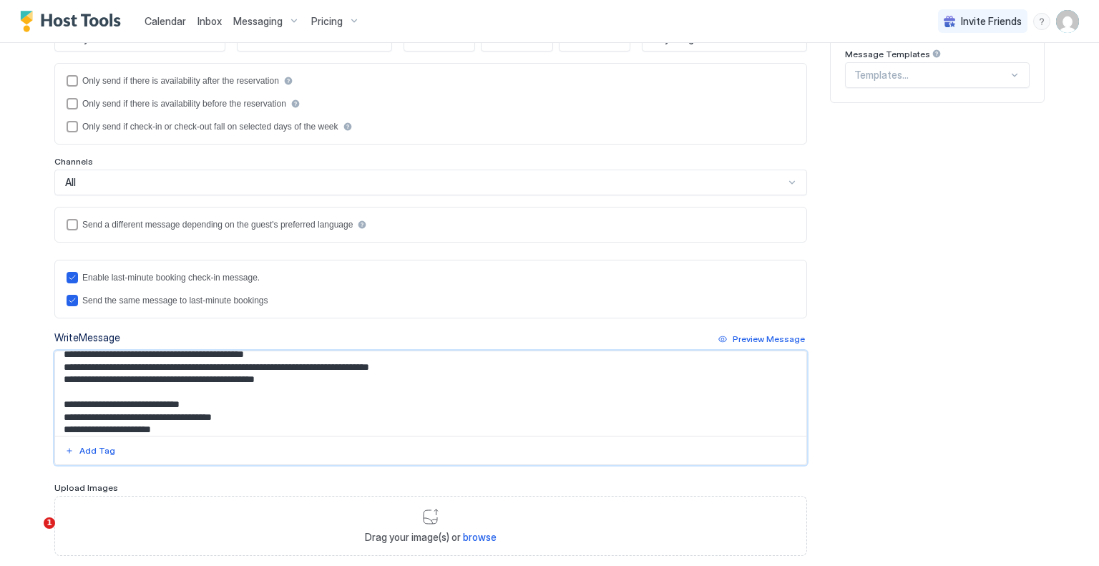
scroll to position [134, 0]
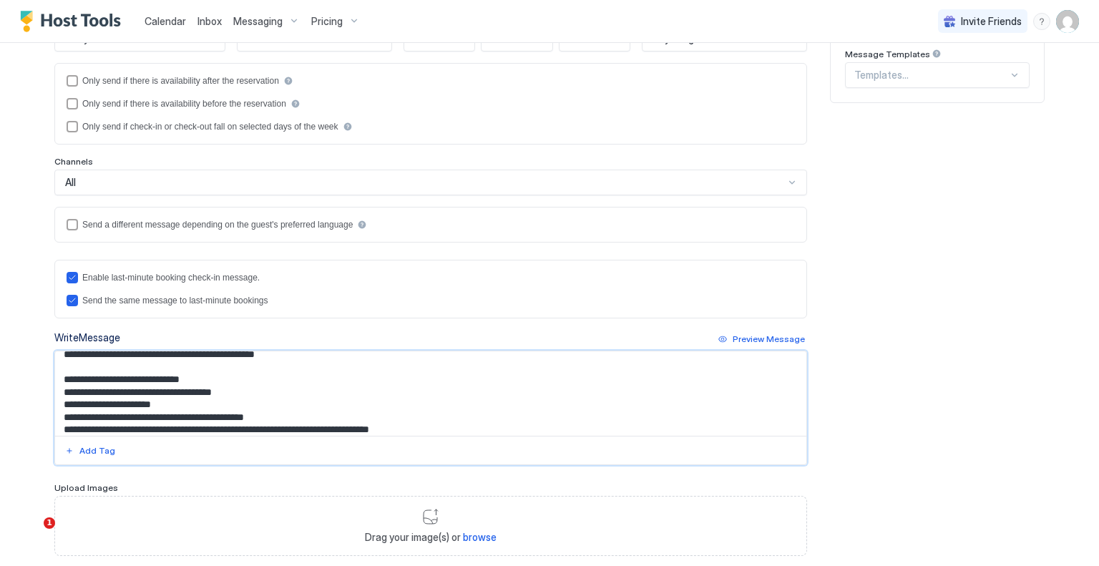
click at [220, 403] on textarea "Input Field" at bounding box center [430, 393] width 751 height 84
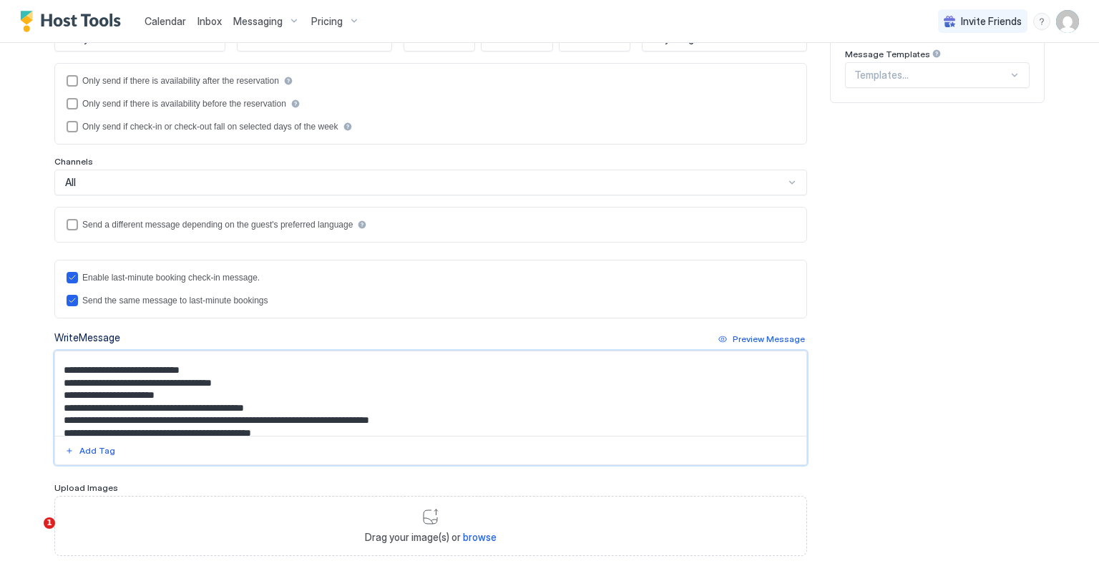
scroll to position [72, 0]
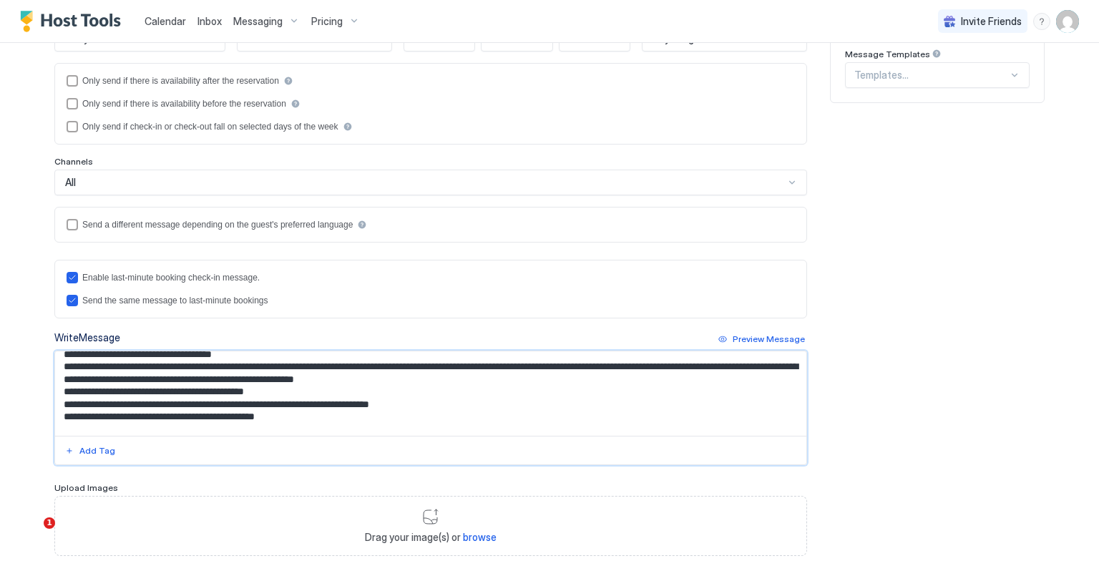
click at [261, 378] on textarea "Input Field" at bounding box center [430, 393] width 751 height 84
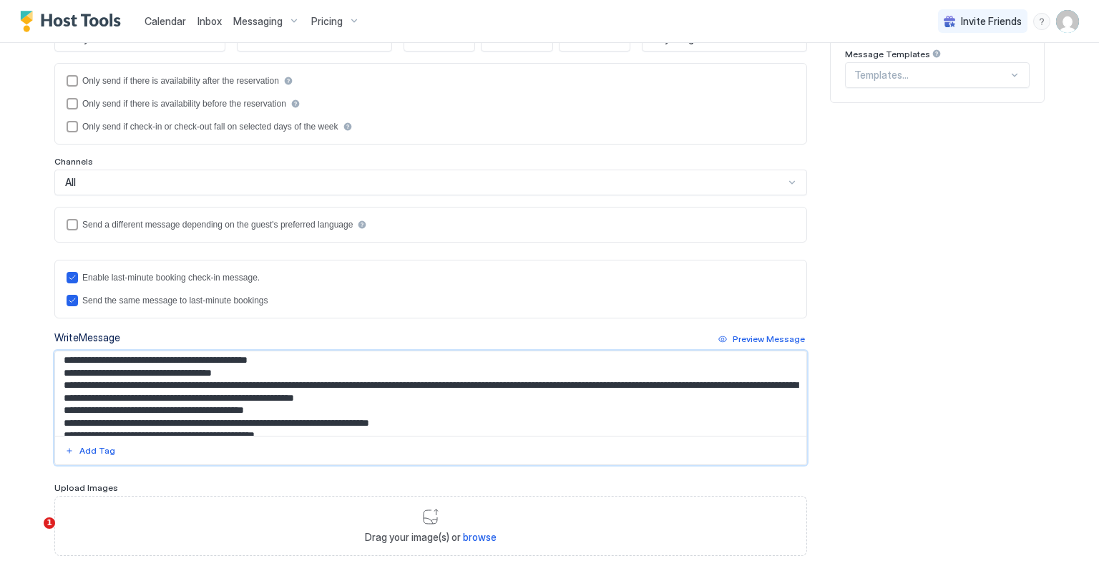
scroll to position [44, 0]
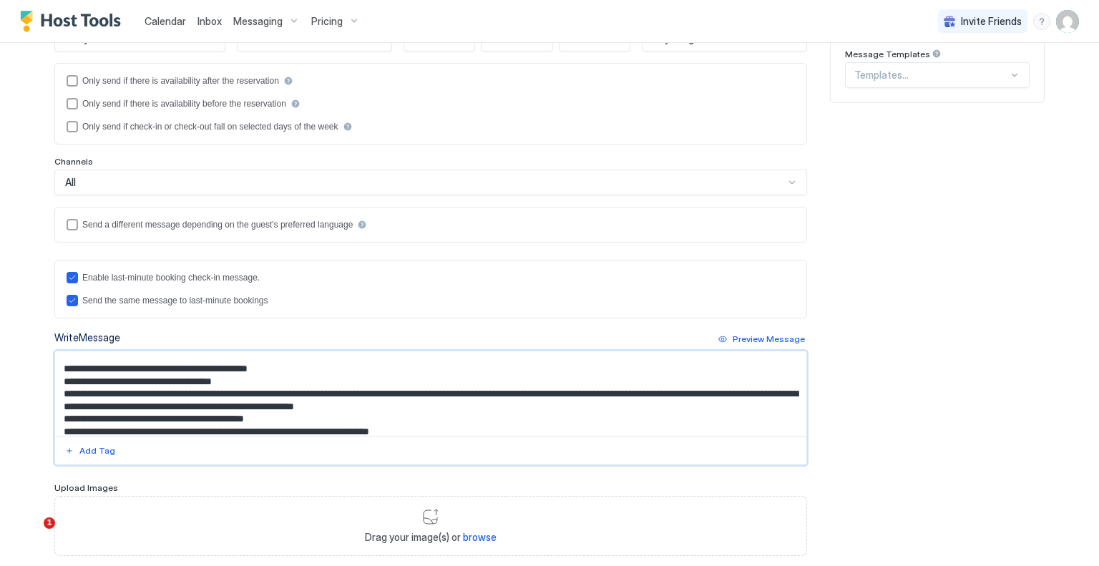
drag, startPoint x: 527, startPoint y: 379, endPoint x: 177, endPoint y: 392, distance: 349.5
click at [177, 392] on textarea "Input Field" at bounding box center [430, 393] width 751 height 84
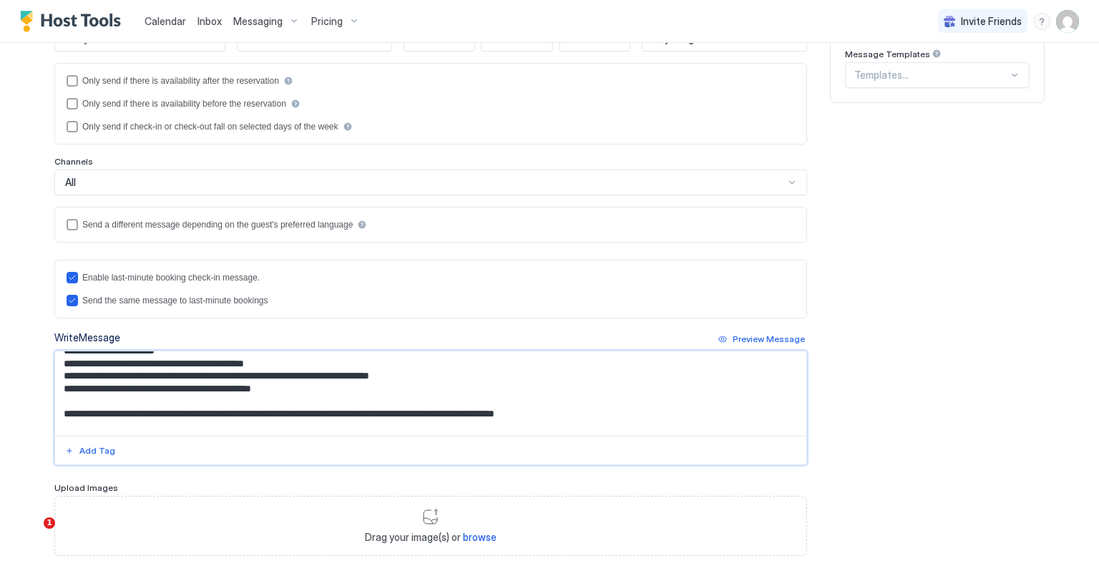
scroll to position [116, 0]
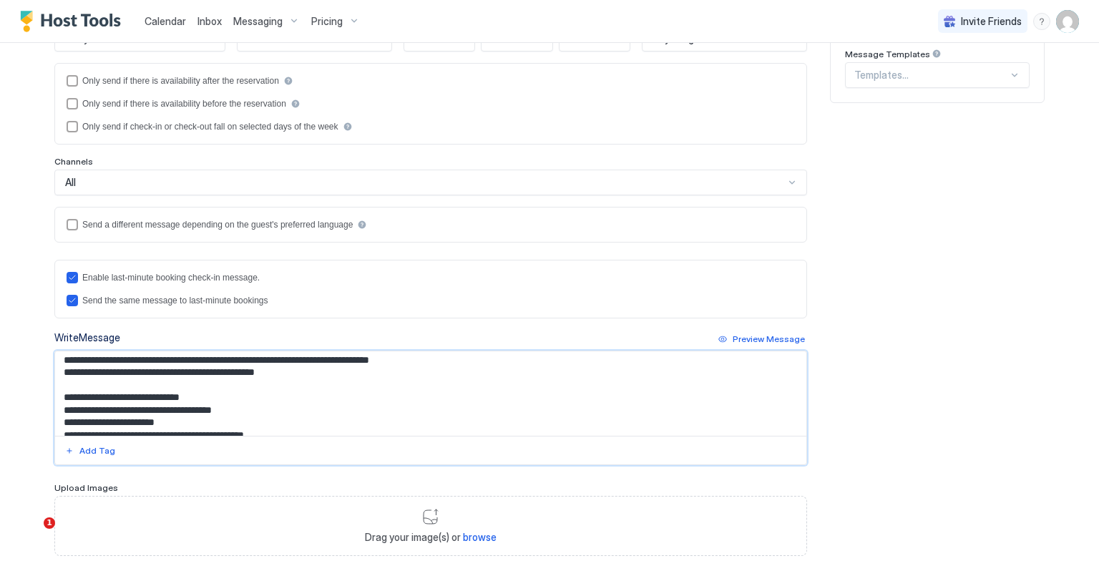
click at [177, 420] on textarea "Input Field" at bounding box center [430, 393] width 751 height 84
paste textarea "**********"
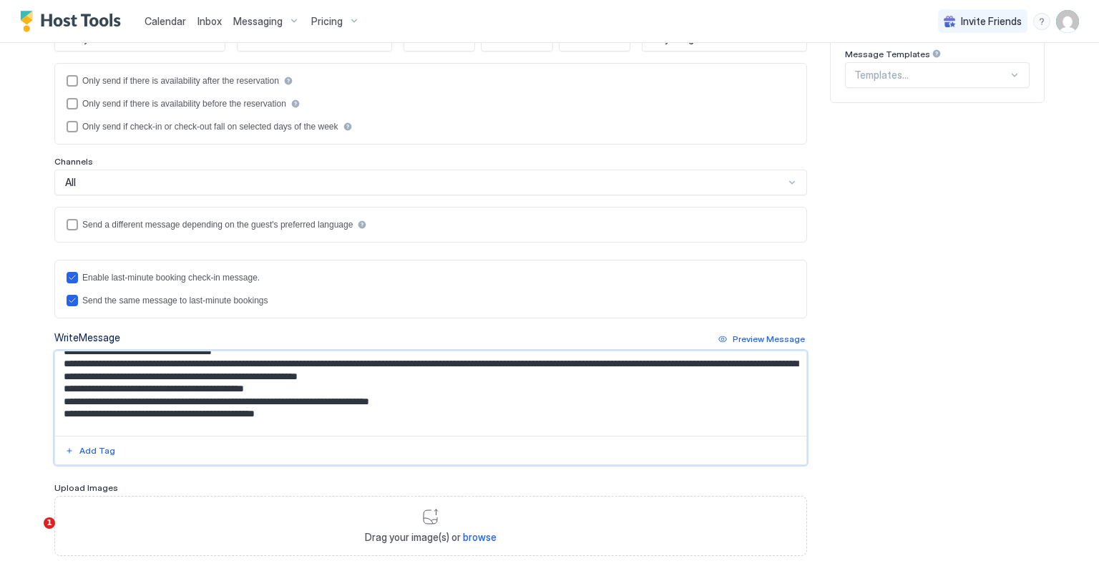
scroll to position [49, 0]
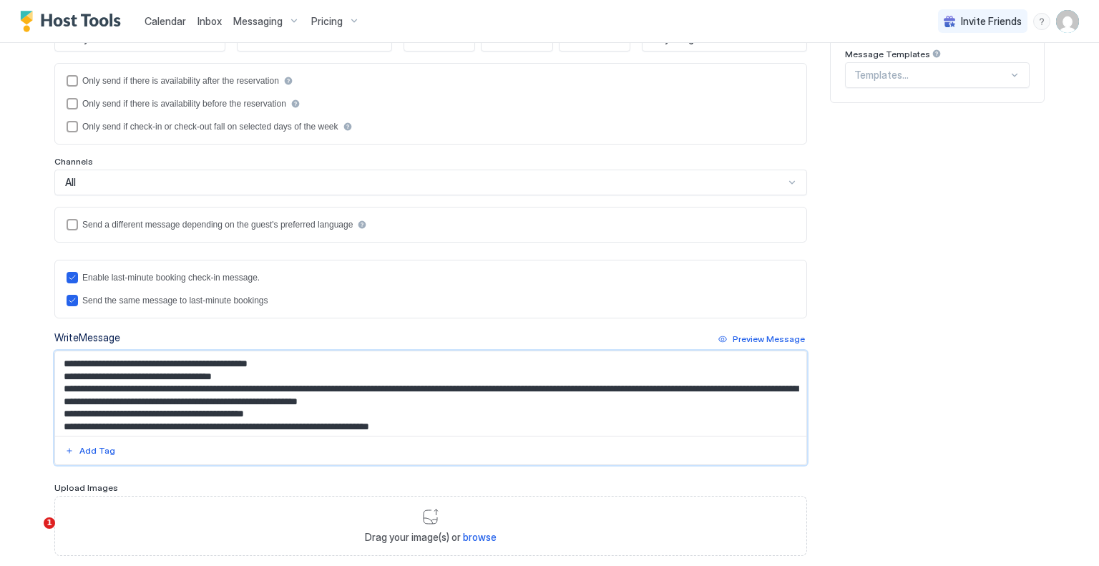
click at [186, 410] on textarea "Input Field" at bounding box center [430, 393] width 751 height 84
paste textarea "Input Field"
click at [188, 423] on textarea "Input Field" at bounding box center [430, 393] width 751 height 84
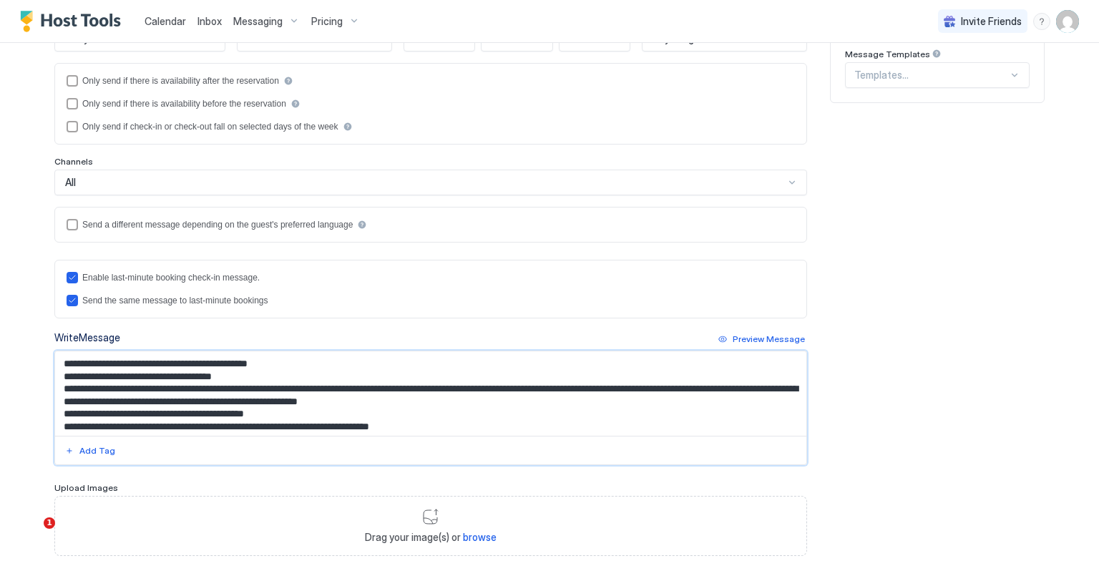
paste textarea "Input Field"
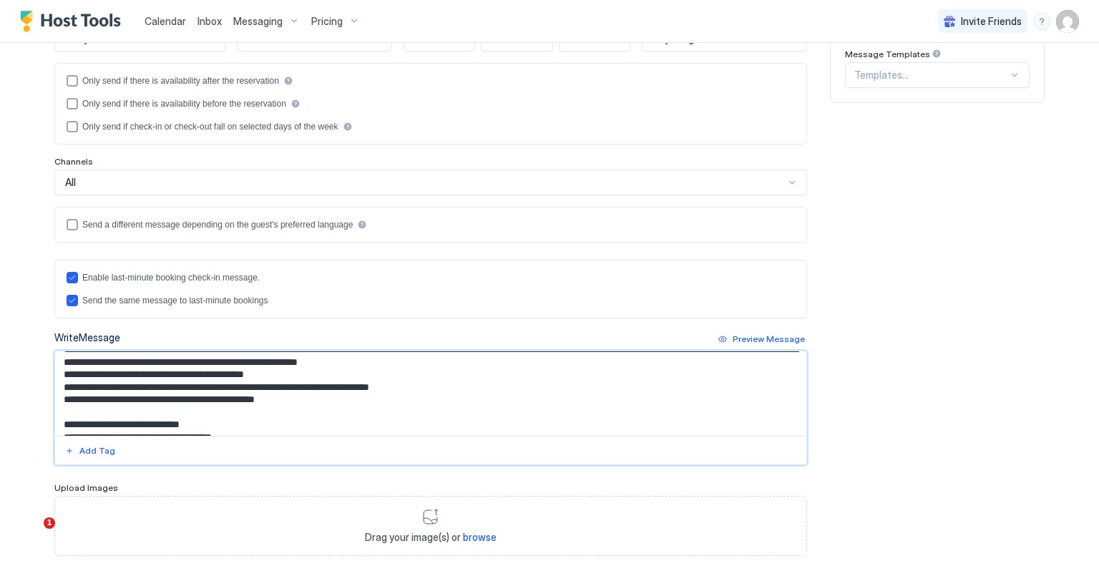
scroll to position [121, 0]
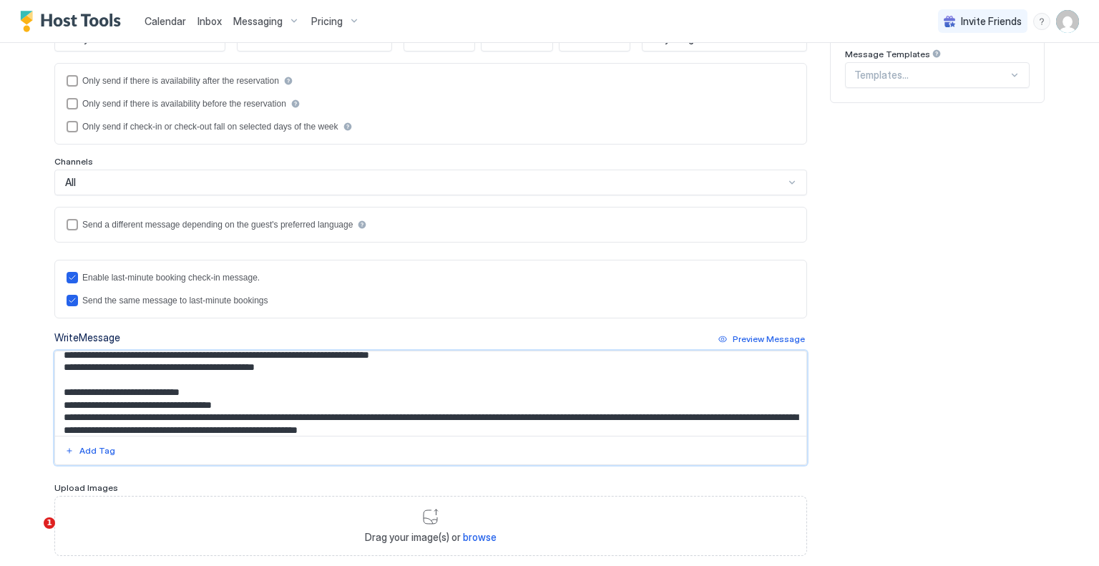
click at [191, 365] on textarea "Input Field" at bounding box center [430, 393] width 751 height 84
paste textarea "**********"
click at [281, 371] on textarea "Input Field" at bounding box center [430, 393] width 751 height 84
click at [281, 366] on textarea "Input Field" at bounding box center [430, 393] width 751 height 84
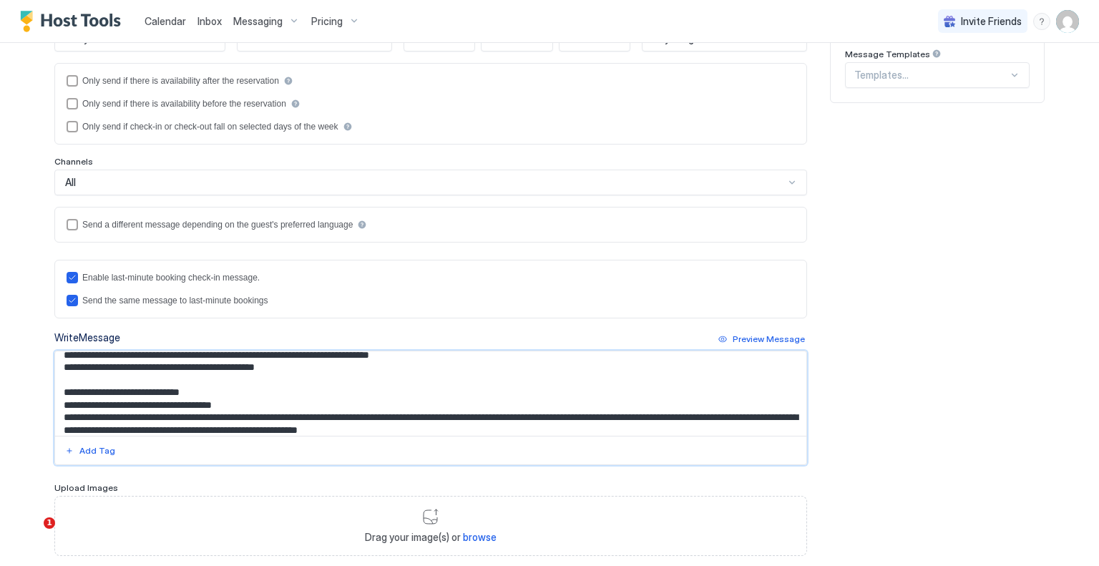
paste textarea "Input Field"
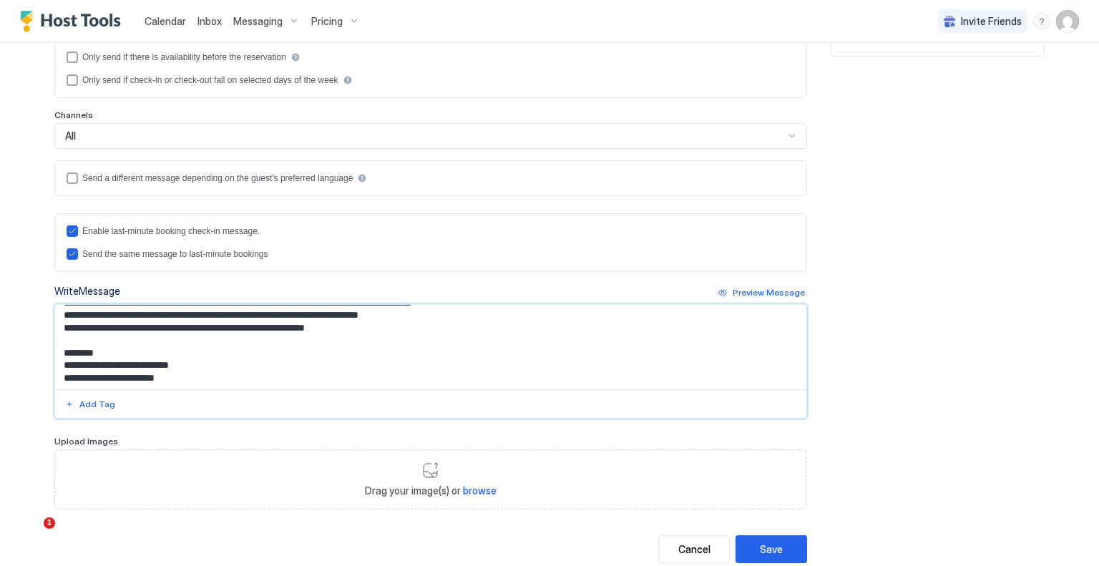
scroll to position [286, 0]
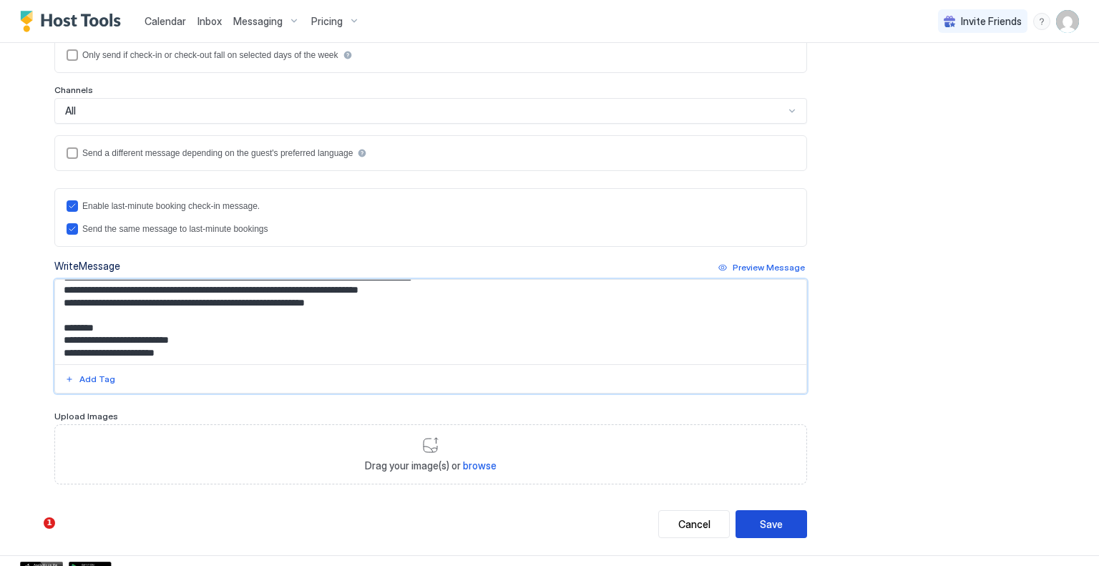
type textarea "**********"
click at [760, 520] on div "Save" at bounding box center [771, 524] width 23 height 15
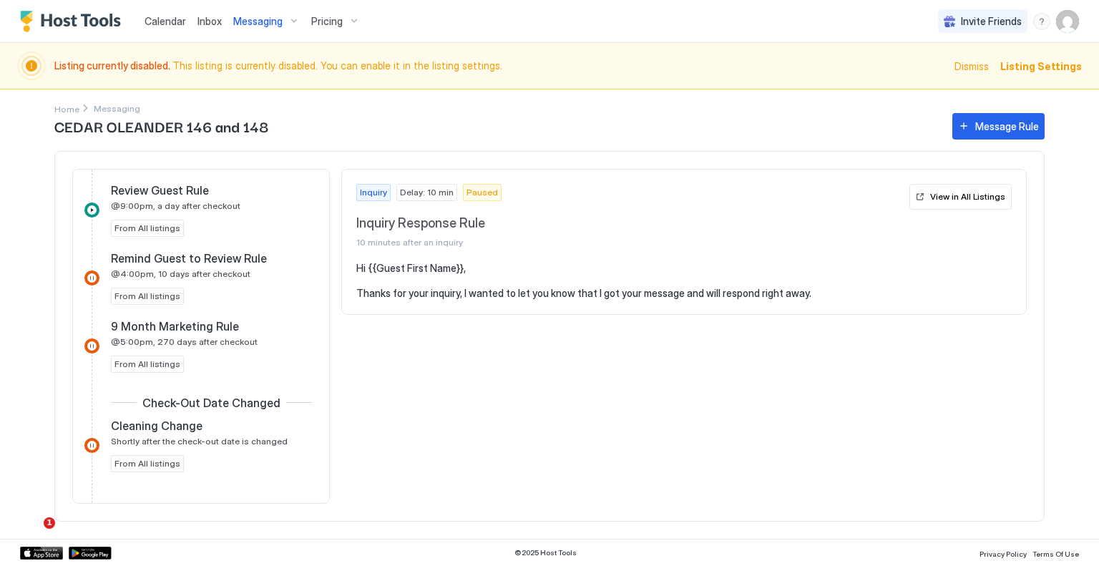
scroll to position [1059, 0]
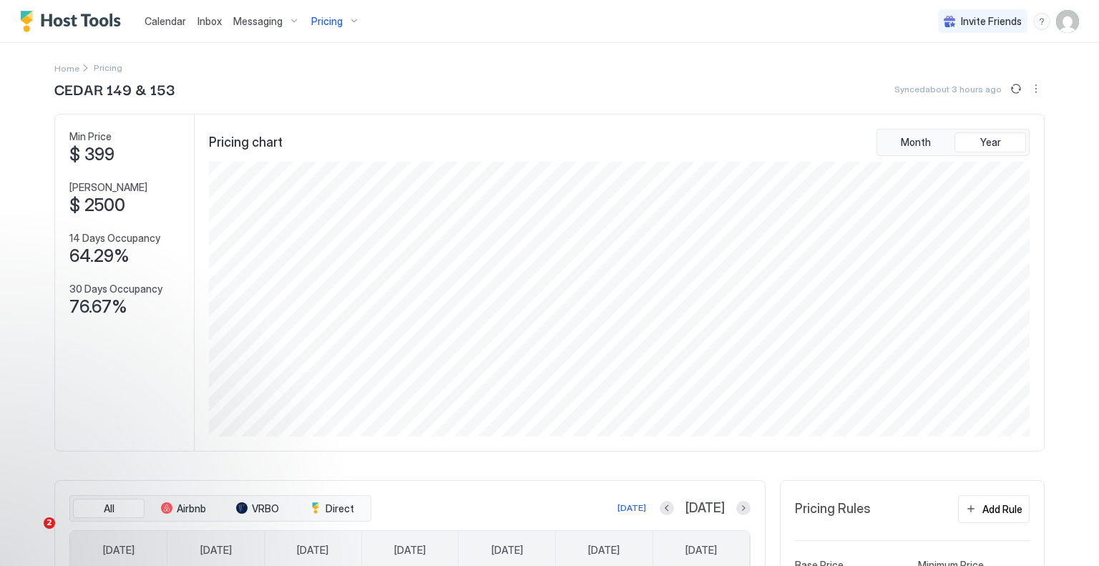
click at [1059, 27] on img "User profile" at bounding box center [1067, 21] width 23 height 23
click at [939, 74] on span "Settings" at bounding box center [928, 80] width 39 height 13
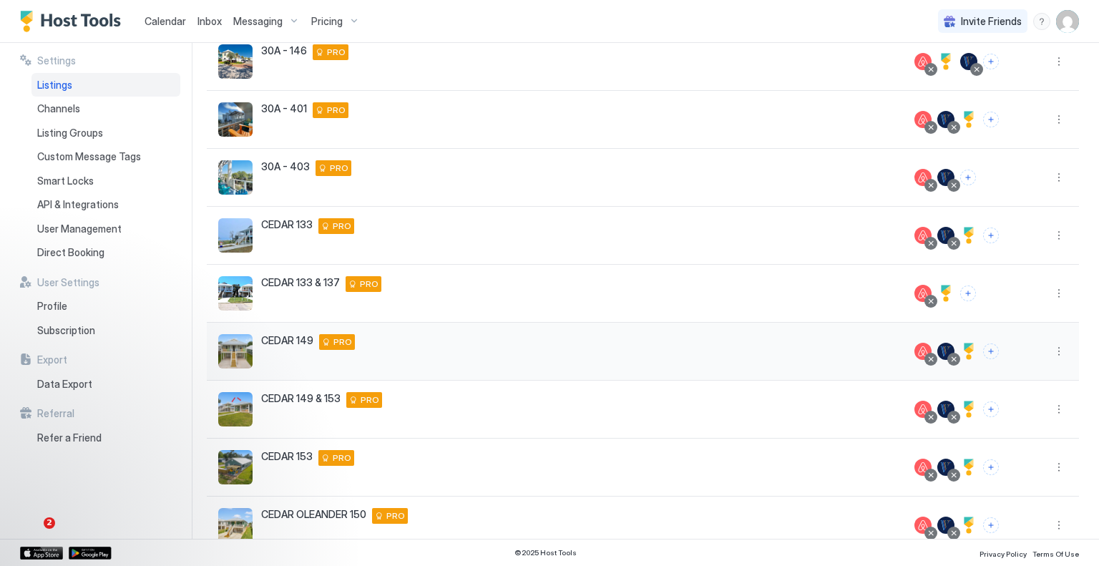
scroll to position [268, 0]
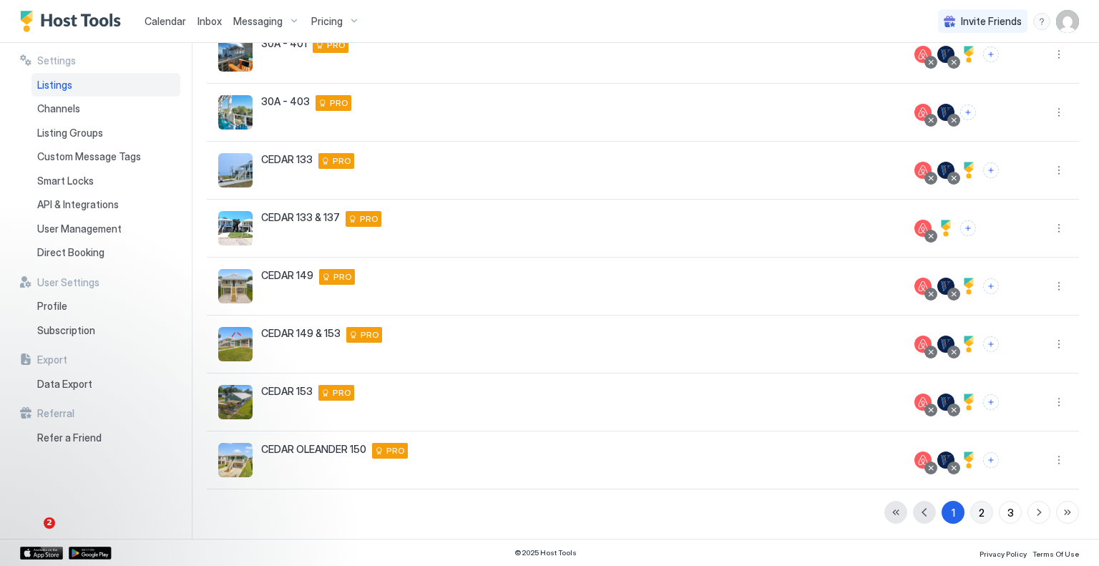
click at [978, 515] on button "2" at bounding box center [981, 512] width 23 height 23
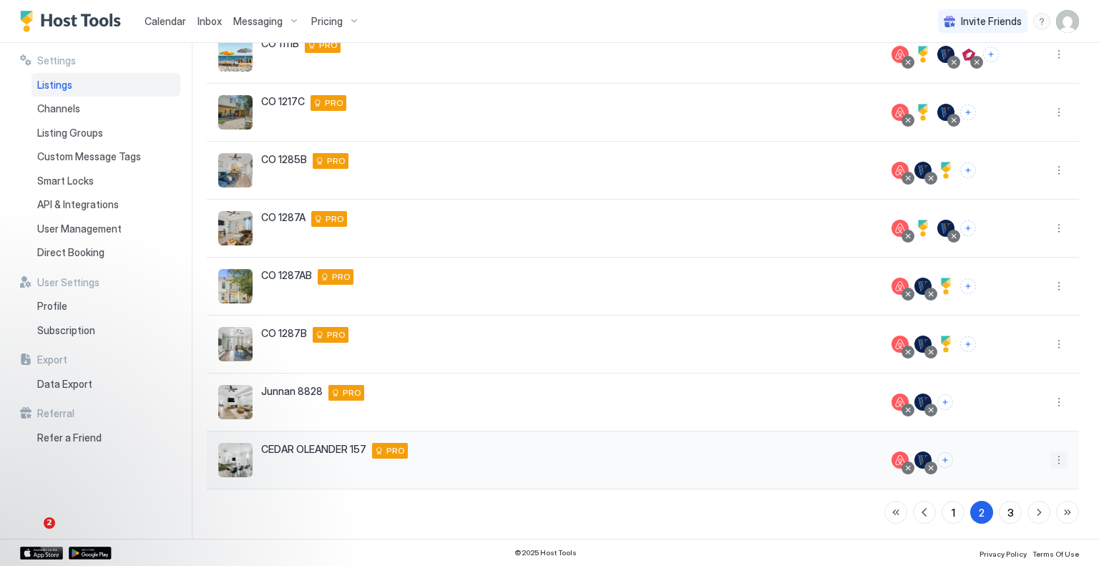
click at [1051, 459] on button "More options" at bounding box center [1059, 460] width 17 height 17
click at [1021, 326] on span "Messaging" at bounding box center [1007, 323] width 47 height 11
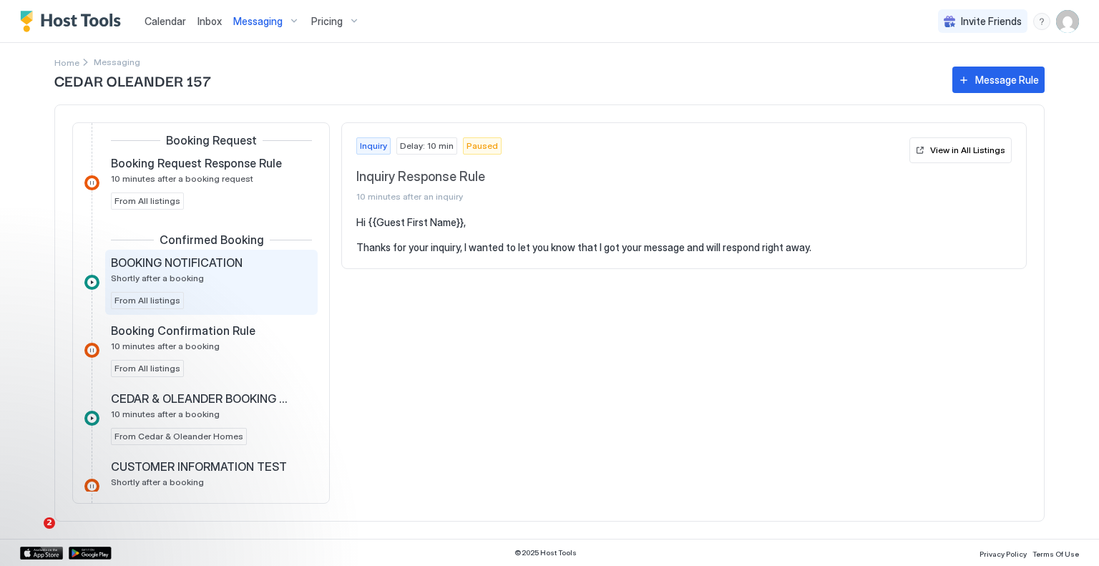
scroll to position [286, 0]
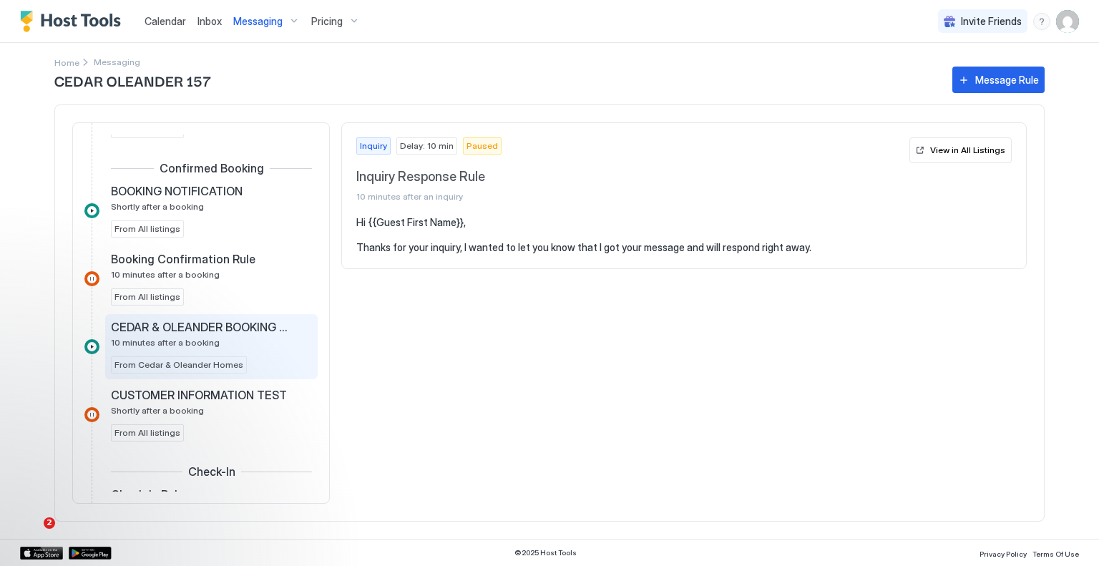
click at [225, 334] on div "CEDAR & OLEANDER BOOKING CONFIRMED 10 minutes after a booking" at bounding box center [201, 334] width 181 height 28
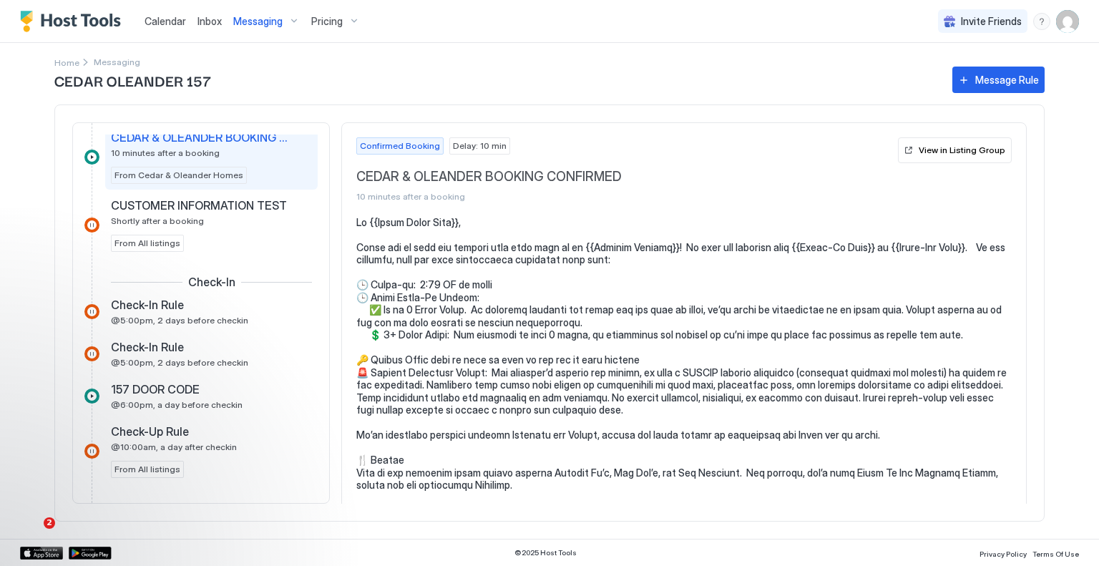
scroll to position [573, 0]
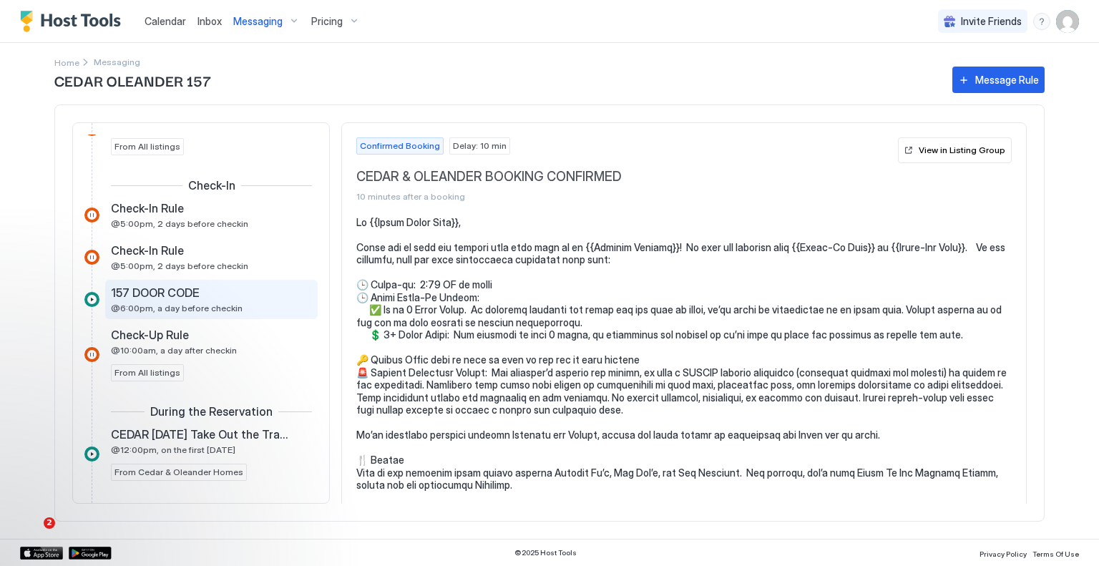
click at [217, 303] on span "@6:00pm, a day before checkin" at bounding box center [177, 308] width 132 height 11
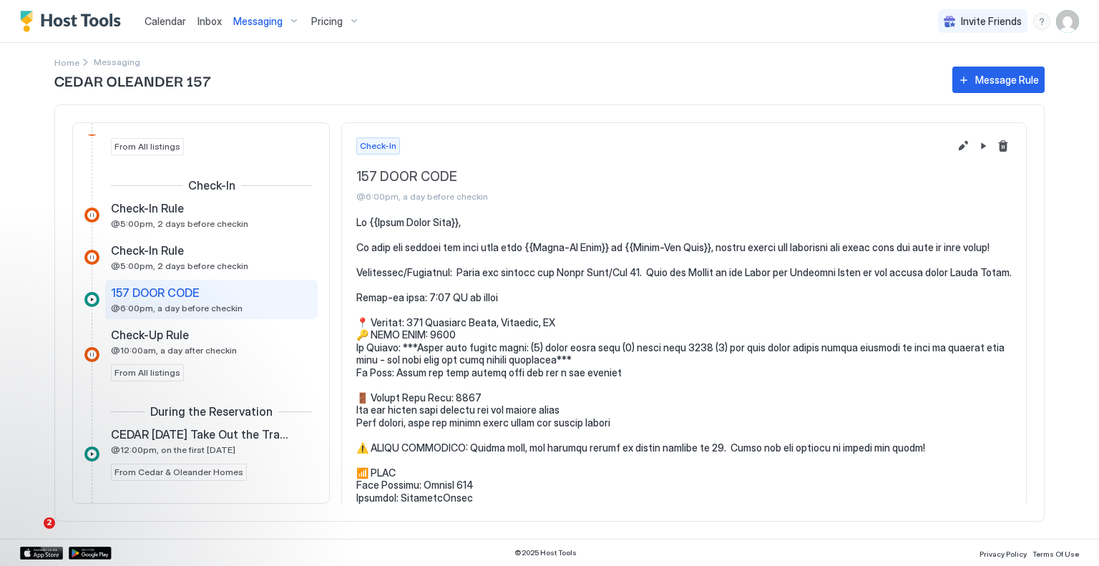
click at [1062, 21] on img "User profile" at bounding box center [1067, 21] width 23 height 23
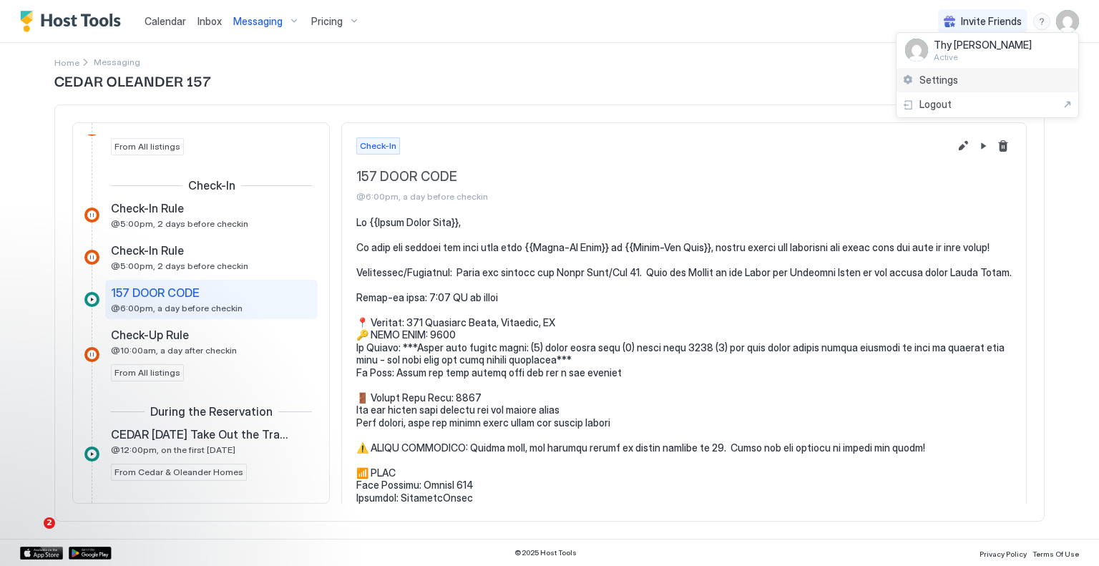
drag, startPoint x: 955, startPoint y: 77, endPoint x: 621, endPoint y: 57, distance: 334.8
click at [621, 57] on div at bounding box center [549, 283] width 1099 height 566
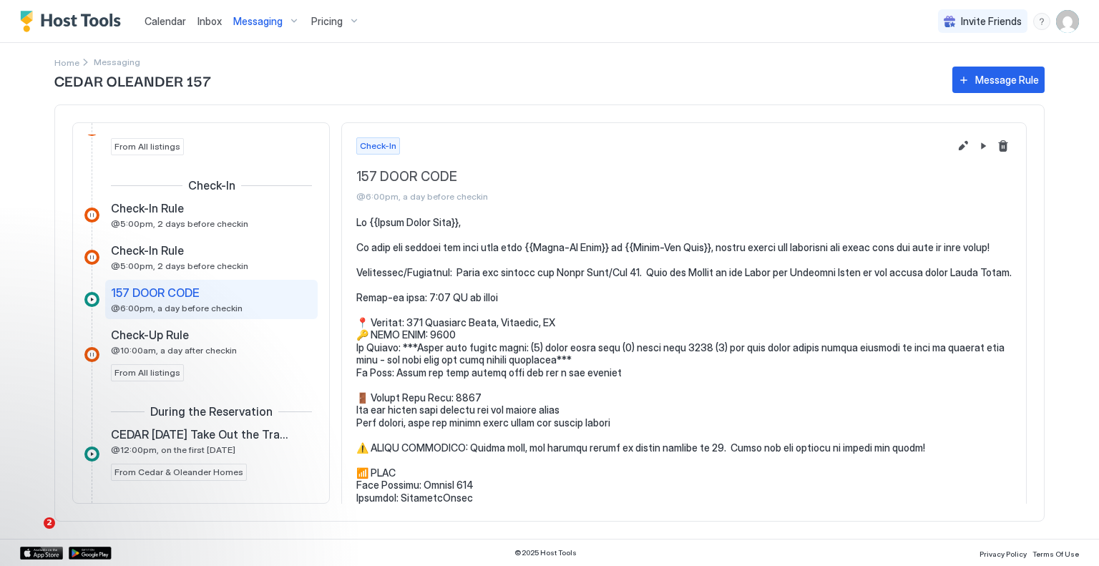
click at [1073, 26] on img "User profile" at bounding box center [1067, 21] width 23 height 23
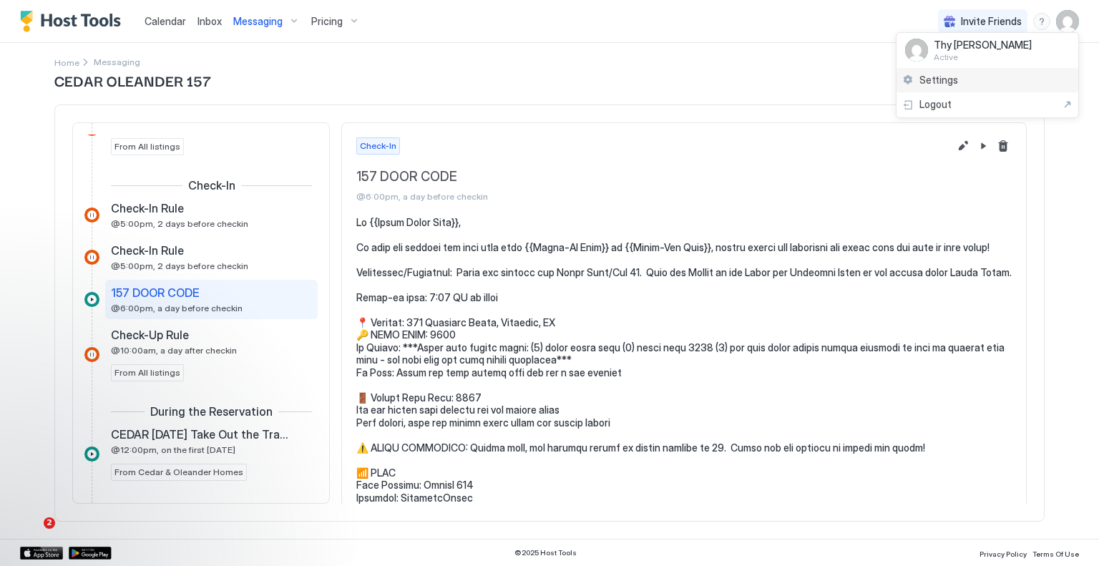
click at [948, 82] on span "Settings" at bounding box center [939, 80] width 39 height 13
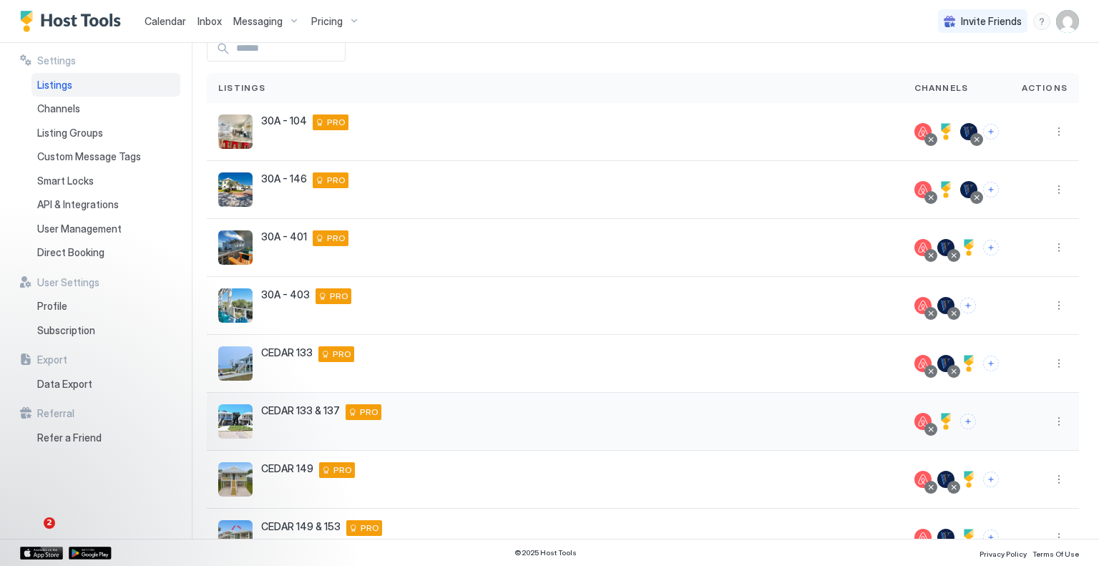
scroll to position [215, 0]
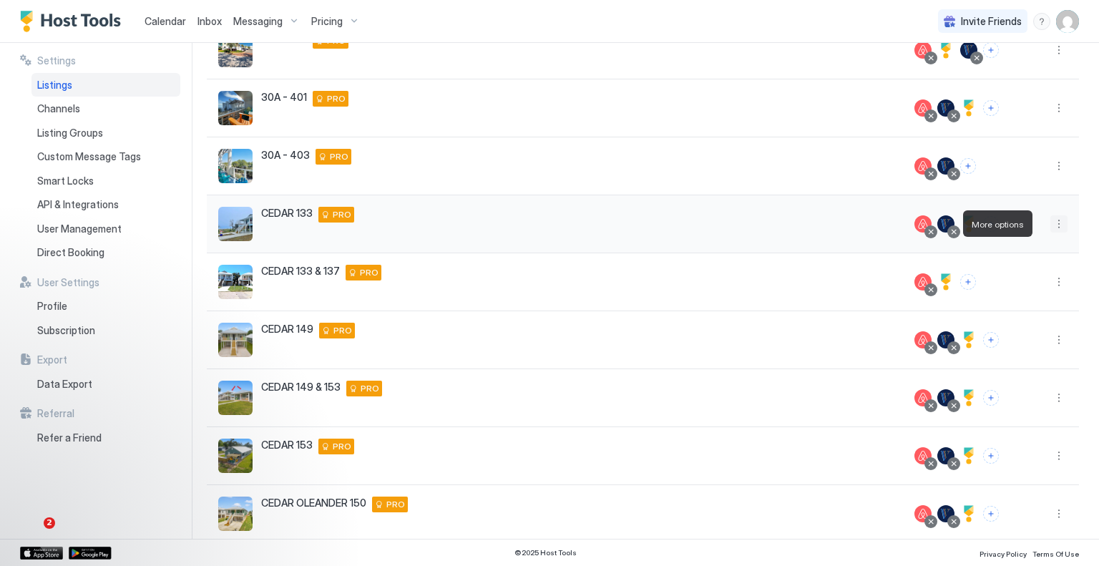
click at [1051, 220] on button "More options" at bounding box center [1059, 223] width 17 height 17
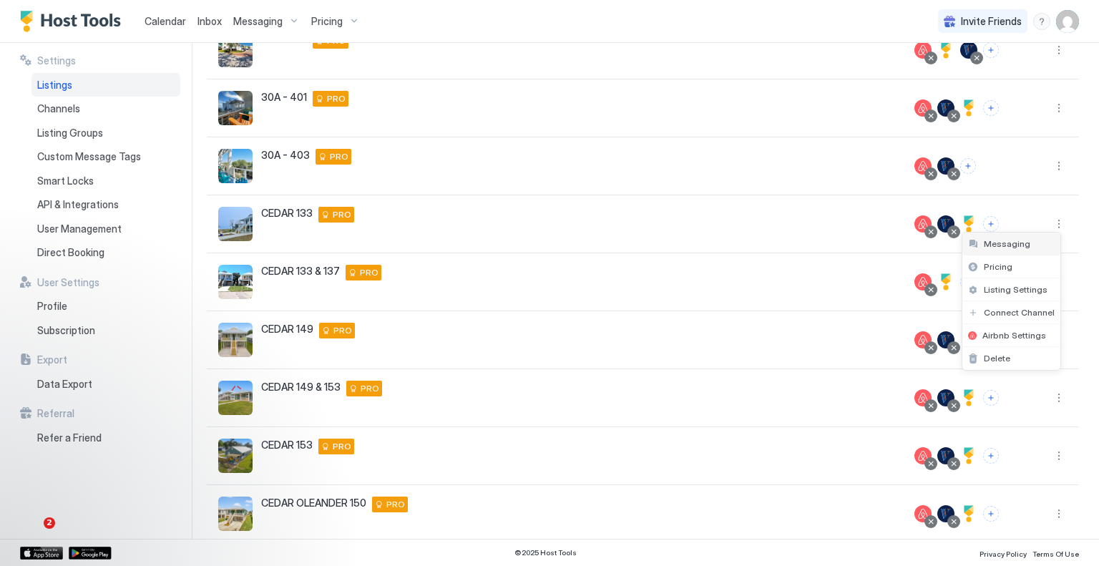
click at [1003, 245] on span "Messaging" at bounding box center [1007, 243] width 47 height 11
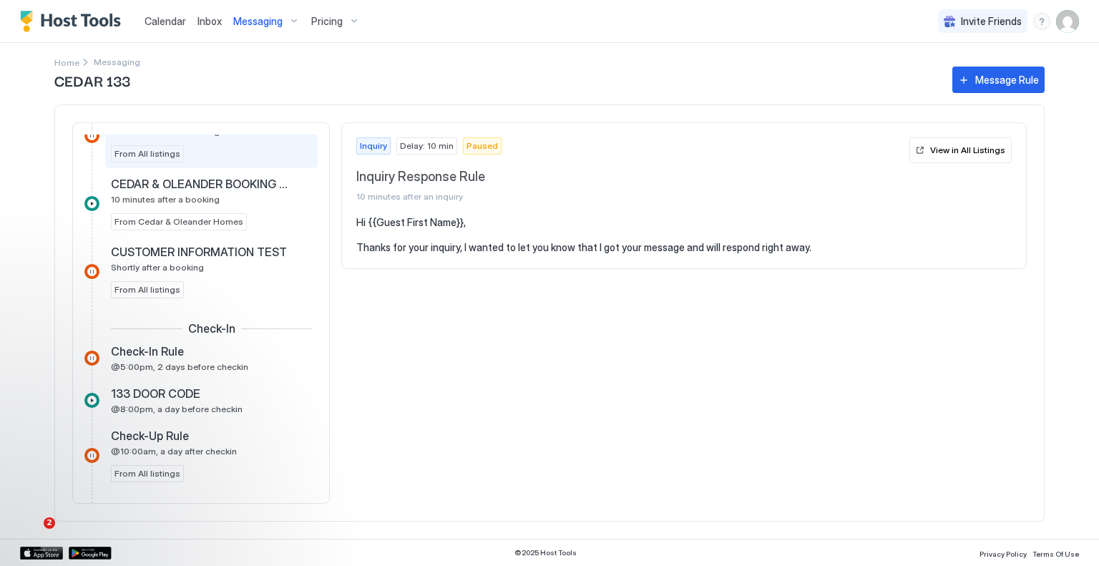
scroll to position [573, 0]
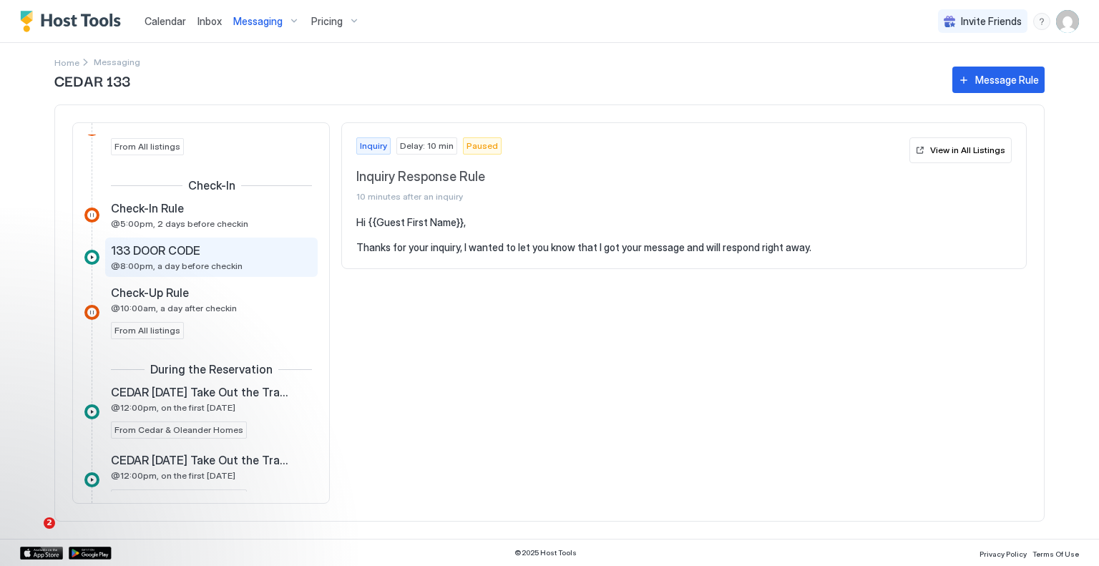
click at [241, 255] on div "133 DOOR CODE" at bounding box center [201, 250] width 181 height 14
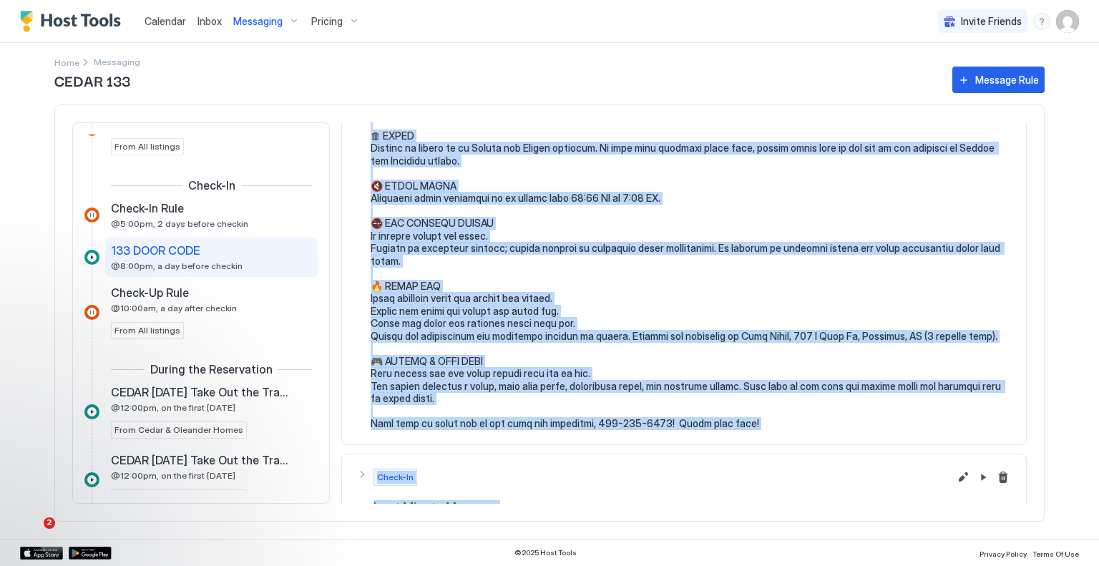
scroll to position [455, 0]
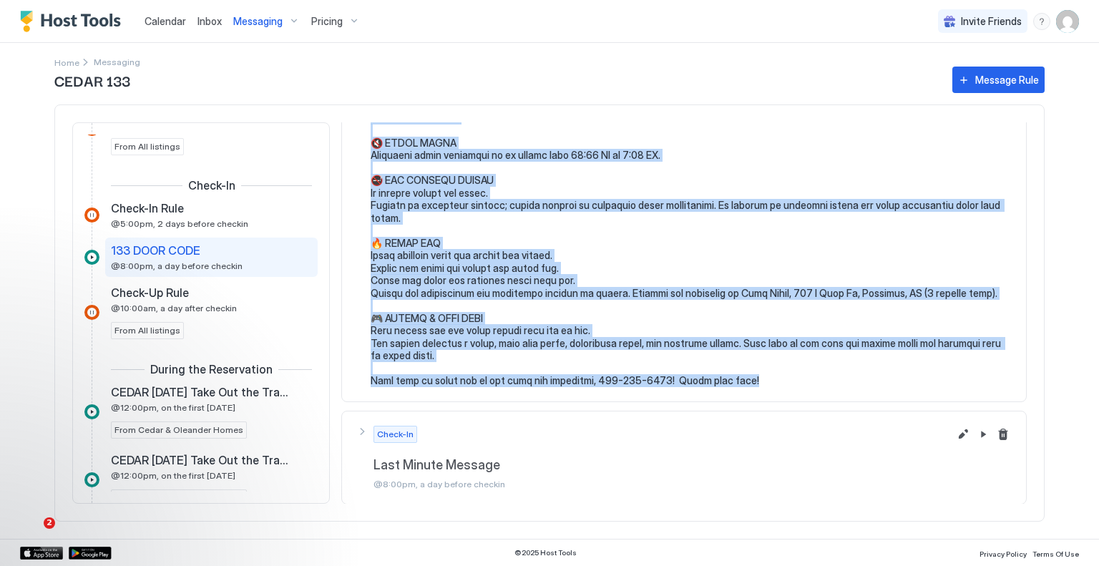
drag, startPoint x: 371, startPoint y: 218, endPoint x: 733, endPoint y: 384, distance: 398.1
click at [733, 384] on pre at bounding box center [691, 74] width 641 height 626
copy pre "Hi {{Guest First Name}}, To help you prepare for your stay from {{Check-In Date…"
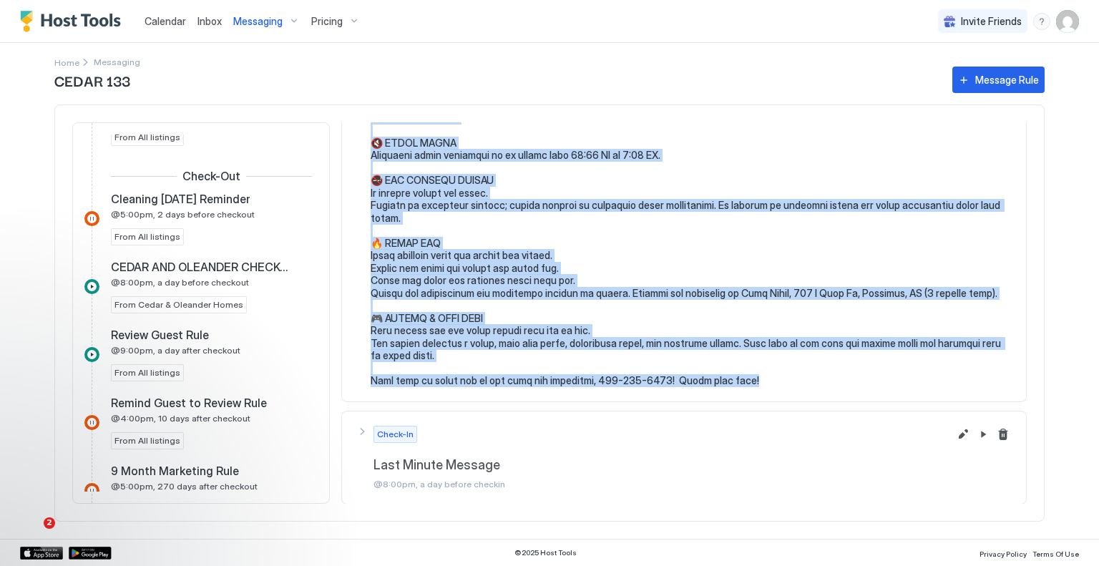
scroll to position [1002, 0]
copy pre "Hi {{Guest First Name}}, To help you prepare for your stay from {{Check-In Date…"
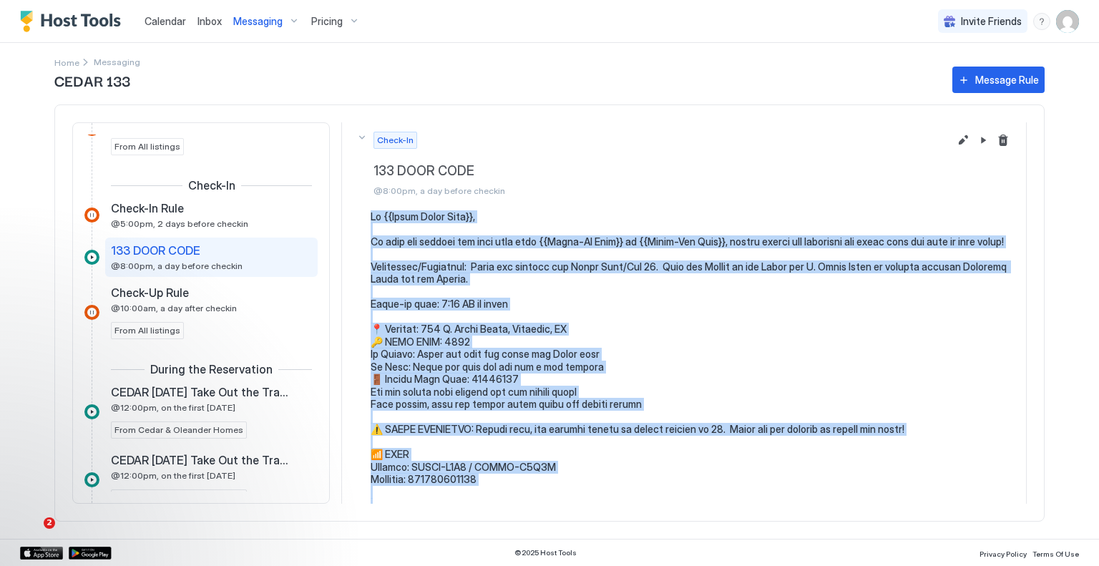
scroll to position [0, 0]
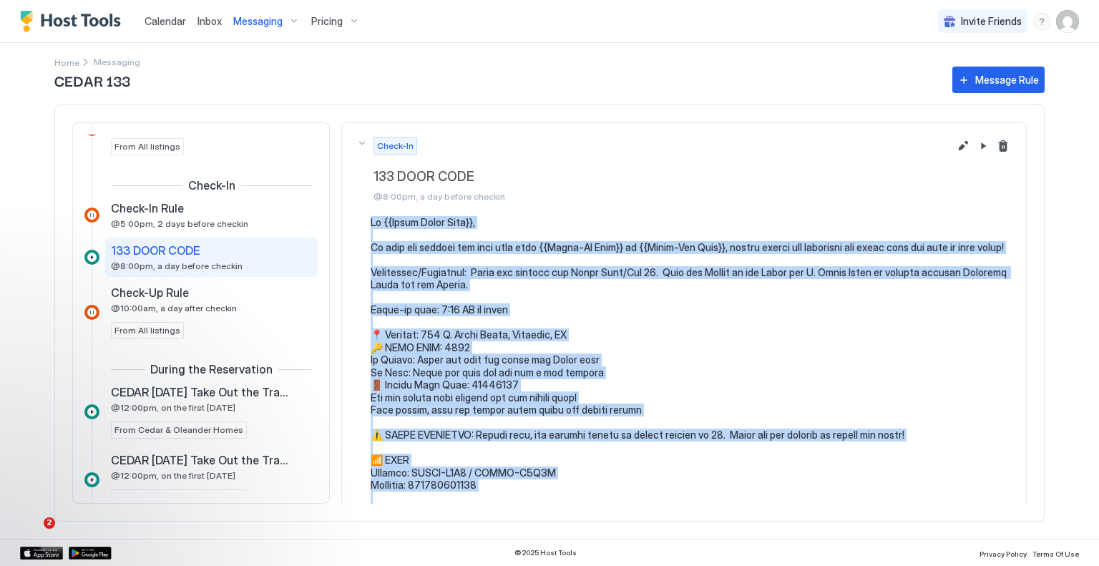
click at [1065, 21] on img "User profile" at bounding box center [1067, 21] width 23 height 23
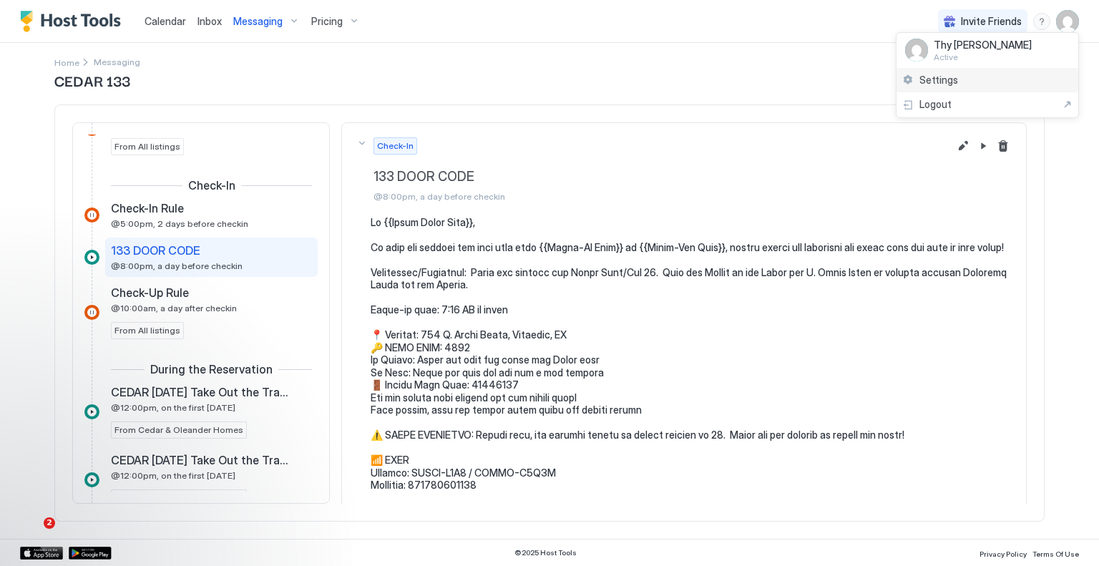
click at [980, 75] on div "Settings" at bounding box center [988, 80] width 182 height 25
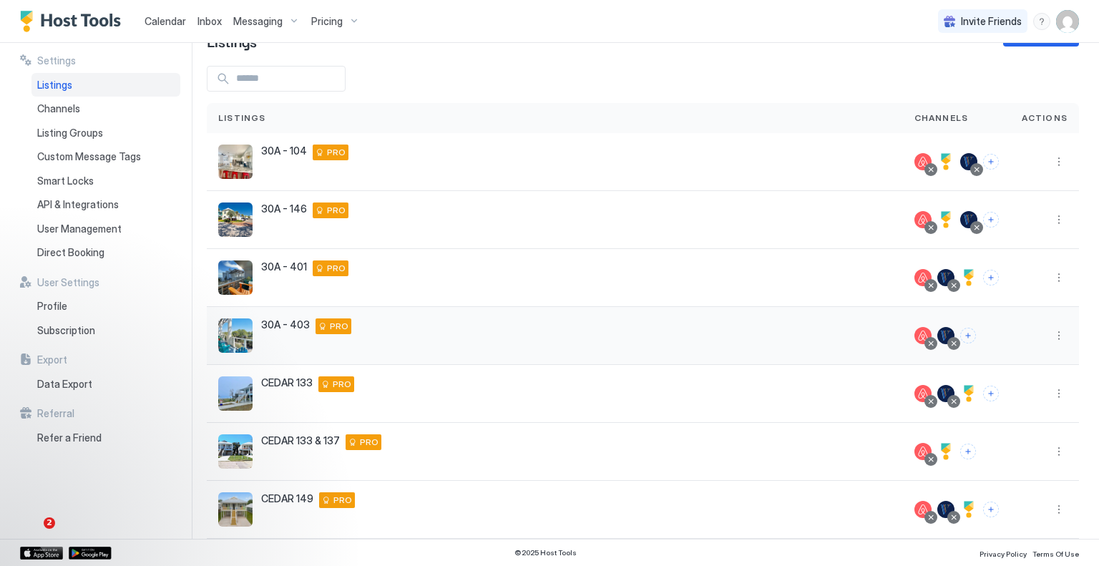
scroll to position [215, 0]
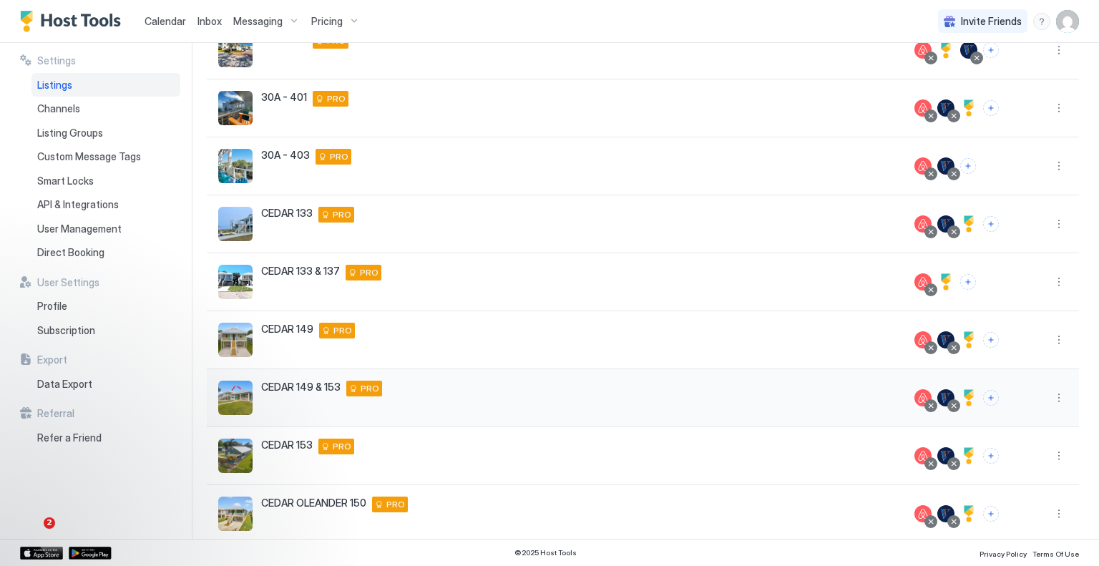
click at [457, 400] on div "CEDAR 149 & 153 149 West Cedar Drive Gulfport Mississippi 39507 United States P…" at bounding box center [554, 398] width 673 height 34
click at [1051, 397] on button "More options" at bounding box center [1059, 397] width 17 height 17
click at [1020, 416] on span "Messaging" at bounding box center [1007, 417] width 47 height 11
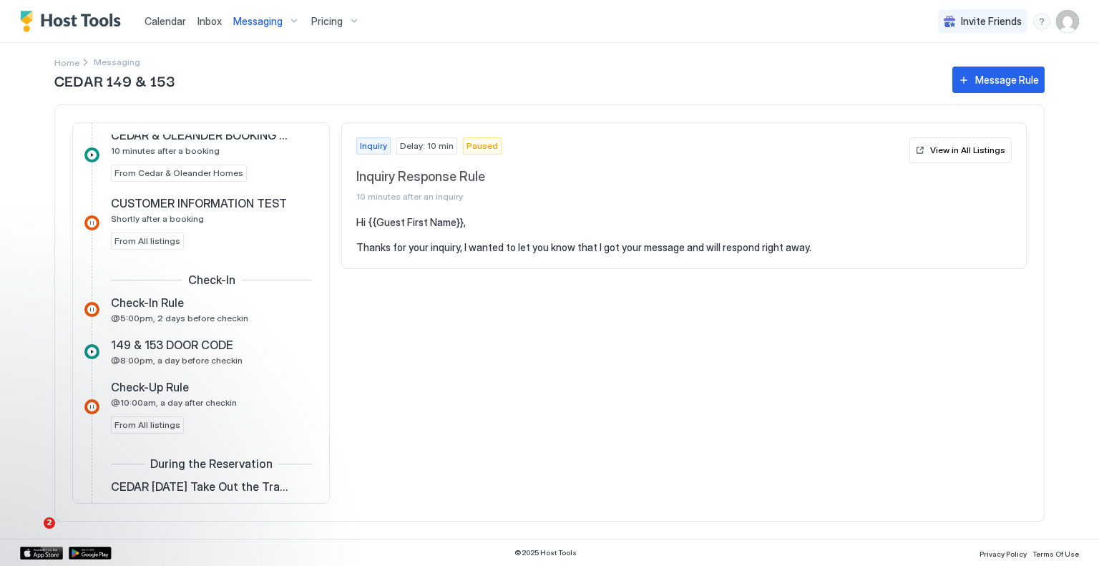
scroll to position [501, 0]
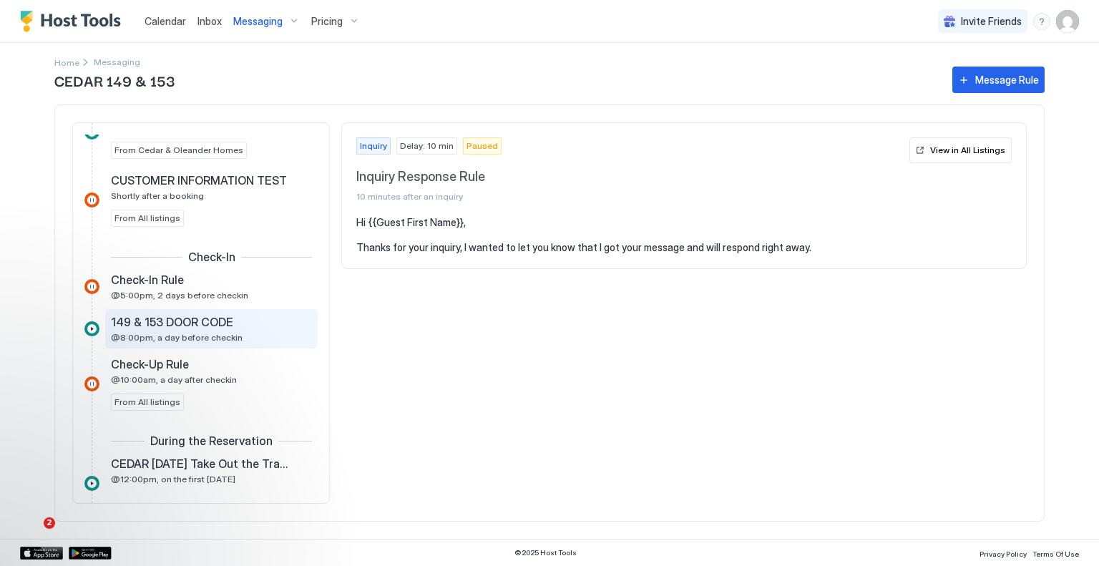
click at [233, 323] on div "149 & 153 DOOR CODE" at bounding box center [201, 322] width 181 height 14
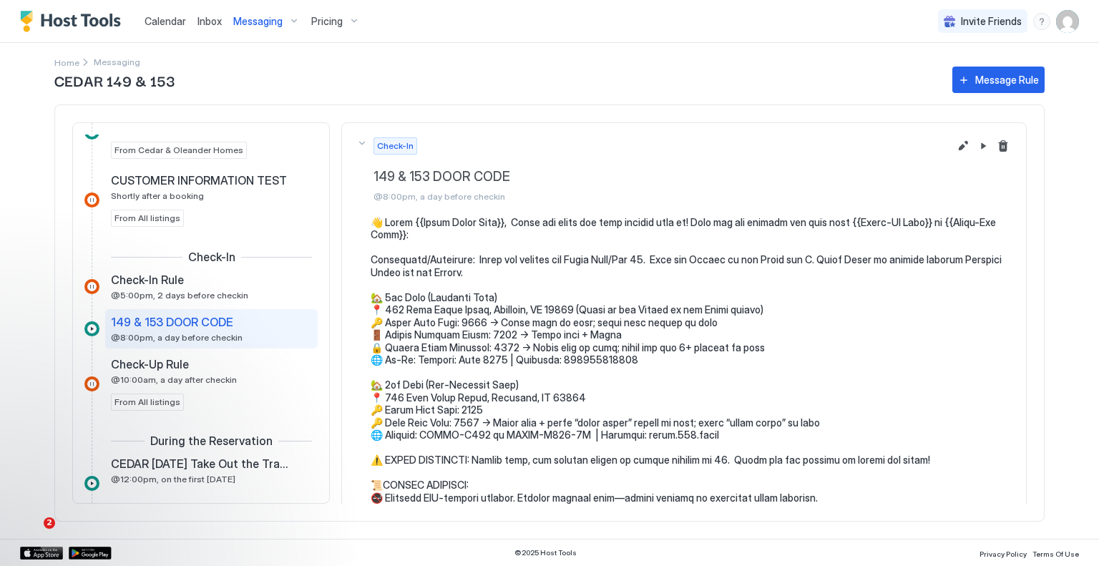
drag, startPoint x: 517, startPoint y: 176, endPoint x: 391, endPoint y: 173, distance: 126.0
click at [391, 173] on span "149 & 153 DOOR CODE" at bounding box center [661, 177] width 575 height 16
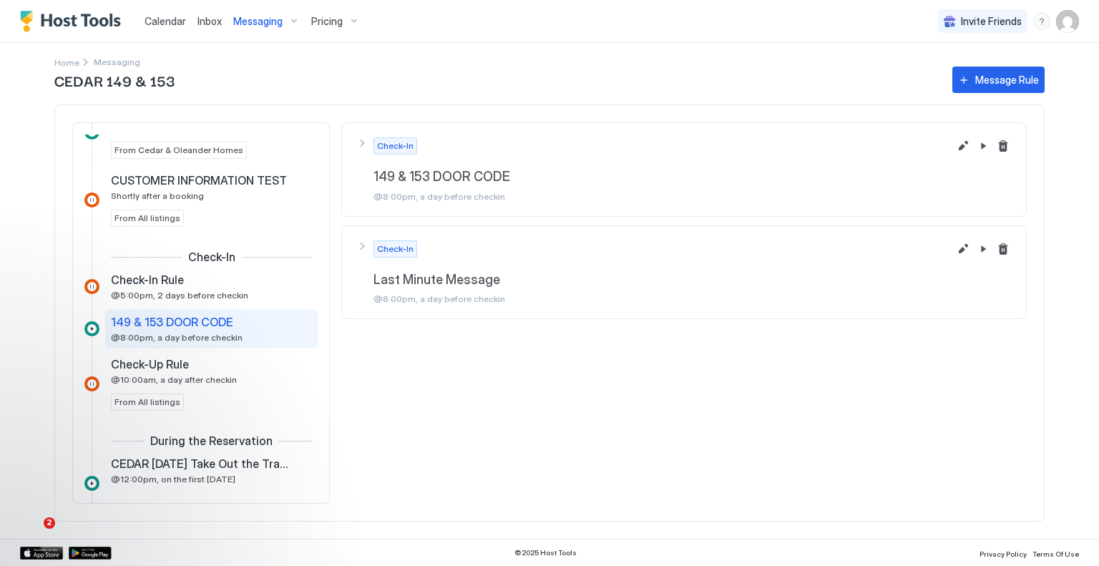
click at [381, 172] on span "149 & 153 DOOR CODE" at bounding box center [661, 177] width 575 height 16
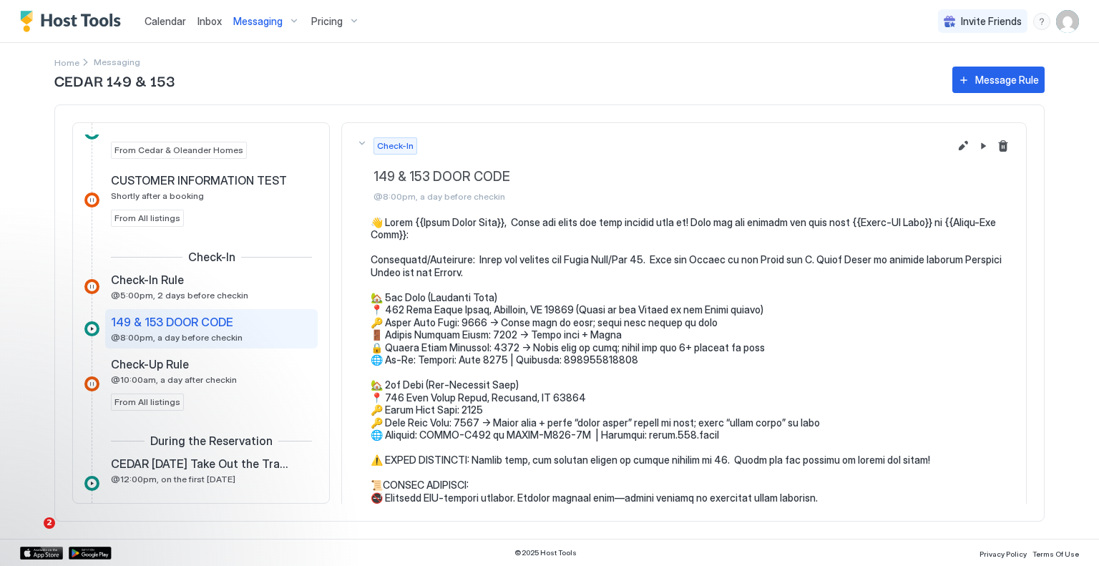
click at [573, 270] on pre at bounding box center [691, 398] width 641 height 364
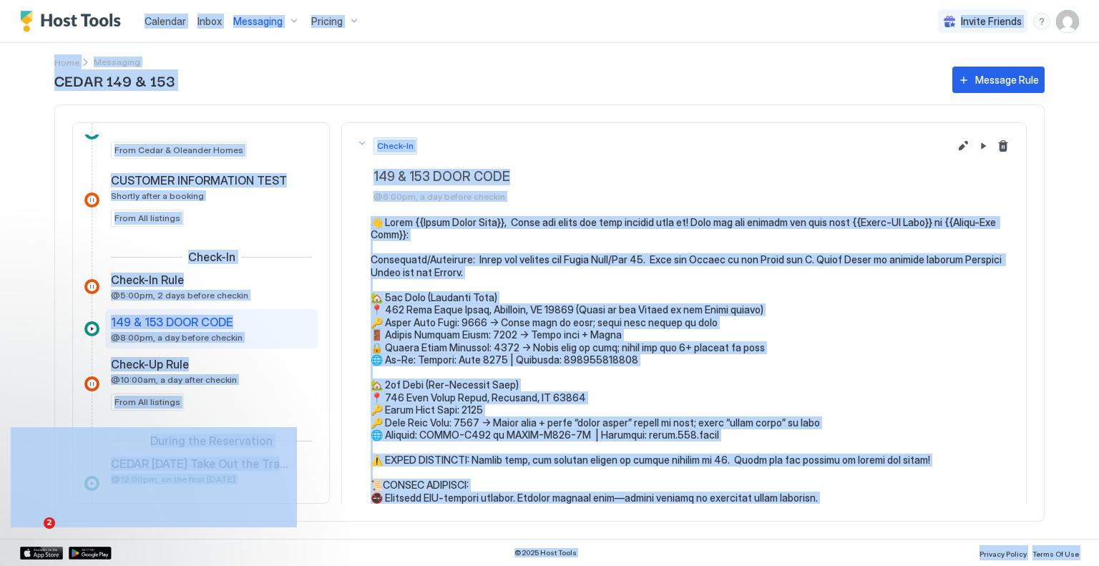
copy body "Calendar Inbox Messaging Pricing Invite Friends TF Home Messaging CEDAR 149 & 1…"
click at [570, 271] on pre at bounding box center [691, 398] width 641 height 364
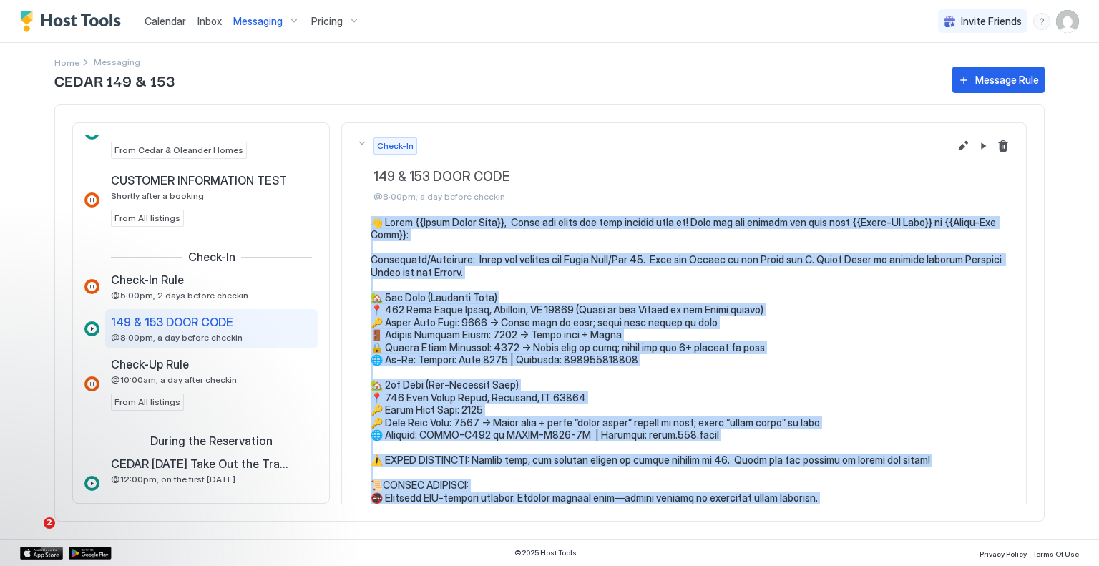
scroll to position [193, 0]
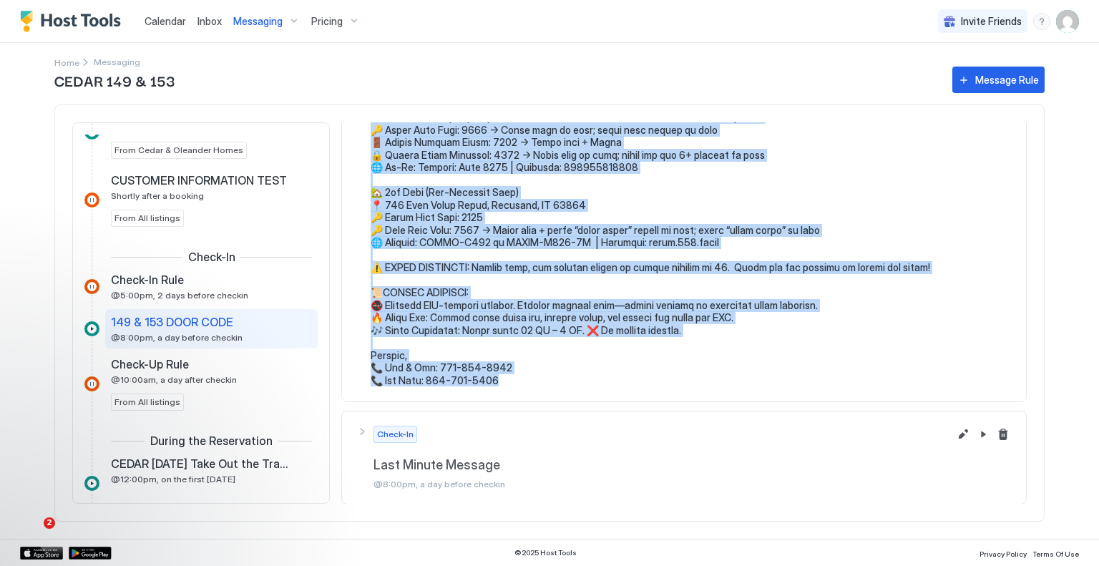
drag, startPoint x: 372, startPoint y: 220, endPoint x: 599, endPoint y: 389, distance: 282.4
click at [599, 389] on section at bounding box center [684, 213] width 684 height 378
copy pre "👋 Hello {{Guest First Name}}, Thank you again for your booking with us! Here ar…"
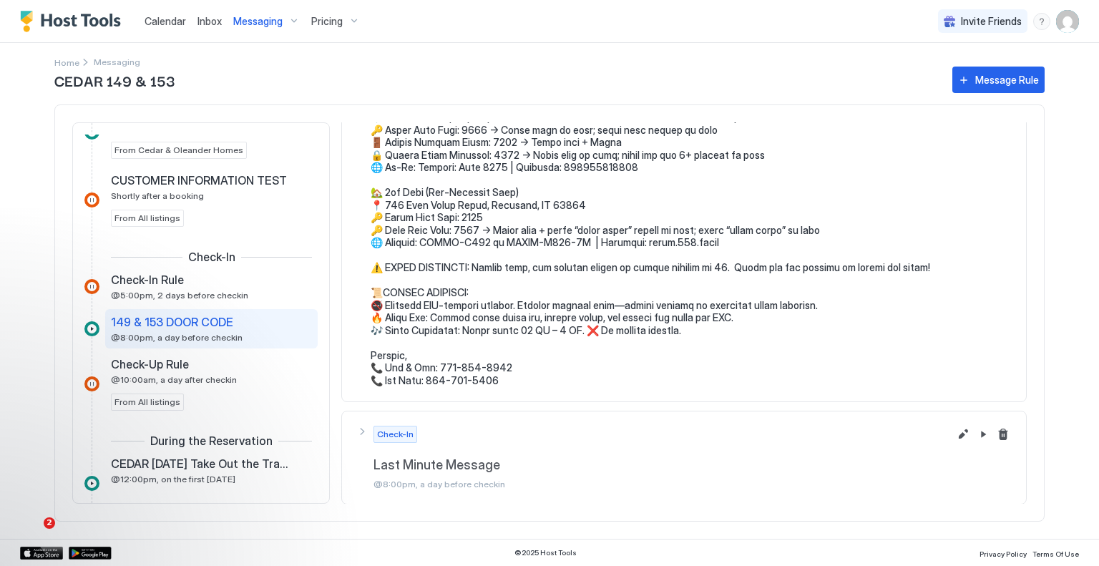
click at [473, 66] on div "CEDAR 149 & 153 Message Rule Inquiry Inquiry Response Rule 10 minutes after an …" at bounding box center [549, 301] width 990 height 475
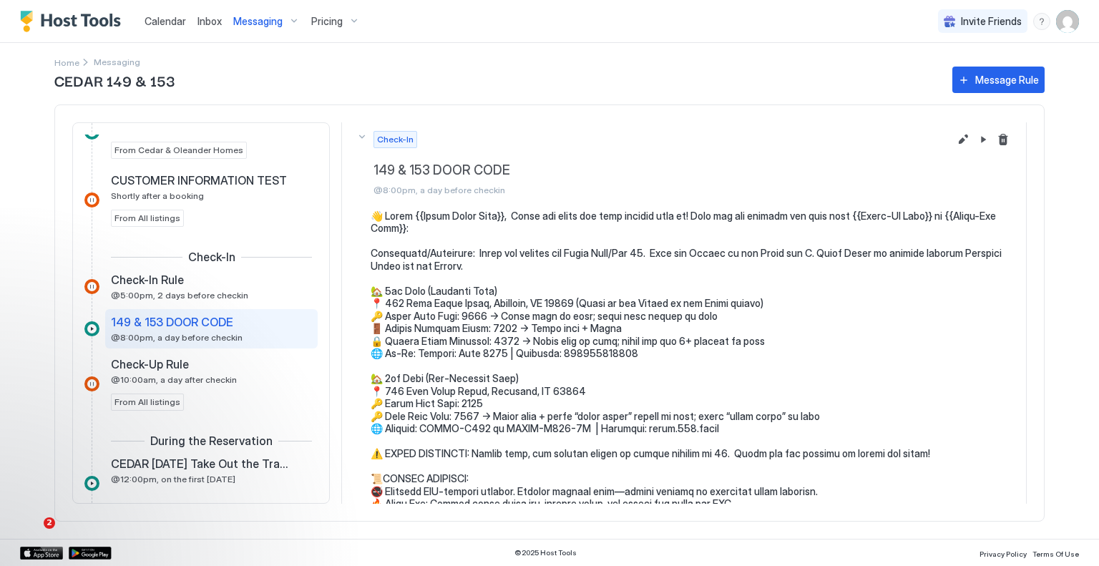
scroll to position [0, 0]
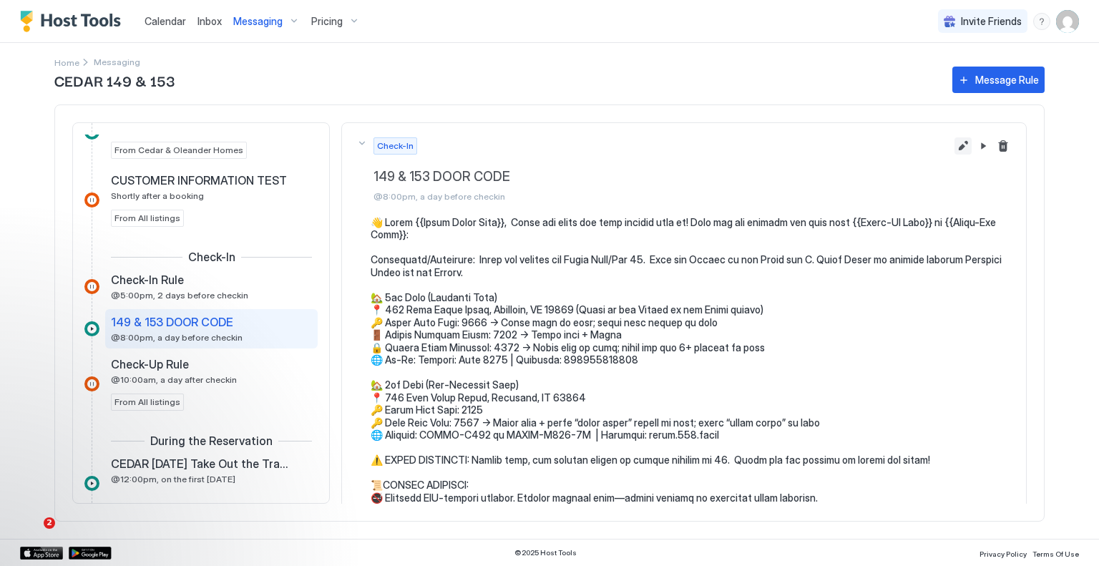
click at [955, 151] on button "Edit message rule" at bounding box center [963, 145] width 17 height 17
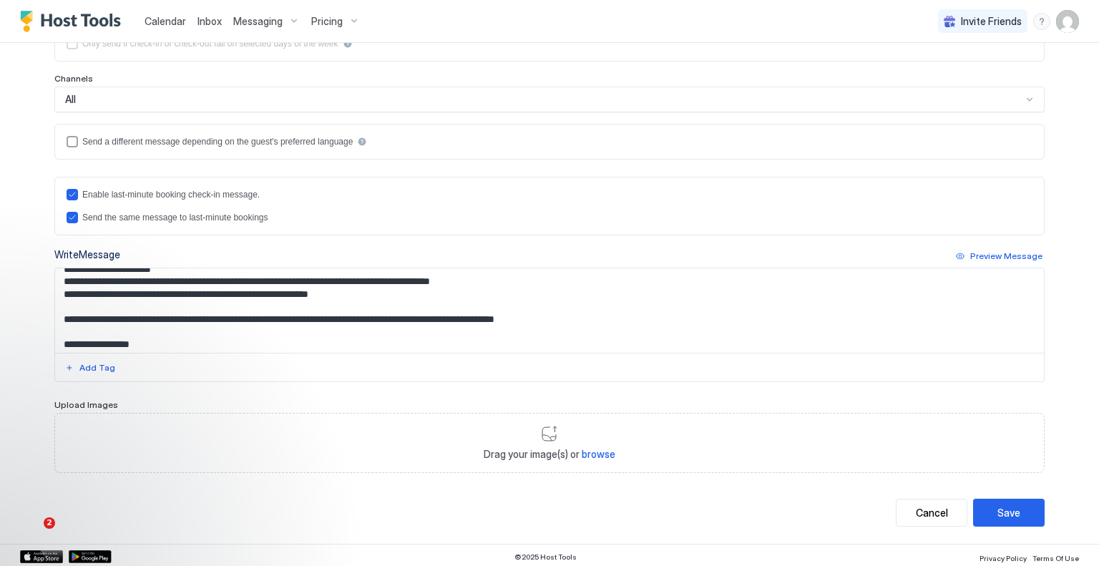
scroll to position [264, 0]
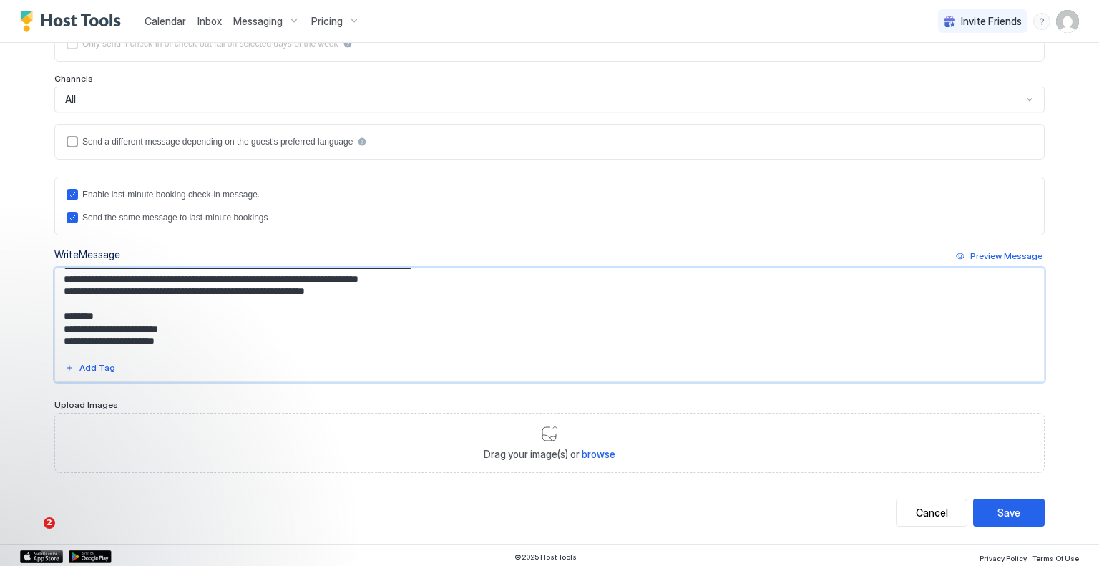
drag, startPoint x: 213, startPoint y: 317, endPoint x: 101, endPoint y: 317, distance: 112.4
click at [101, 317] on textarea "Input Field" at bounding box center [549, 310] width 989 height 84
drag, startPoint x: 167, startPoint y: 323, endPoint x: 75, endPoint y: 323, distance: 92.3
click at [75, 323] on textarea "Input Field" at bounding box center [549, 310] width 989 height 84
type textarea "**********"
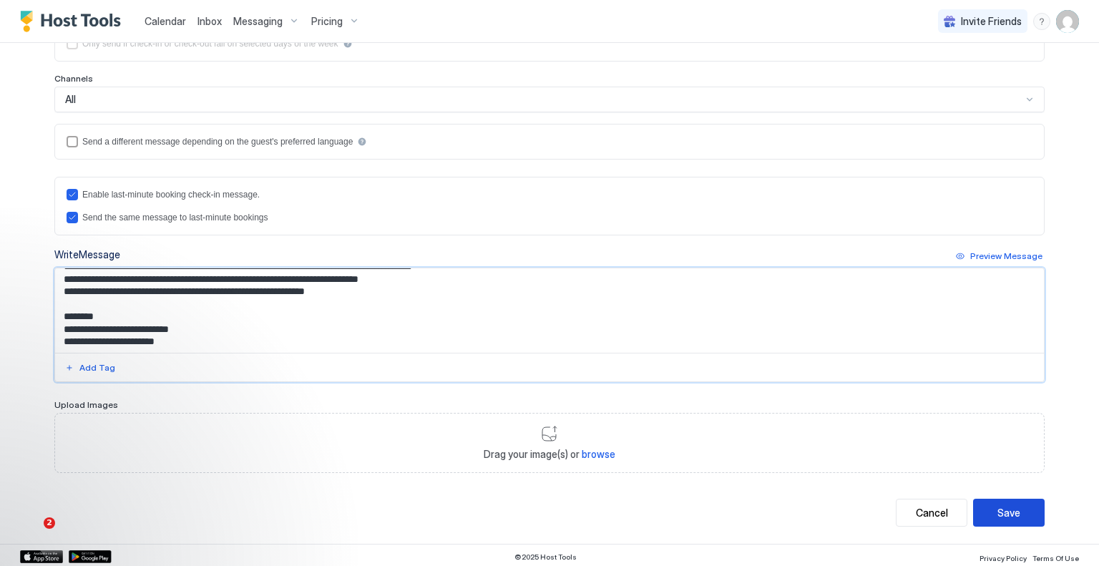
click at [1006, 500] on button "Save" at bounding box center [1009, 513] width 72 height 28
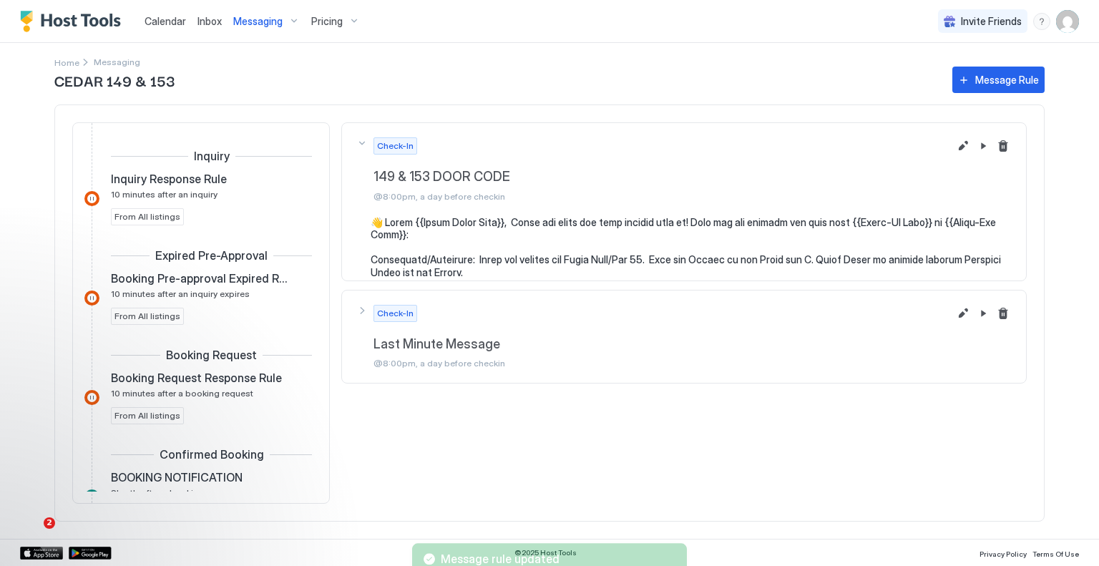
scroll to position [515, 0]
